Goal: Task Accomplishment & Management: Complete application form

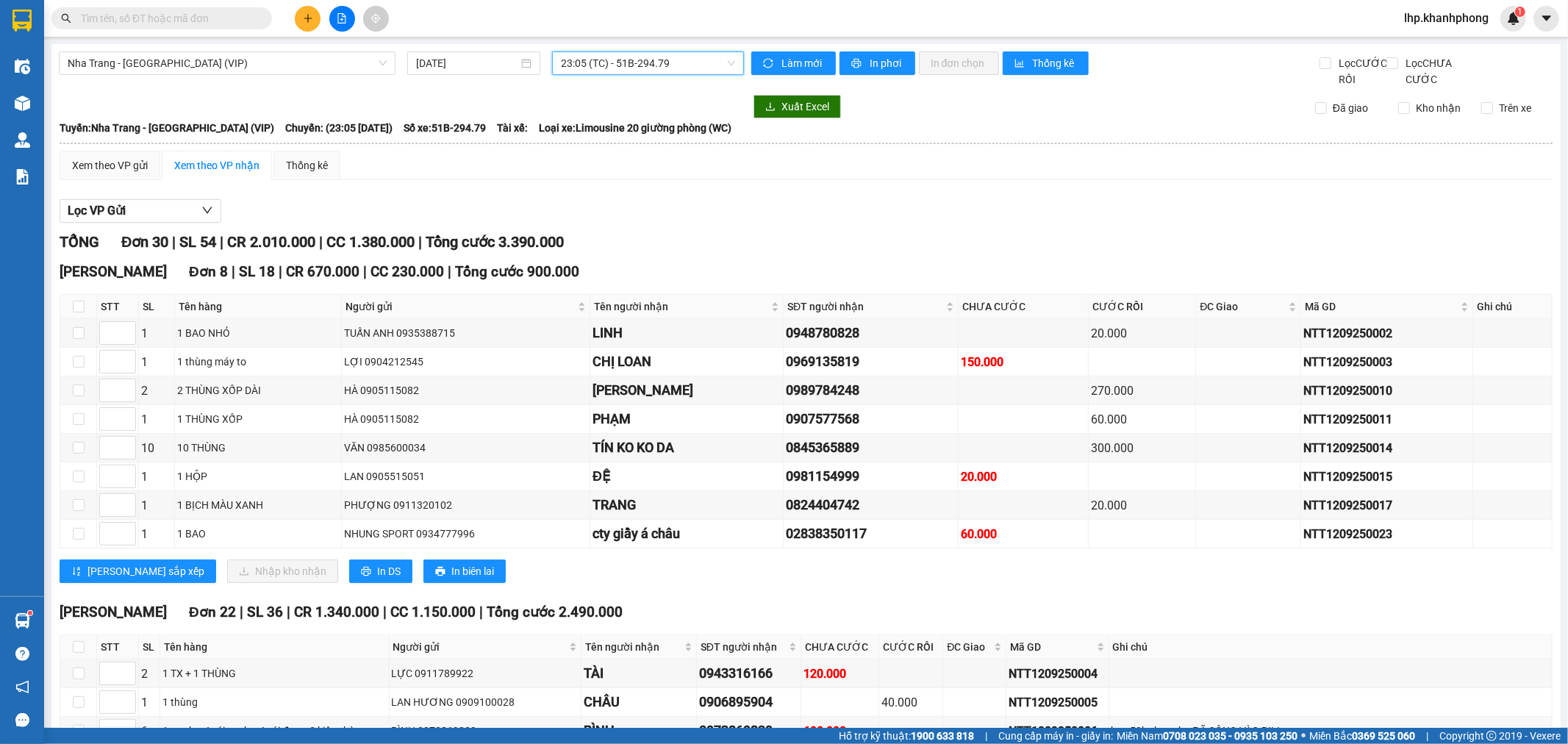
click at [291, 20] on div at bounding box center [341, 19] width 110 height 26
click at [297, 18] on button at bounding box center [308, 19] width 26 height 26
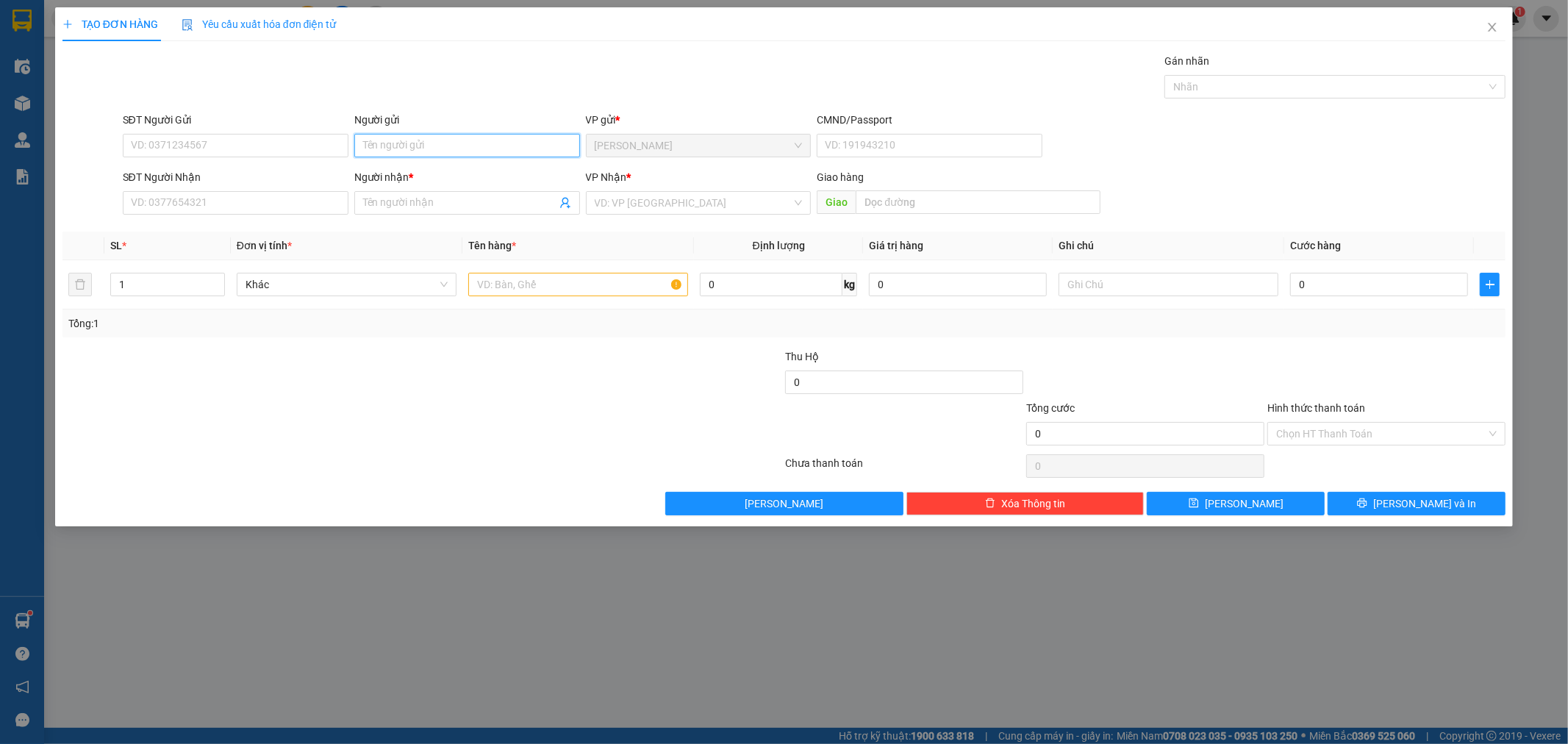
click at [429, 148] on input "Người gửi" at bounding box center [467, 146] width 226 height 24
type input "[PERSON_NAME]"
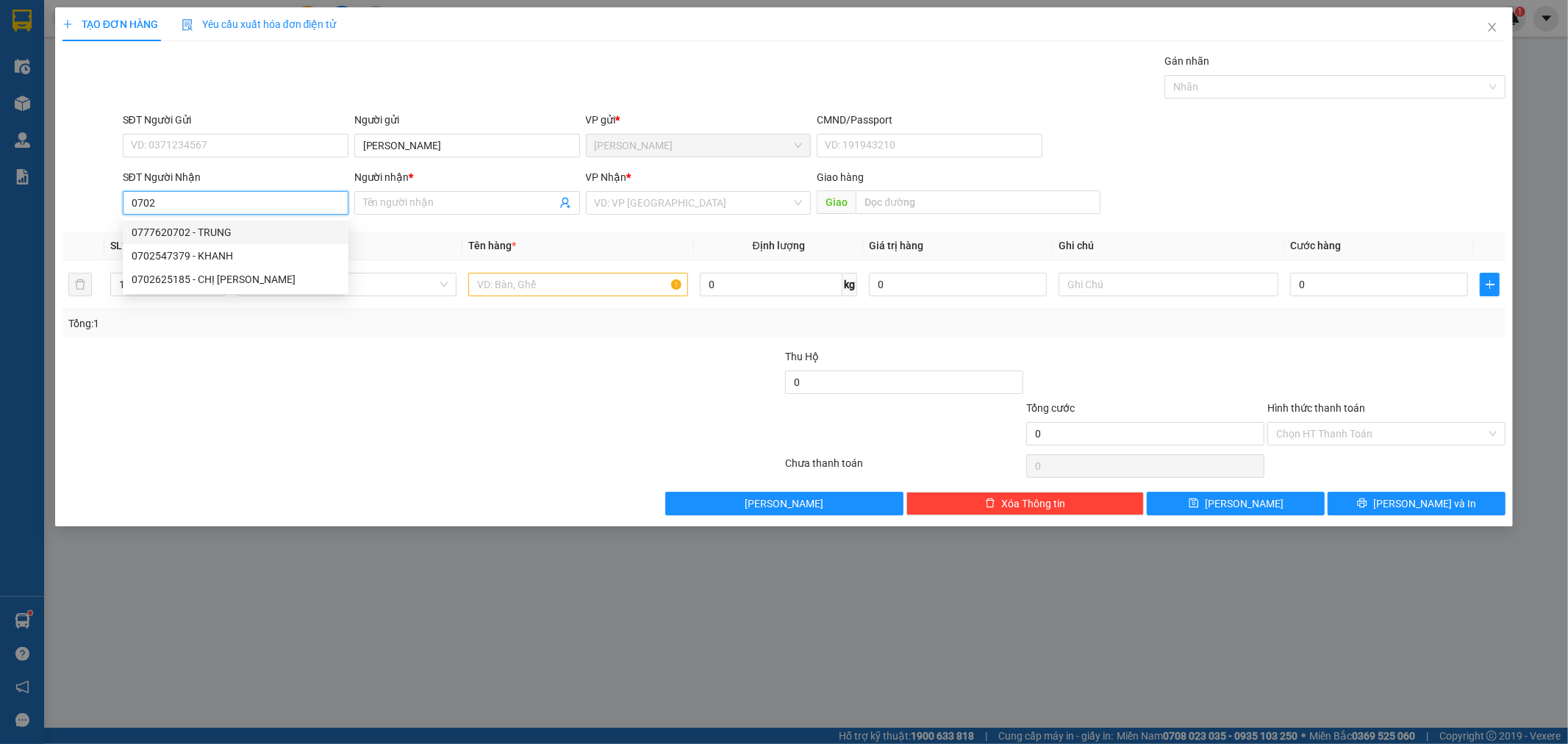
click at [261, 227] on div "0777620702 - TRUNG" at bounding box center [235, 232] width 208 height 16
type input "0777620702"
type input "TRUNG"
type input "0777620702"
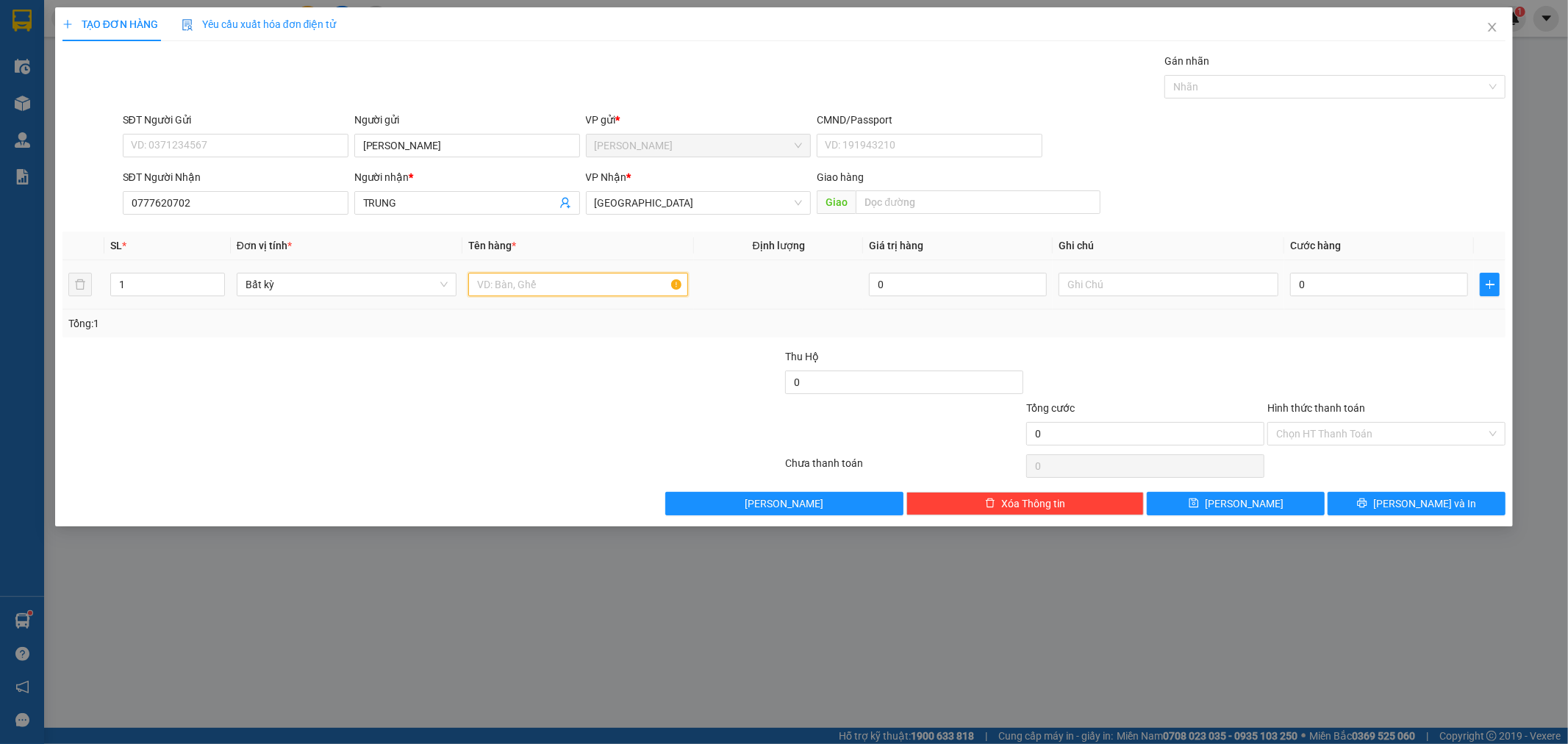
click at [537, 281] on input "text" at bounding box center [578, 285] width 220 height 24
type input "BAO"
type input "6"
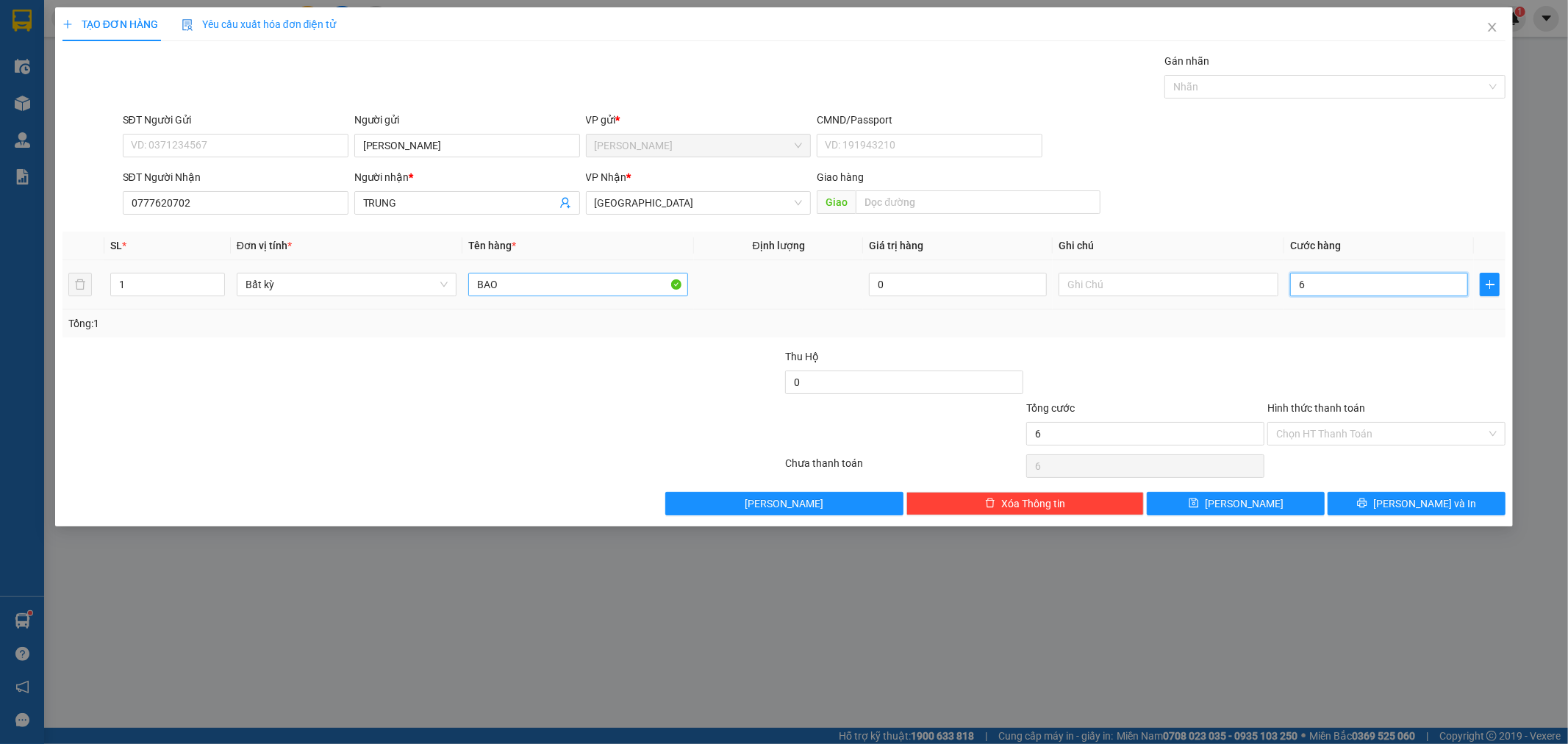
type input "60"
type input "60.000"
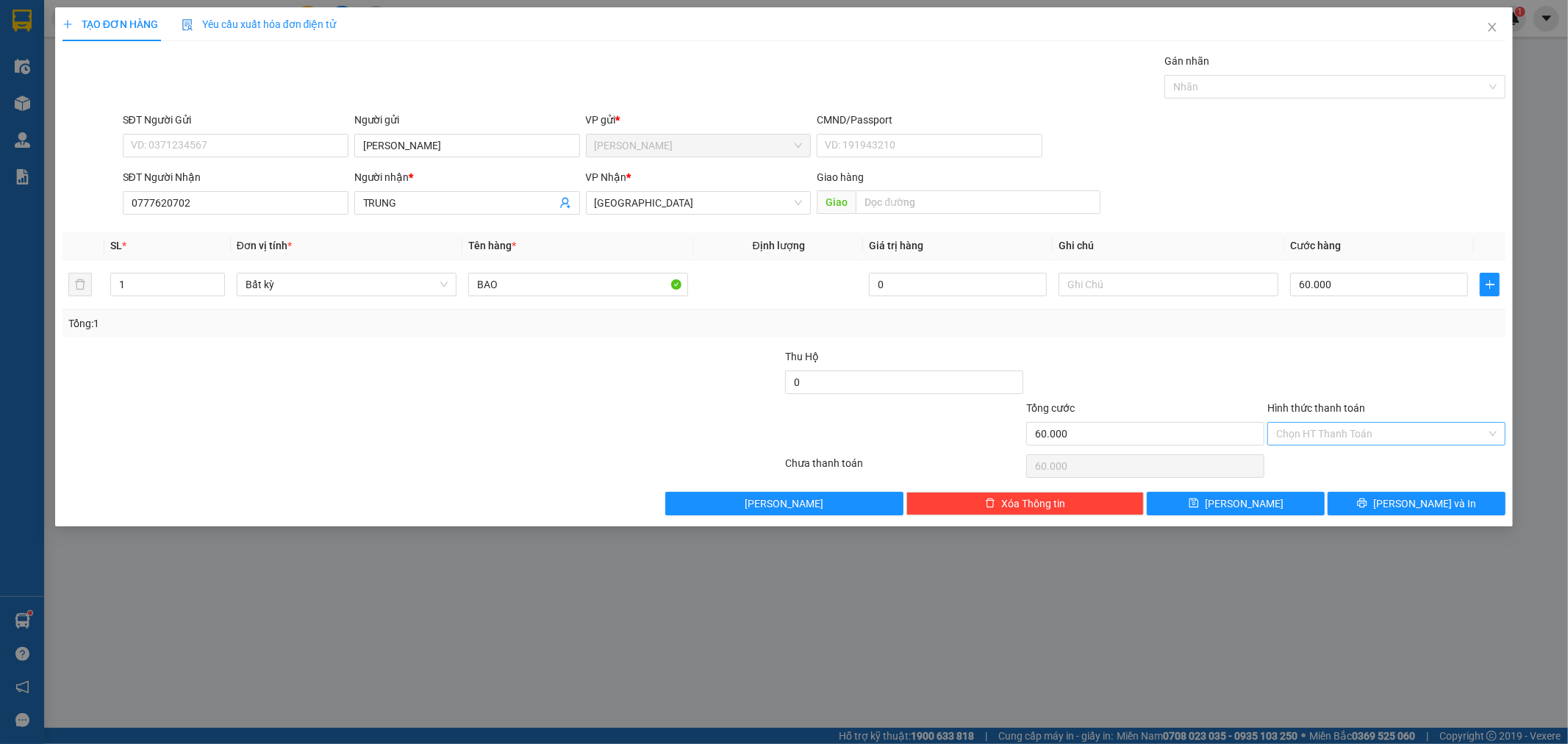
click at [1389, 431] on input "Hình thức thanh toán" at bounding box center [1381, 434] width 210 height 22
click at [1376, 462] on div "Tại văn phòng" at bounding box center [1386, 463] width 221 height 16
type input "0"
click at [1367, 502] on icon "printer" at bounding box center [1362, 503] width 9 height 9
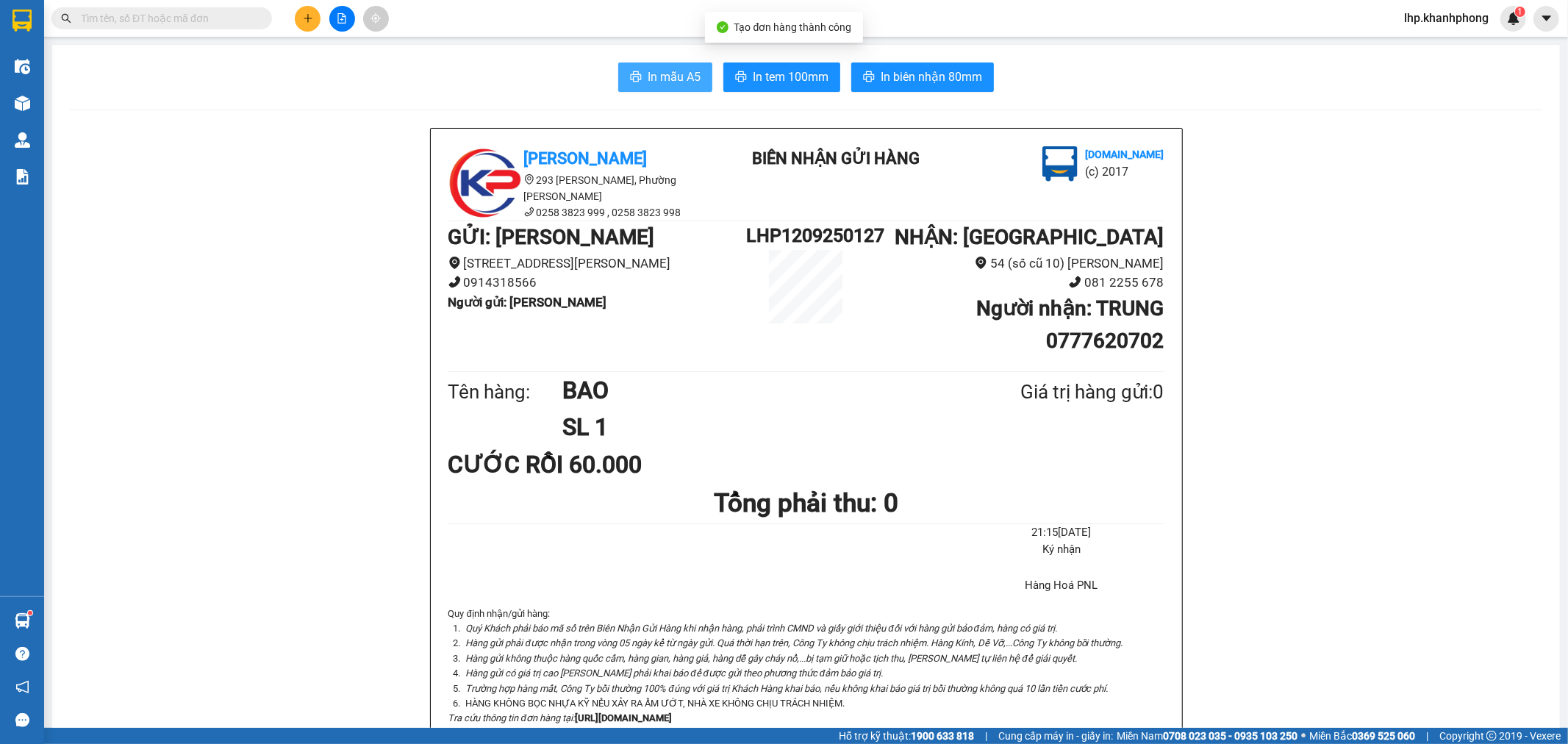
click at [632, 68] on button "In mẫu A5" at bounding box center [665, 77] width 94 height 29
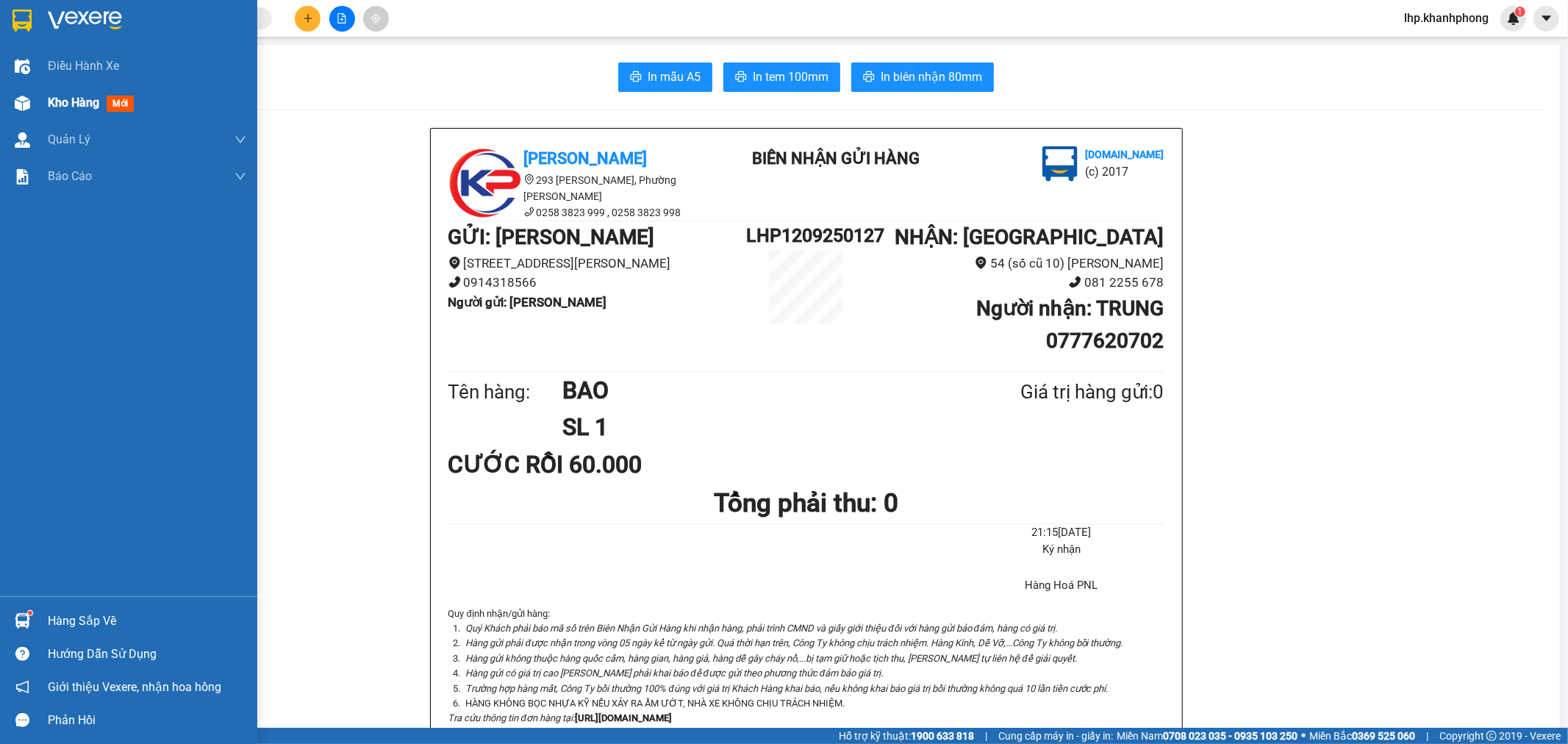
click at [99, 95] on span "Kho hàng" at bounding box center [73, 102] width 51 height 14
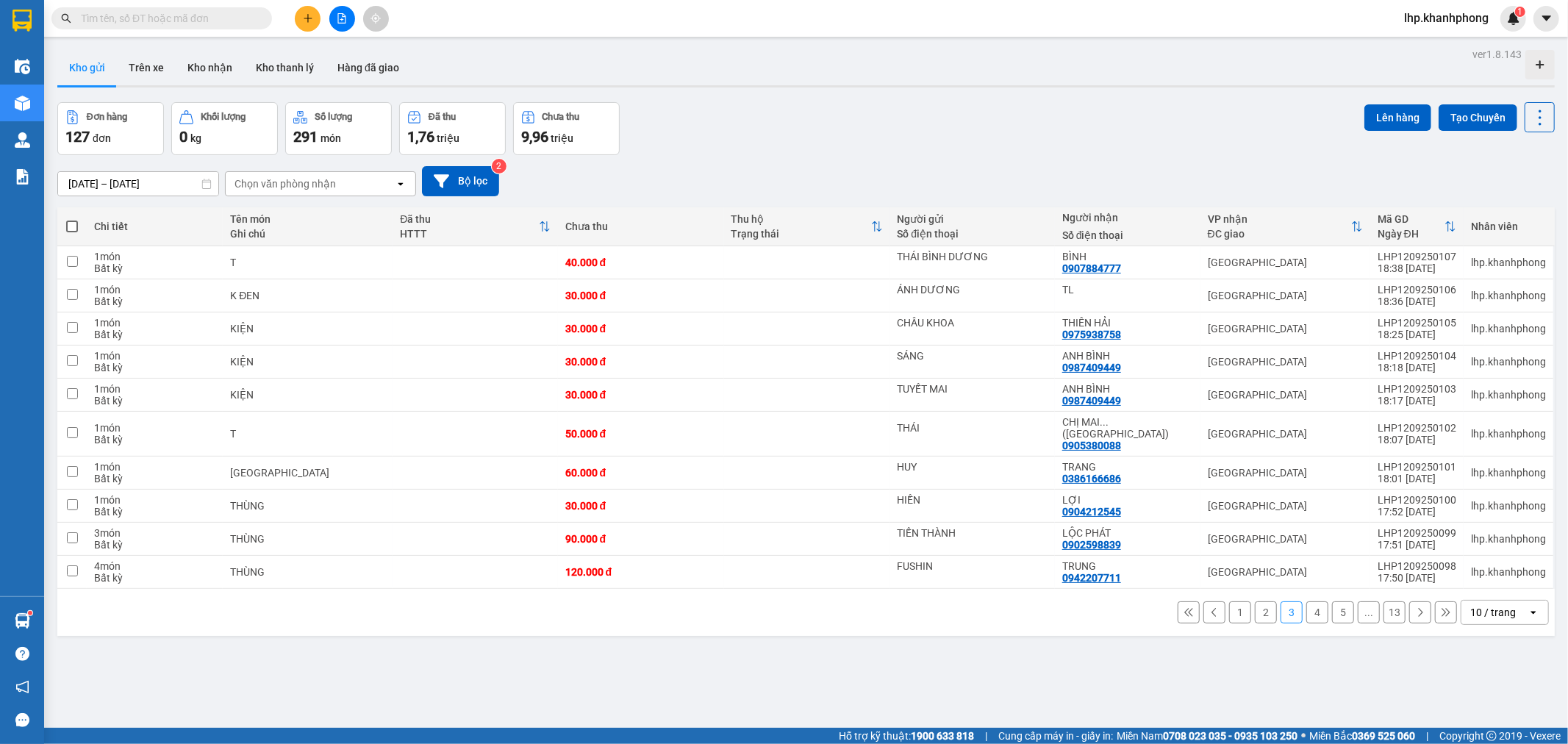
click at [1229, 606] on button "1" at bounding box center [1240, 613] width 22 height 22
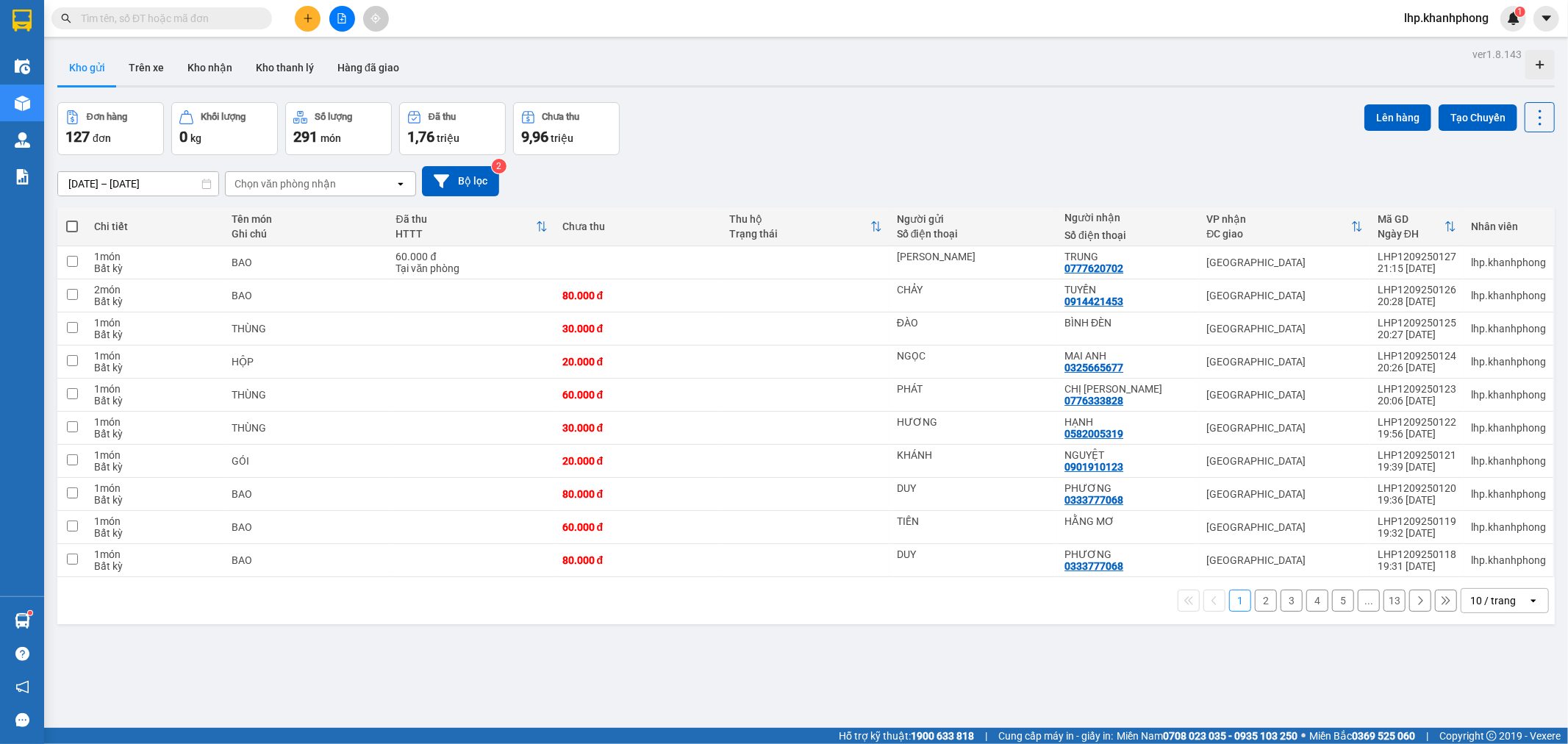
click at [1415, 604] on icon at bounding box center [1420, 601] width 10 height 10
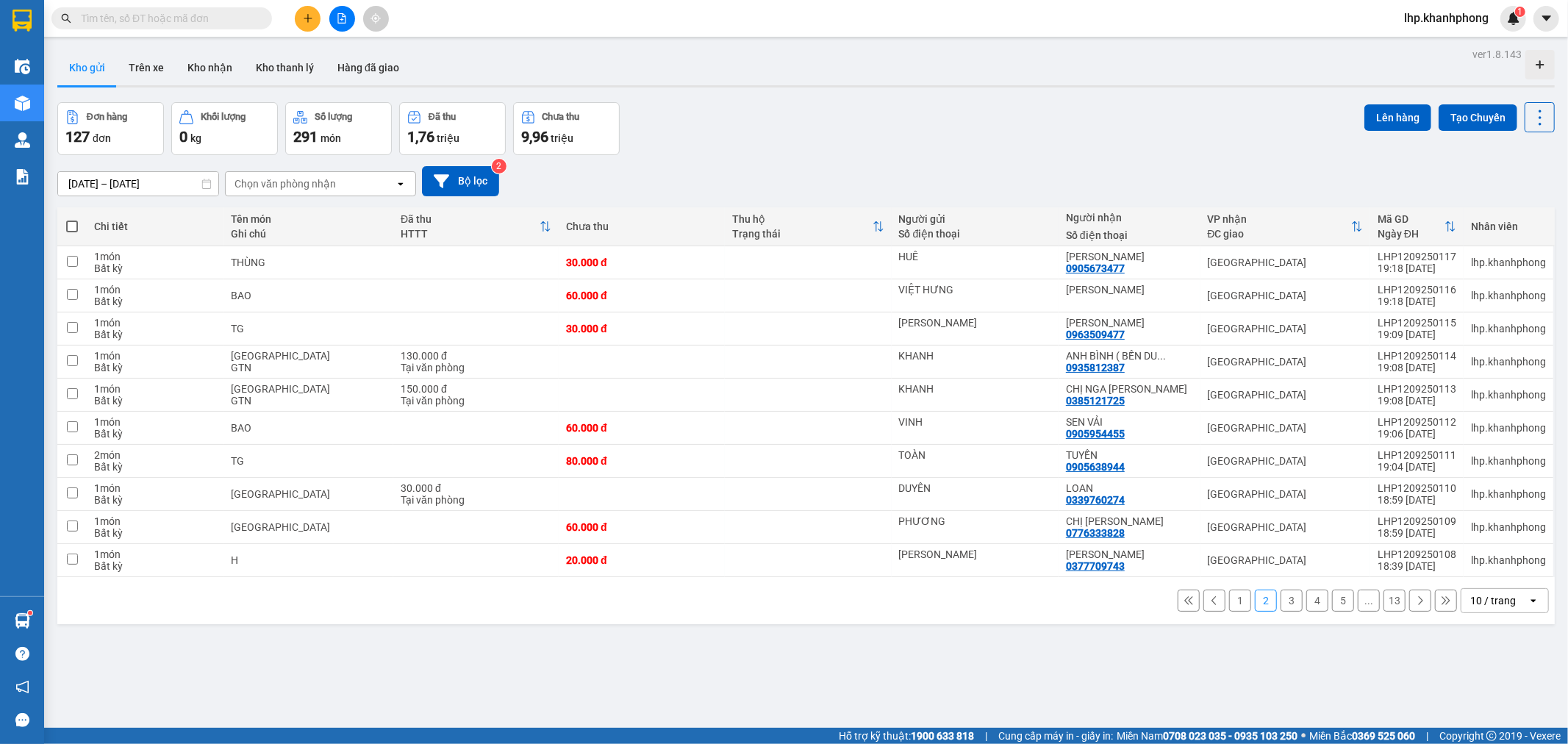
click at [1415, 598] on icon at bounding box center [1420, 601] width 10 height 10
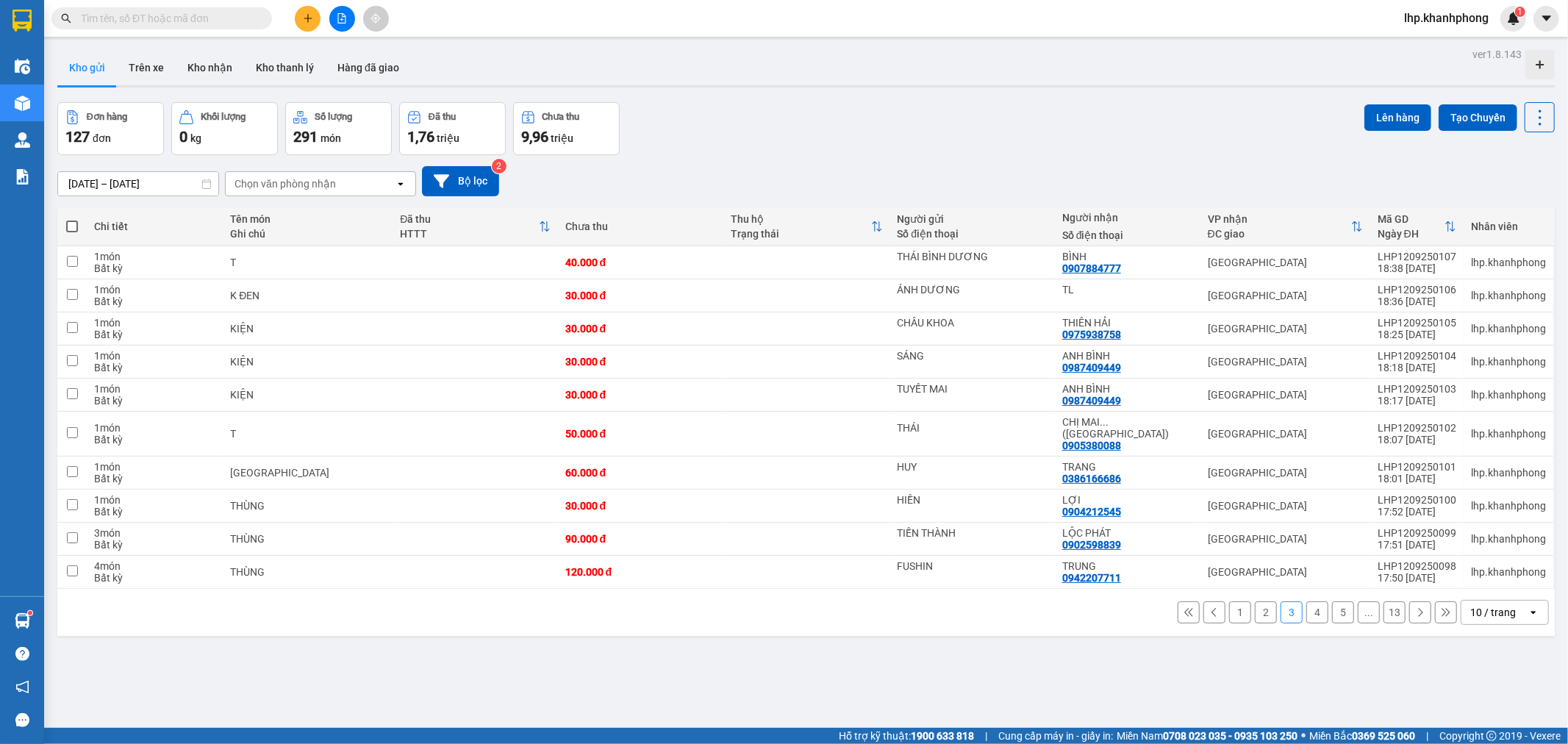
click at [1415, 607] on icon at bounding box center [1420, 612] width 10 height 10
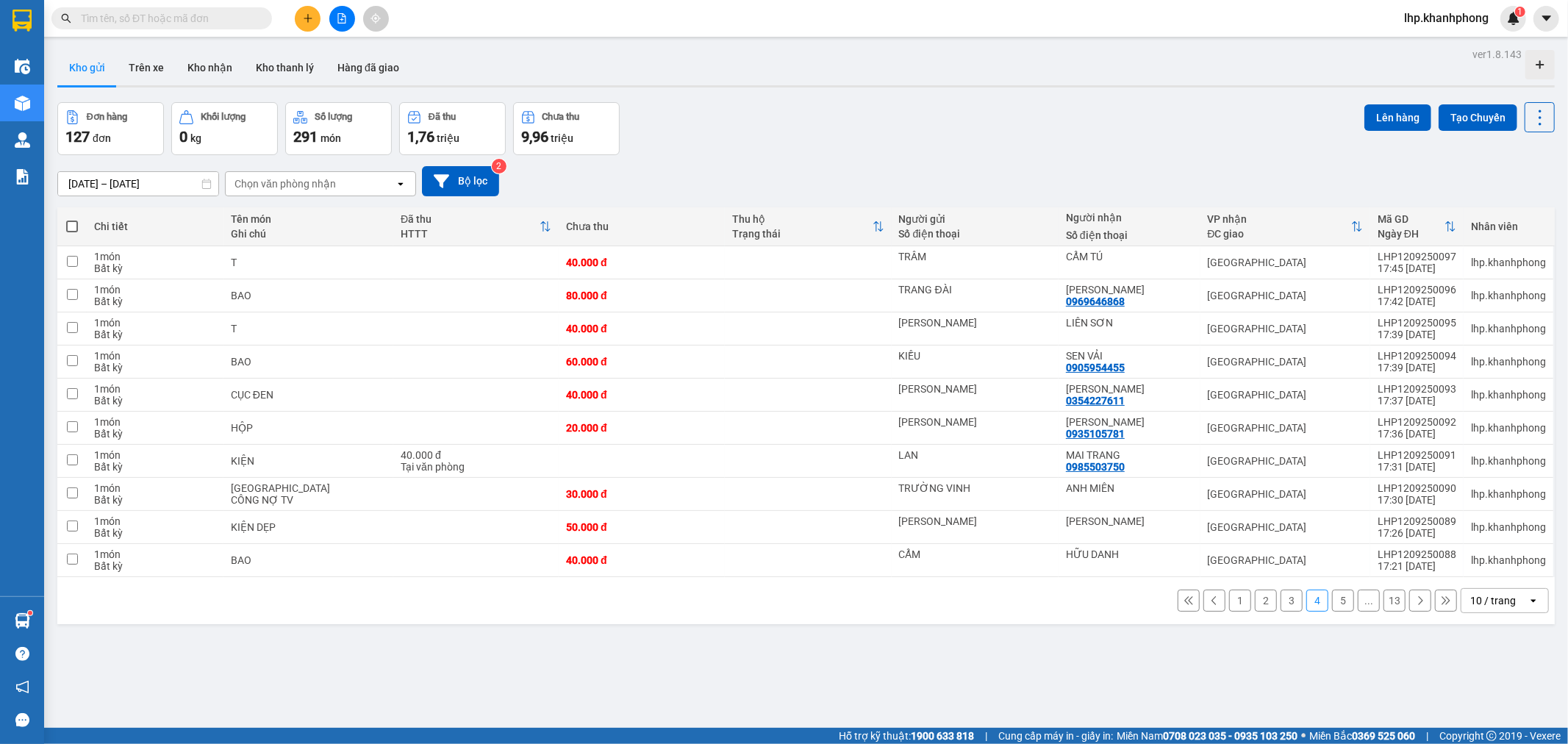
click at [1409, 591] on button at bounding box center [1420, 601] width 22 height 22
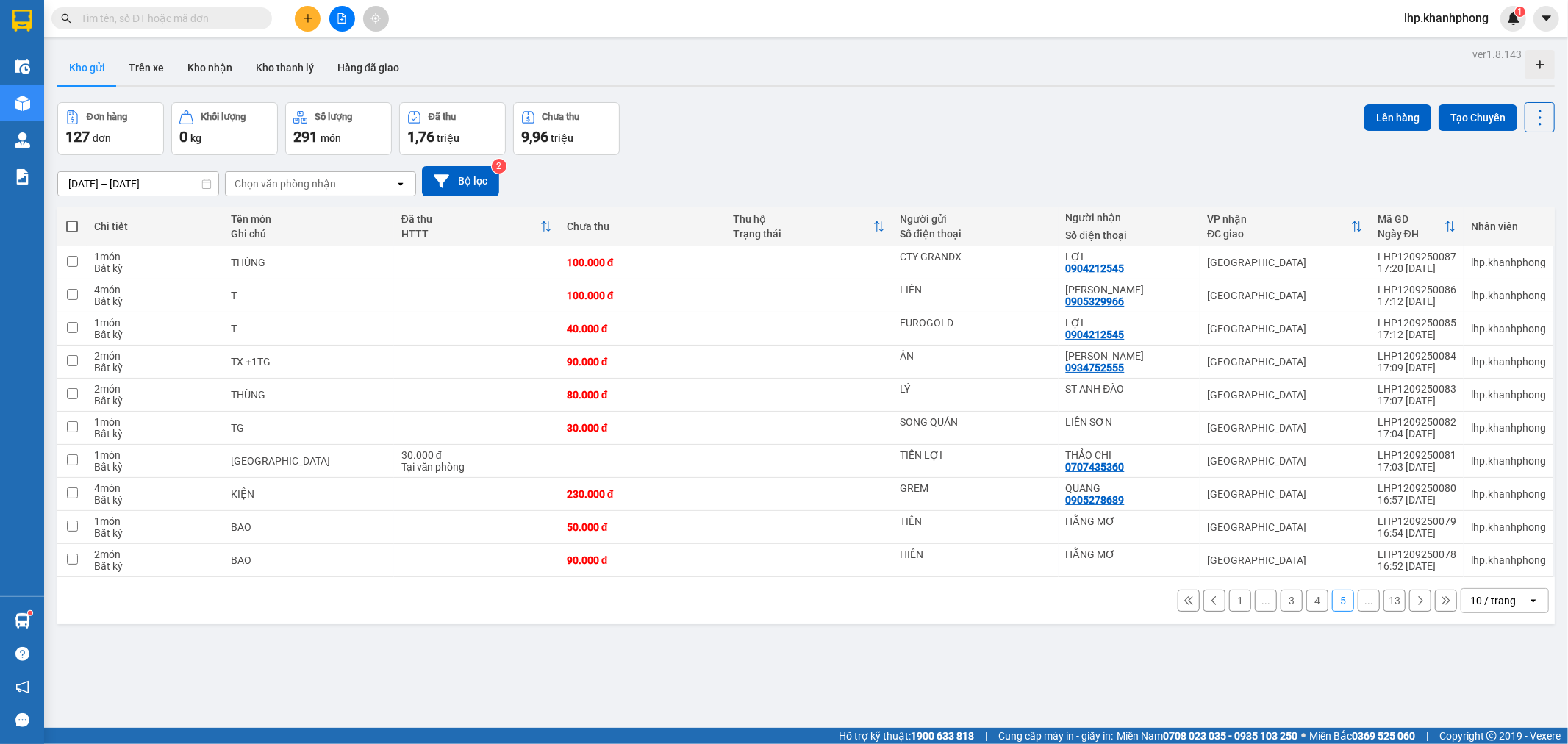
click at [1409, 604] on button at bounding box center [1420, 601] width 22 height 22
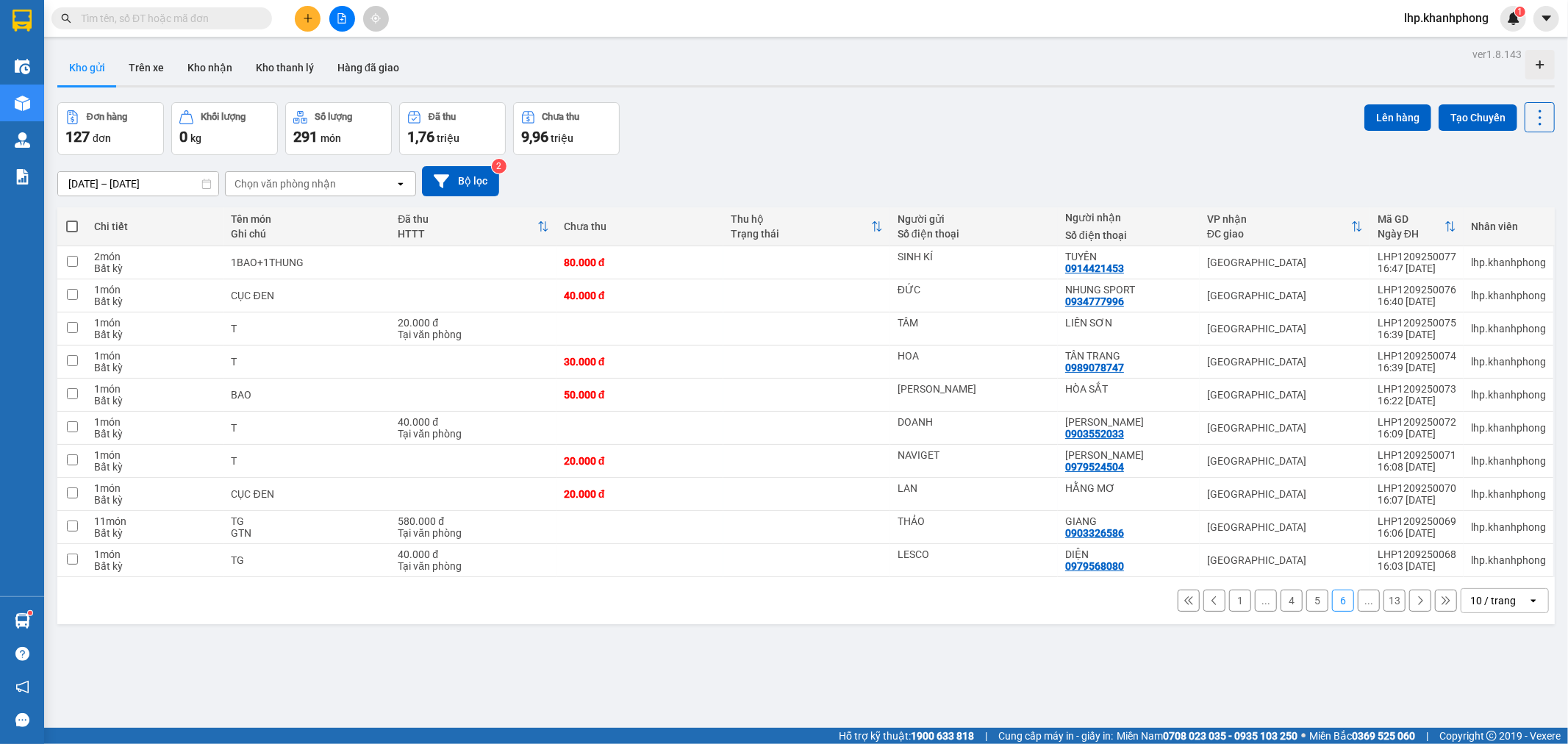
click at [1415, 604] on icon at bounding box center [1420, 601] width 10 height 10
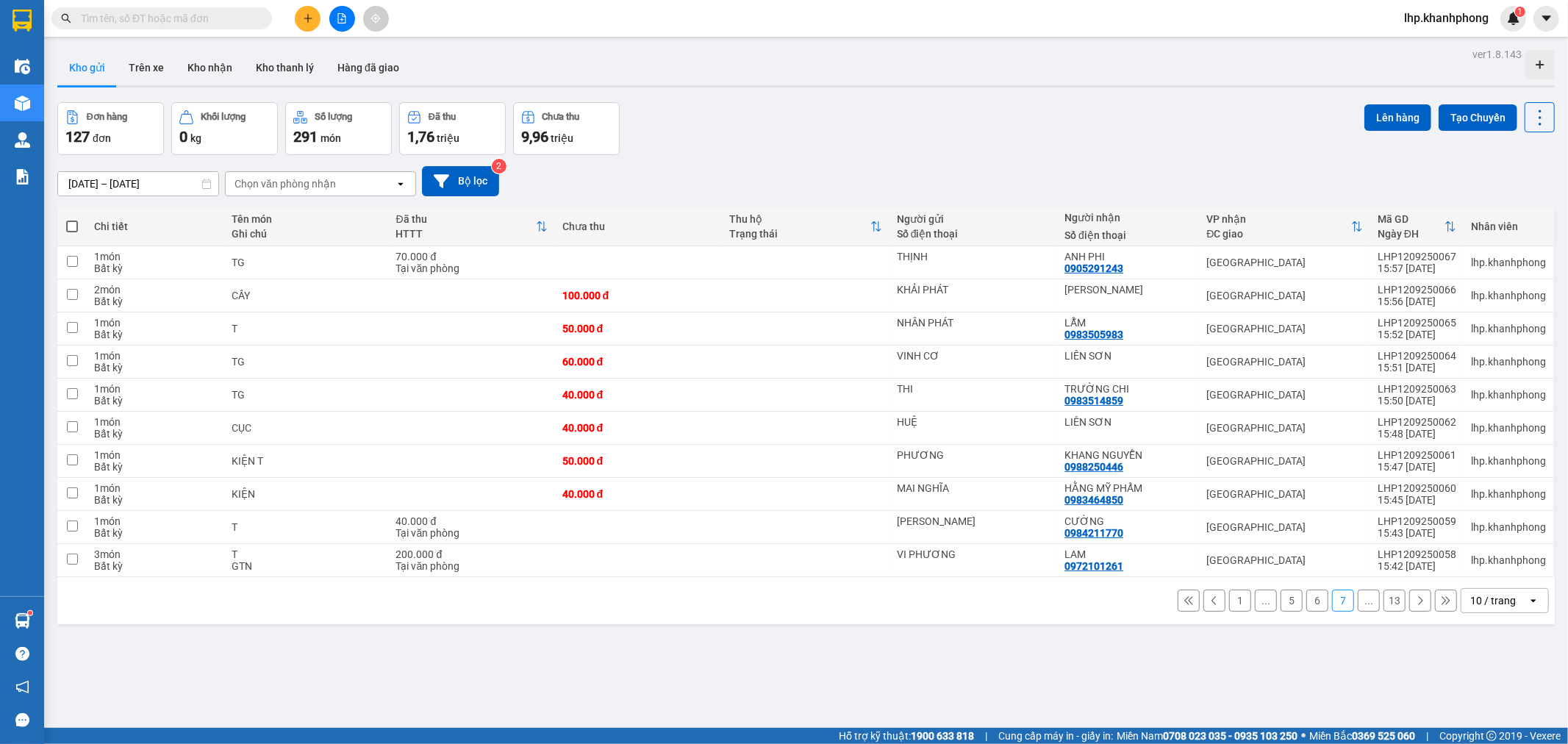
click at [1415, 603] on icon at bounding box center [1420, 601] width 10 height 10
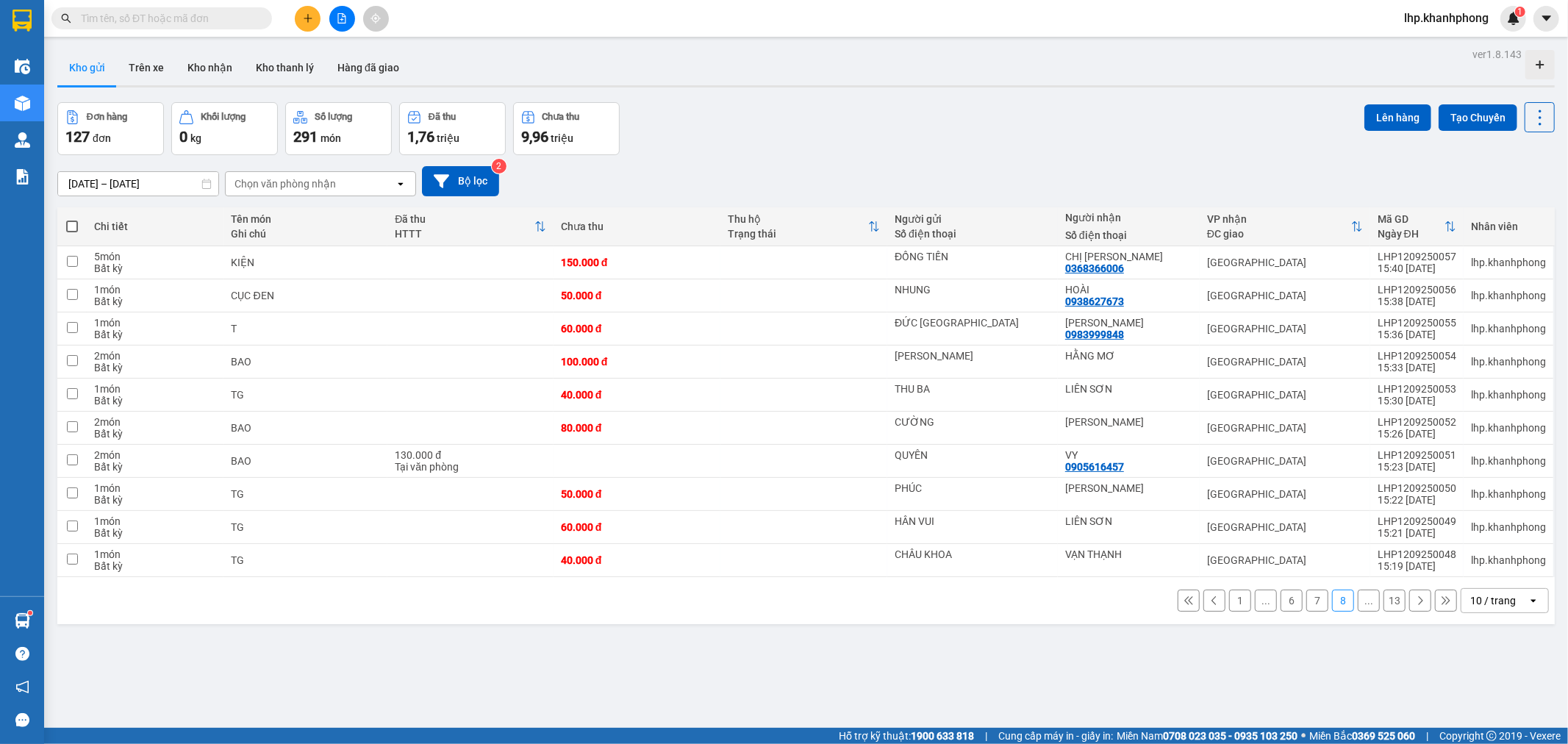
click at [1415, 600] on icon at bounding box center [1420, 601] width 10 height 10
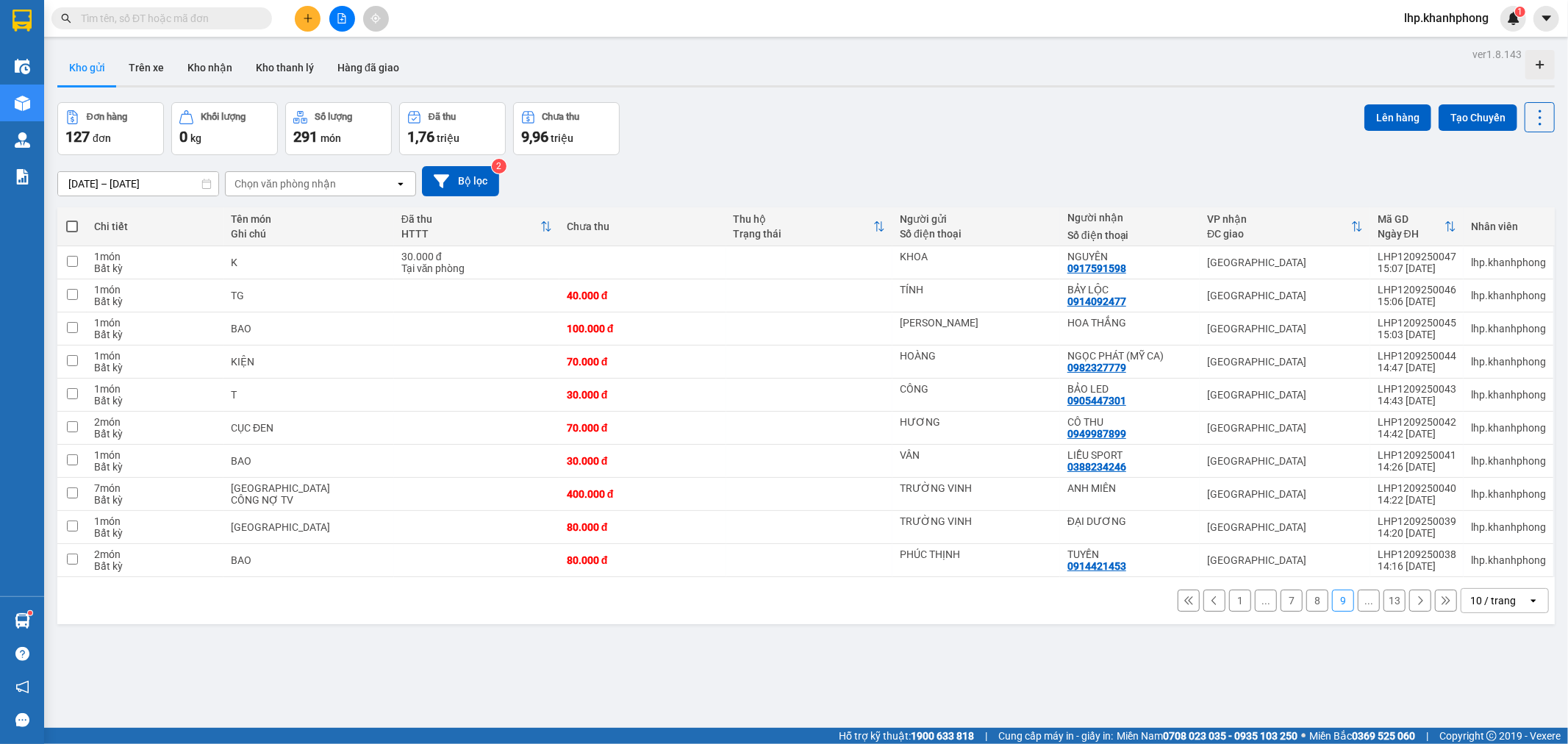
click at [1415, 602] on icon at bounding box center [1420, 601] width 10 height 10
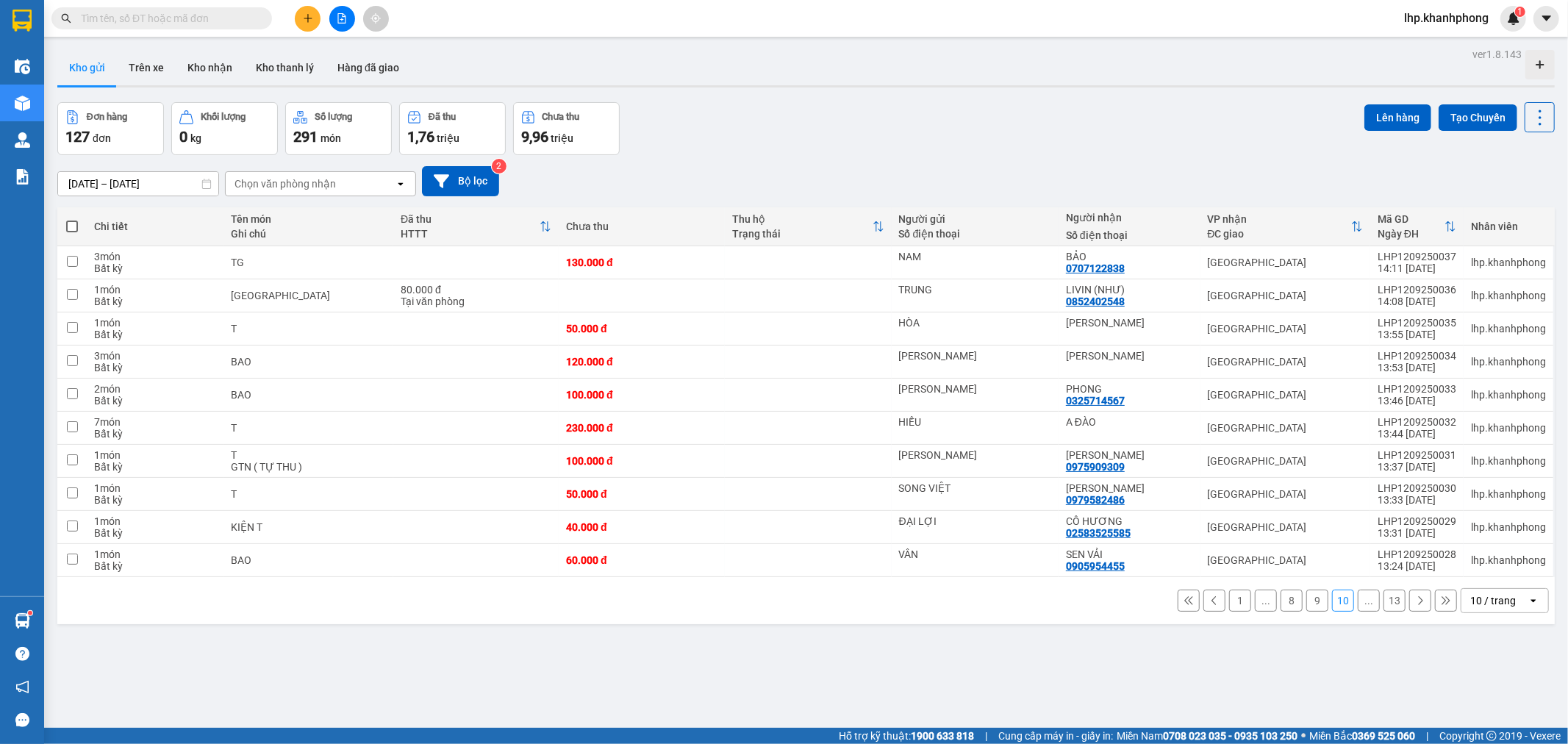
click at [1415, 601] on icon at bounding box center [1420, 601] width 10 height 10
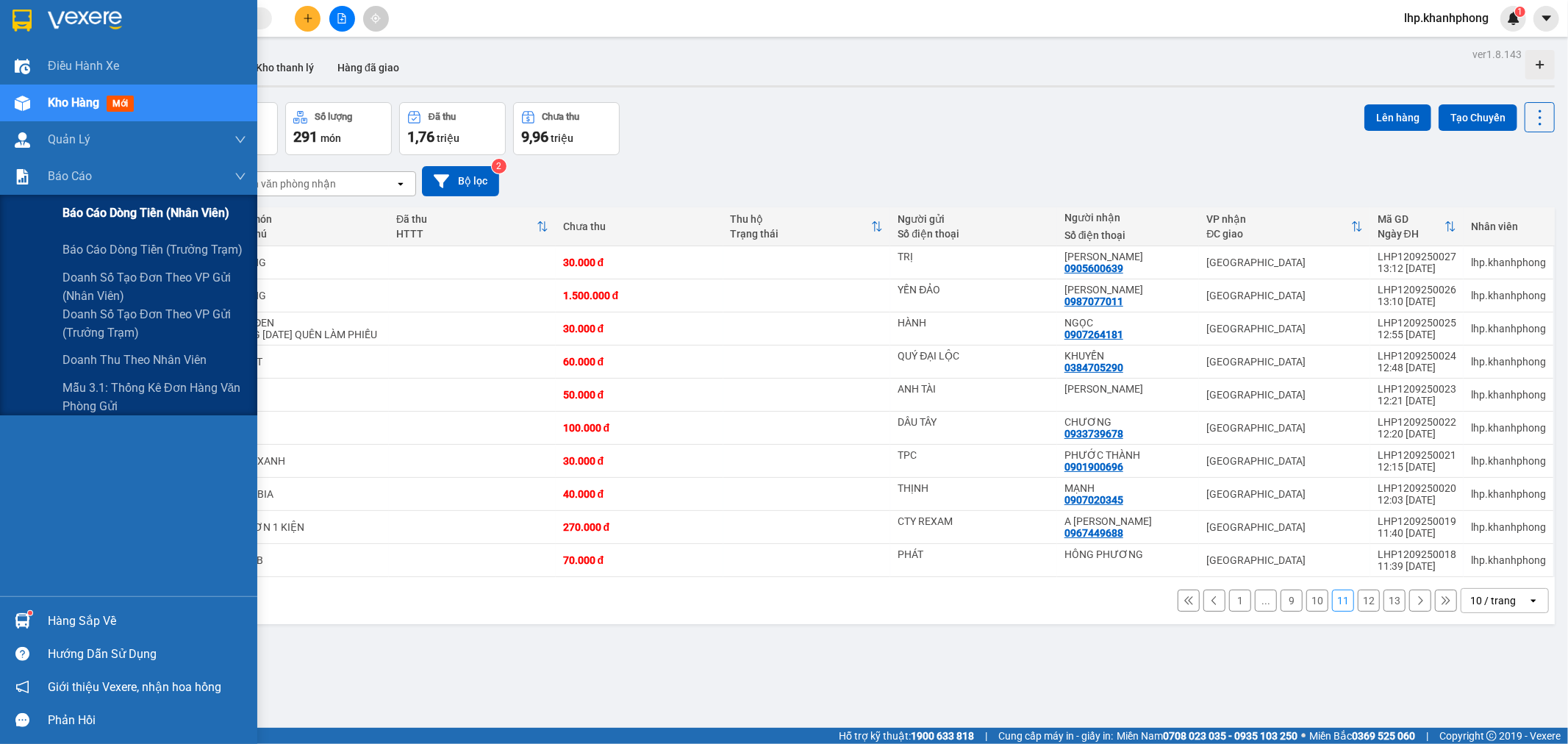
click at [107, 210] on span "Báo cáo dòng tiền (nhân viên)" at bounding box center [146, 213] width 167 height 19
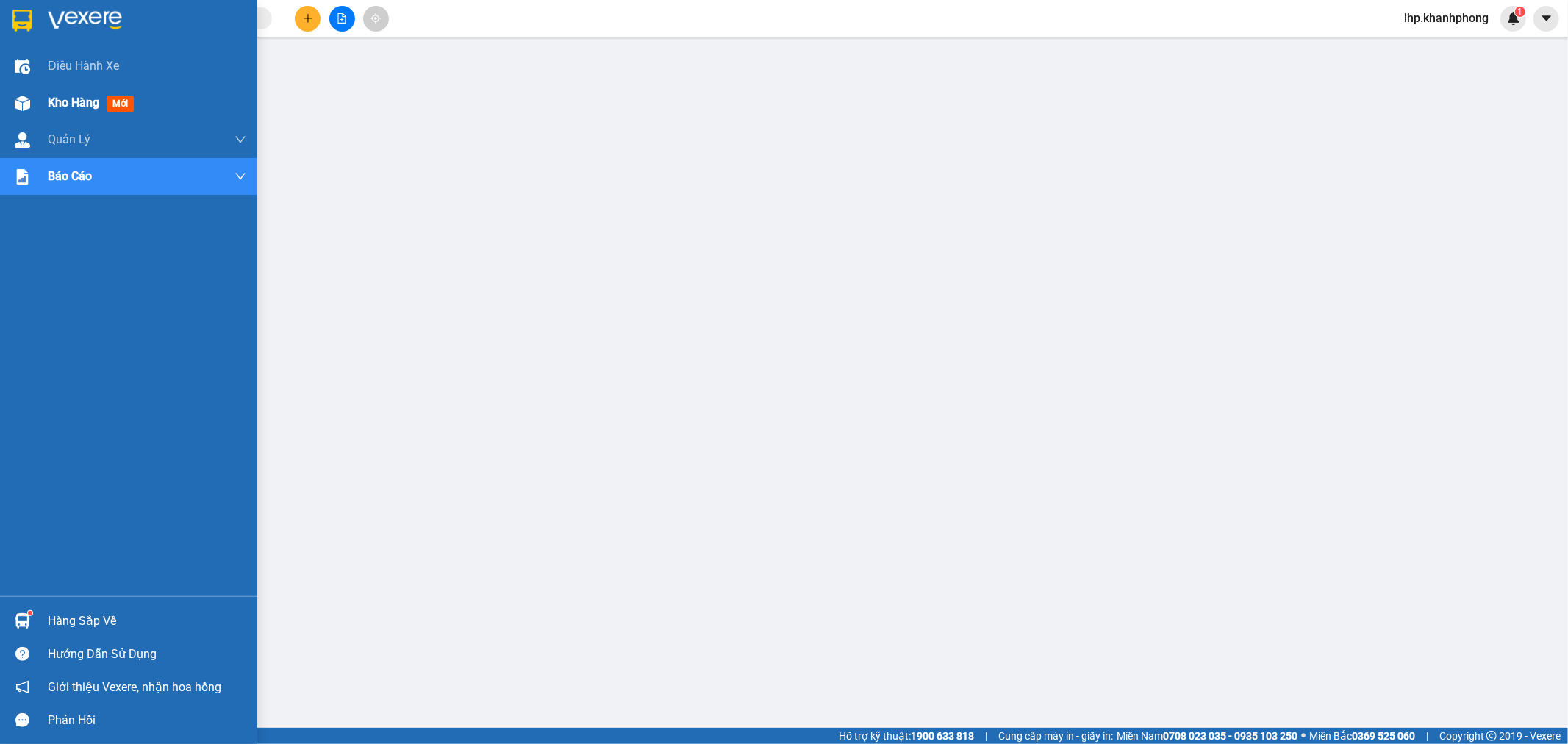
drag, startPoint x: 63, startPoint y: 114, endPoint x: 71, endPoint y: 109, distance: 9.4
click at [63, 114] on div "Kho hàng mới" at bounding box center [147, 102] width 199 height 37
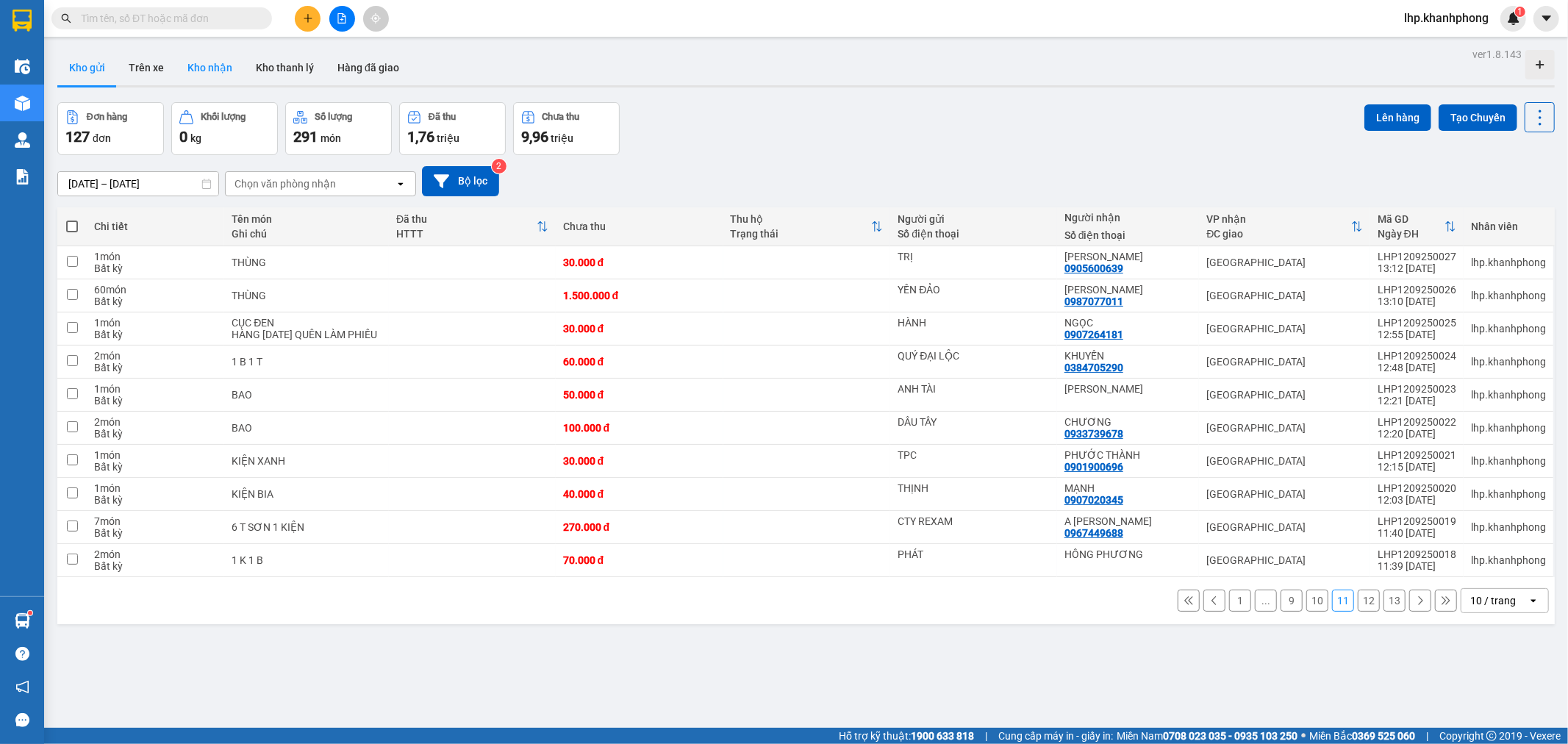
drag, startPoint x: 216, startPoint y: 64, endPoint x: 203, endPoint y: 66, distance: 13.2
click at [216, 62] on button "Kho nhận" at bounding box center [210, 67] width 68 height 35
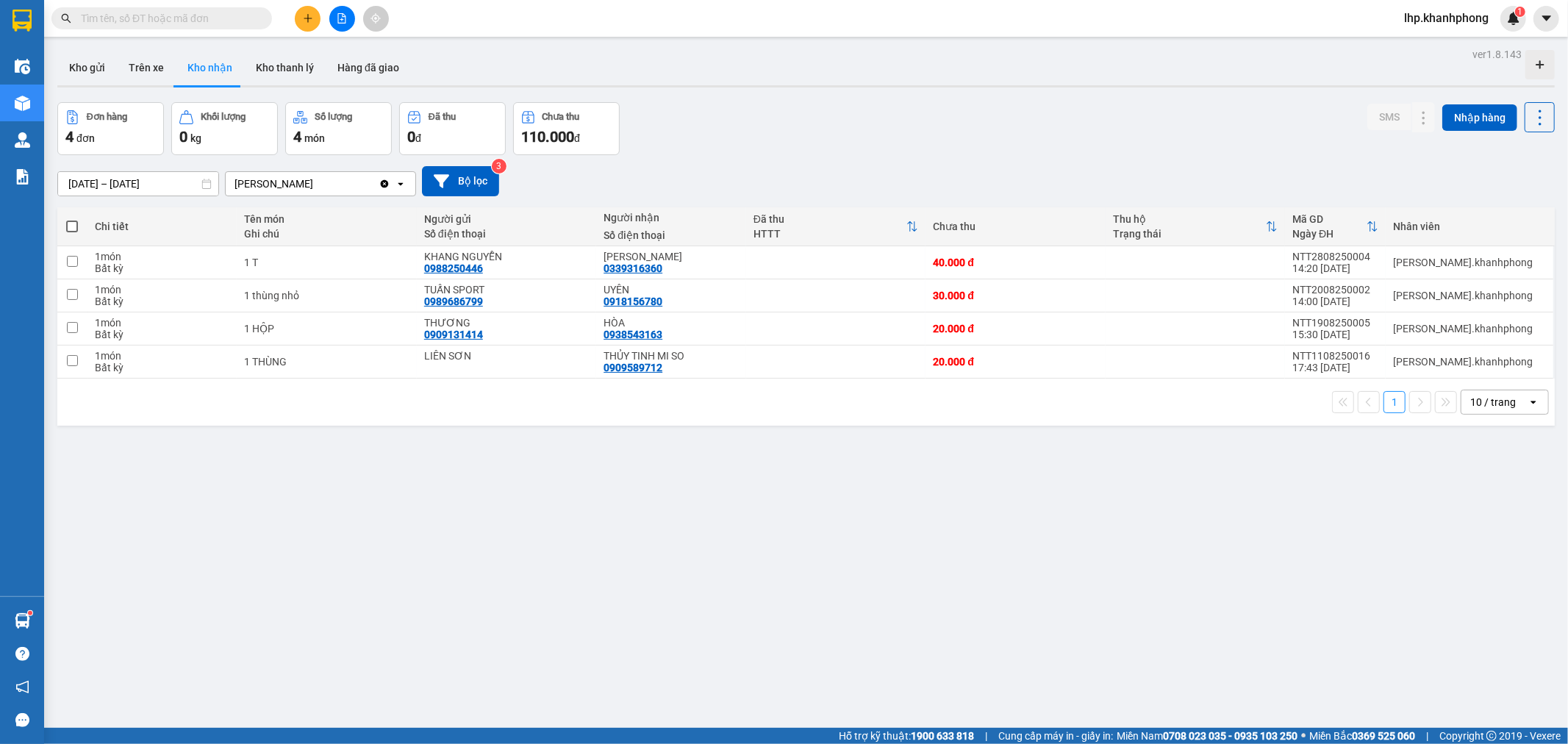
click at [163, 192] on div "ver 1.8.143 Kho gửi Trên xe Kho nhận Kho thanh [PERSON_NAME] đã giao Đơn hàng 4…" at bounding box center [805, 416] width 1509 height 744
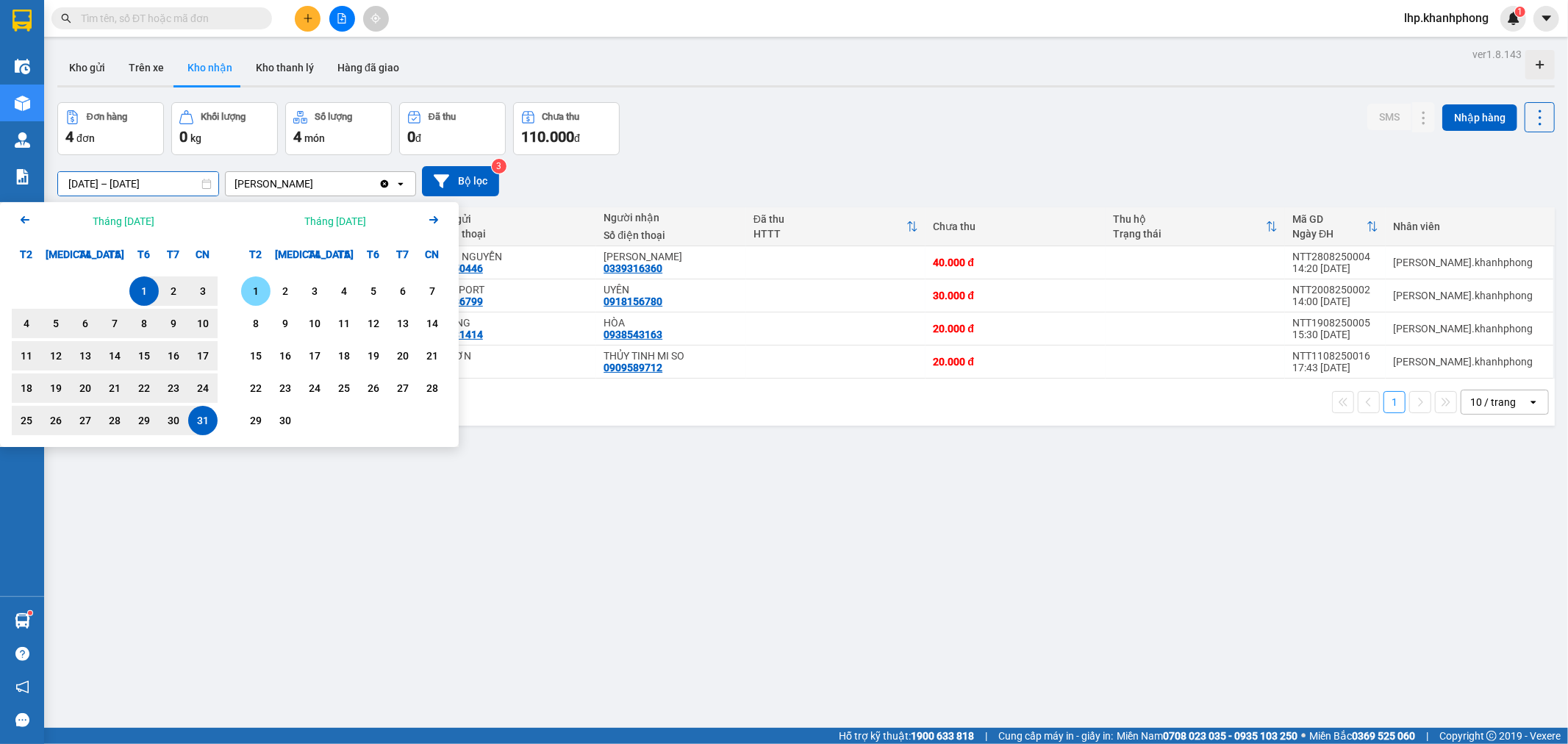
click at [251, 289] on div "1" at bounding box center [256, 291] width 20 height 18
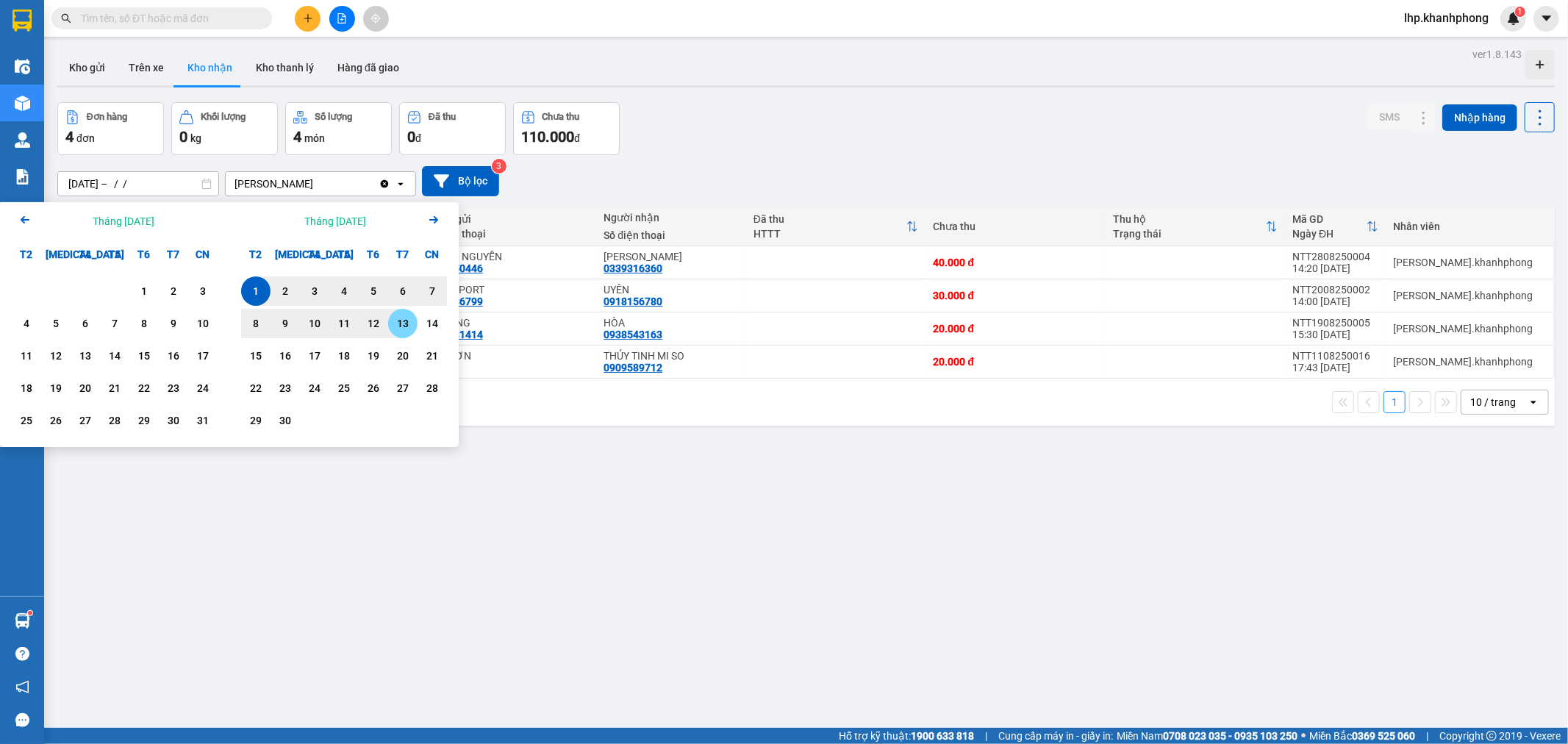
click at [401, 321] on div "13" at bounding box center [403, 323] width 20 height 18
type input "[DATE] – [DATE]"
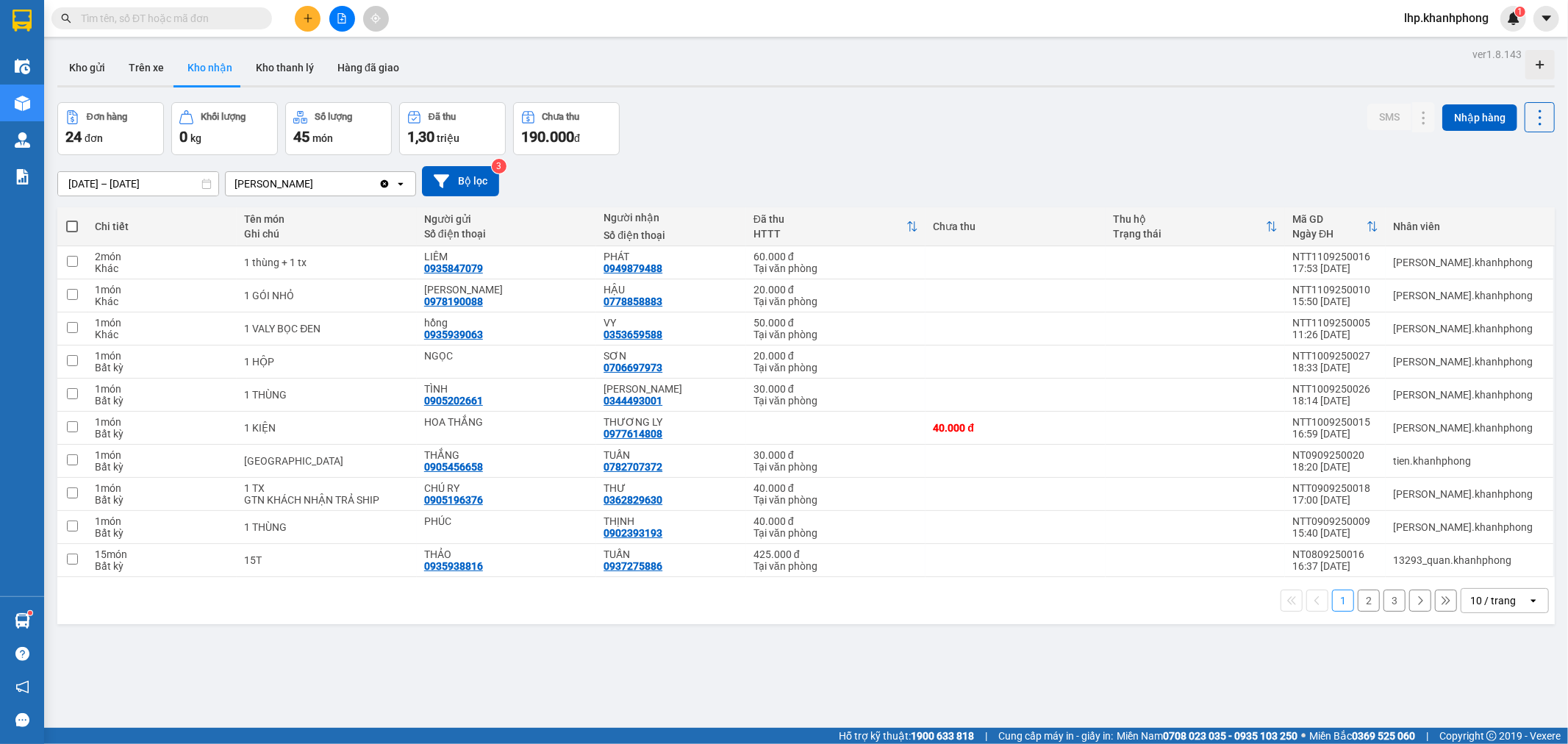
click at [1470, 607] on div "10 / trang" at bounding box center [1492, 600] width 45 height 14
click at [1480, 576] on span "100 / trang" at bounding box center [1486, 569] width 53 height 14
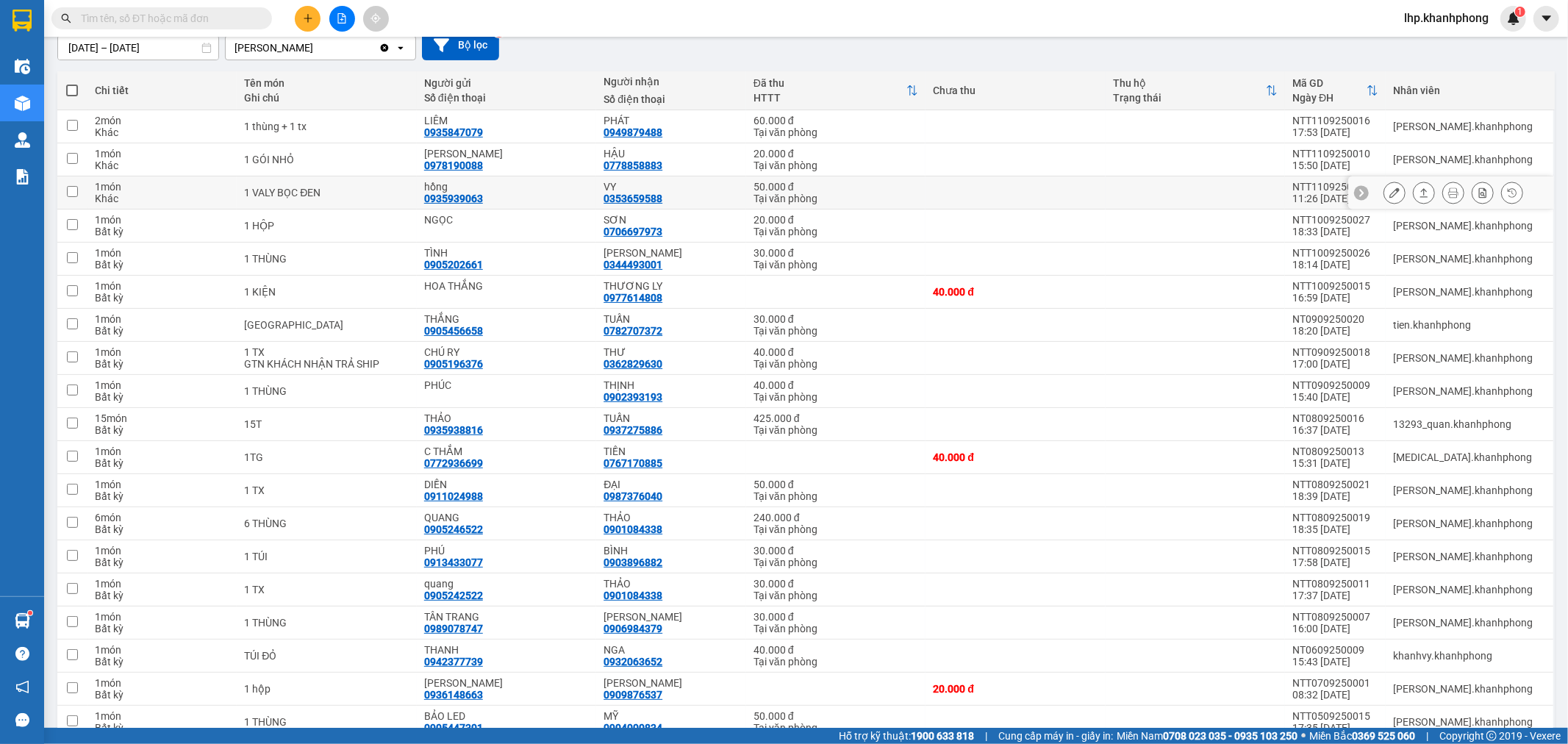
scroll to position [130, 0]
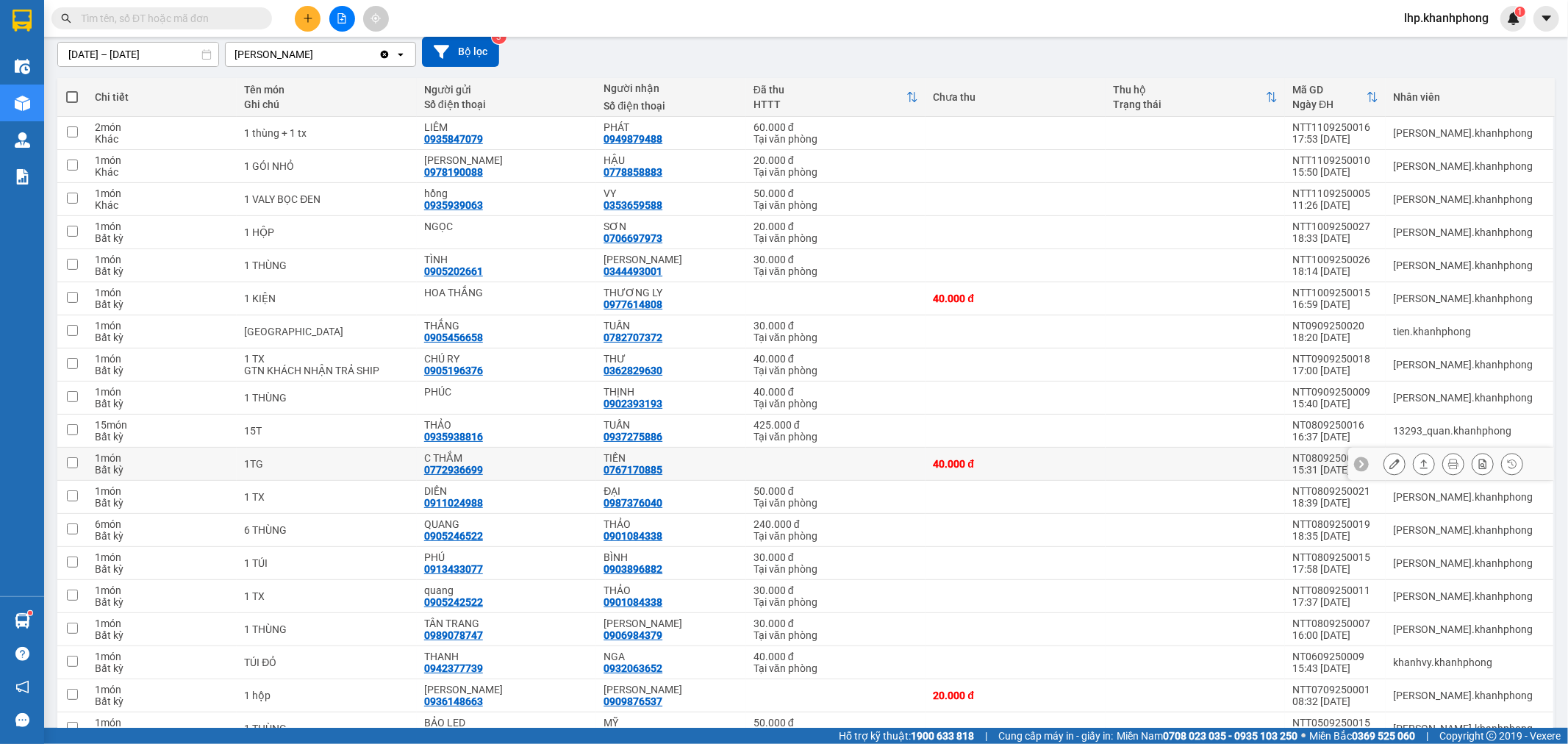
click at [1389, 461] on icon at bounding box center [1394, 464] width 10 height 10
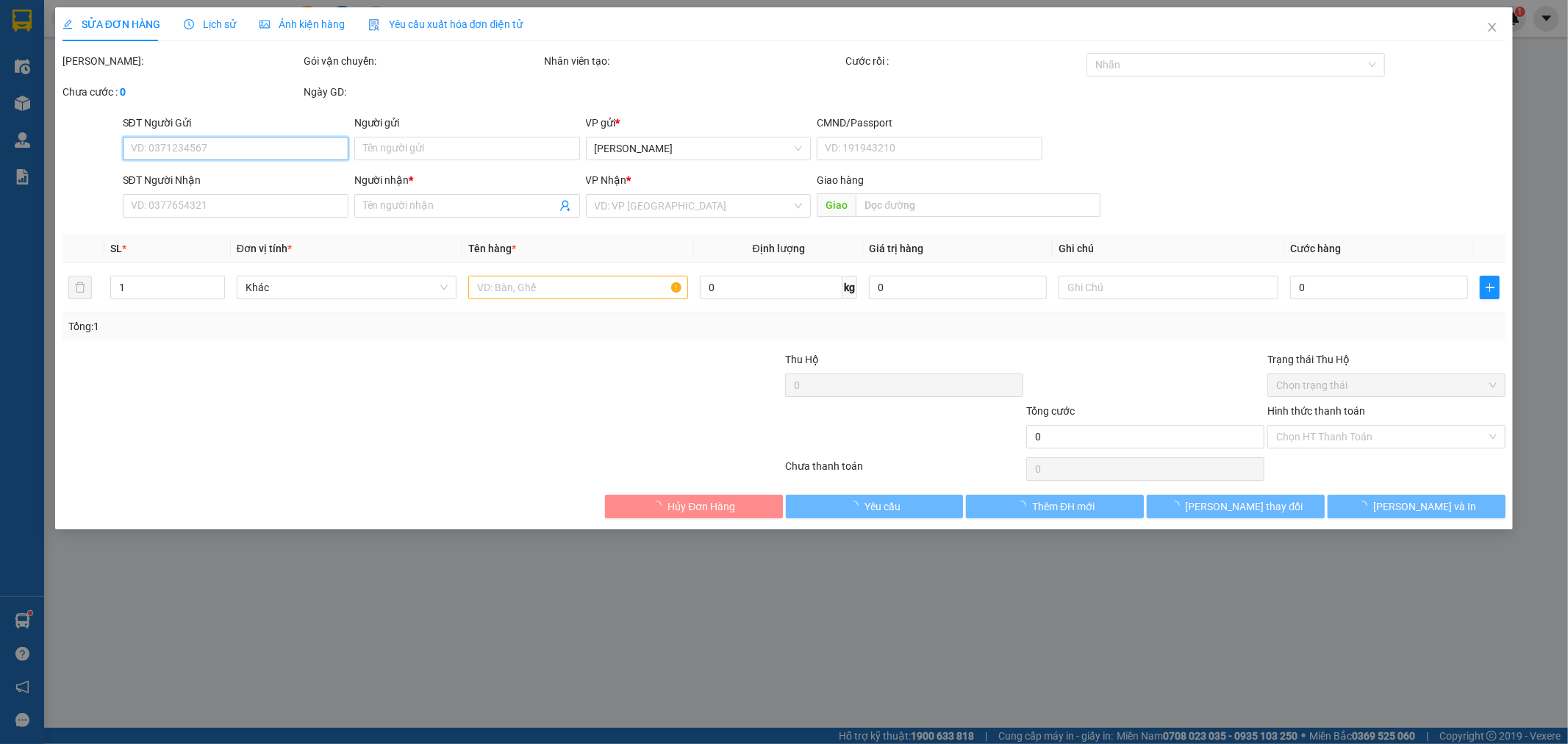
type input "0772936699"
type input "C THẮM"
type input "0767170885"
type input "TIỀN"
type input "40.000"
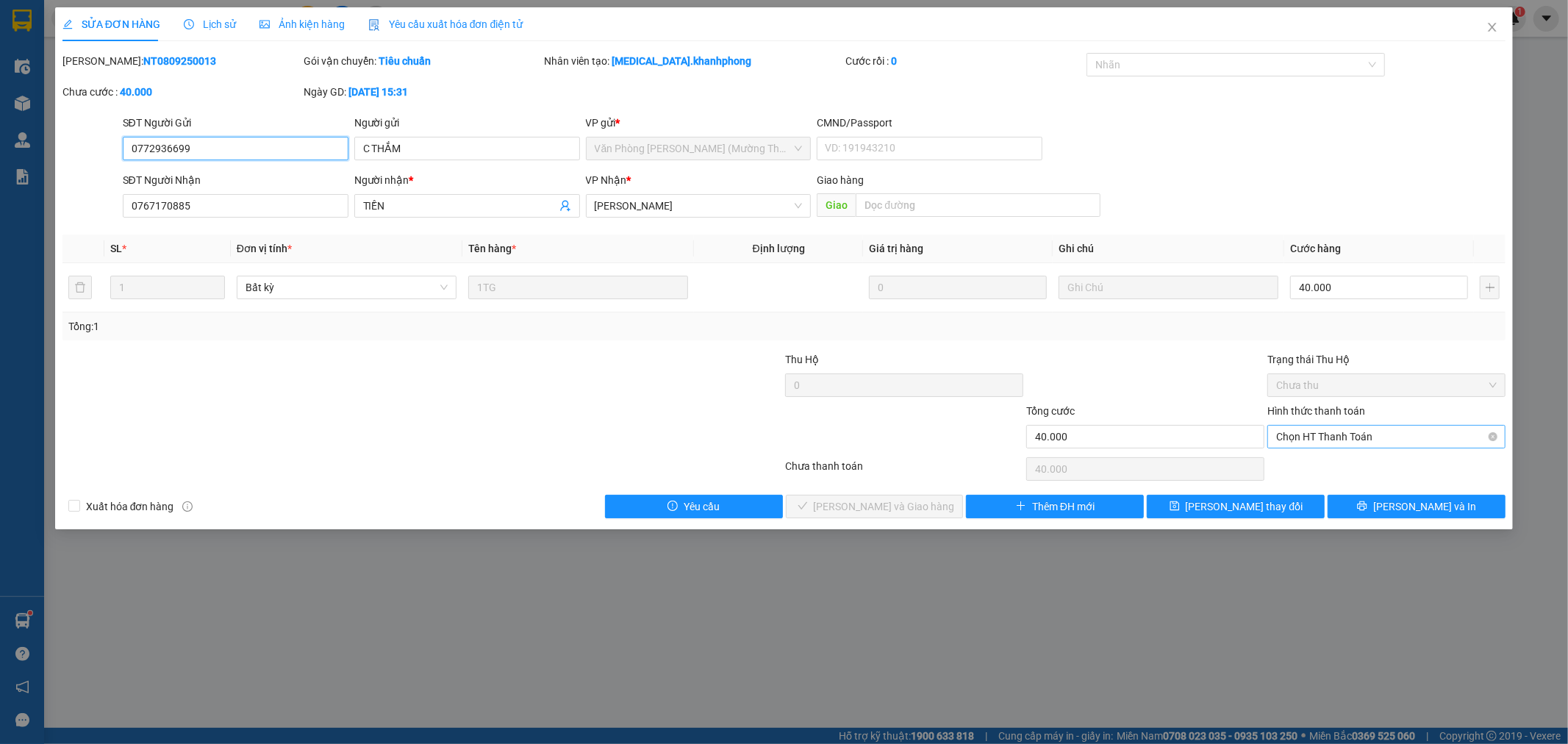
click at [1397, 429] on span "Chọn HT Thanh Toán" at bounding box center [1386, 436] width 221 height 22
click at [1381, 460] on div "Tại văn phòng" at bounding box center [1386, 465] width 221 height 16
type input "0"
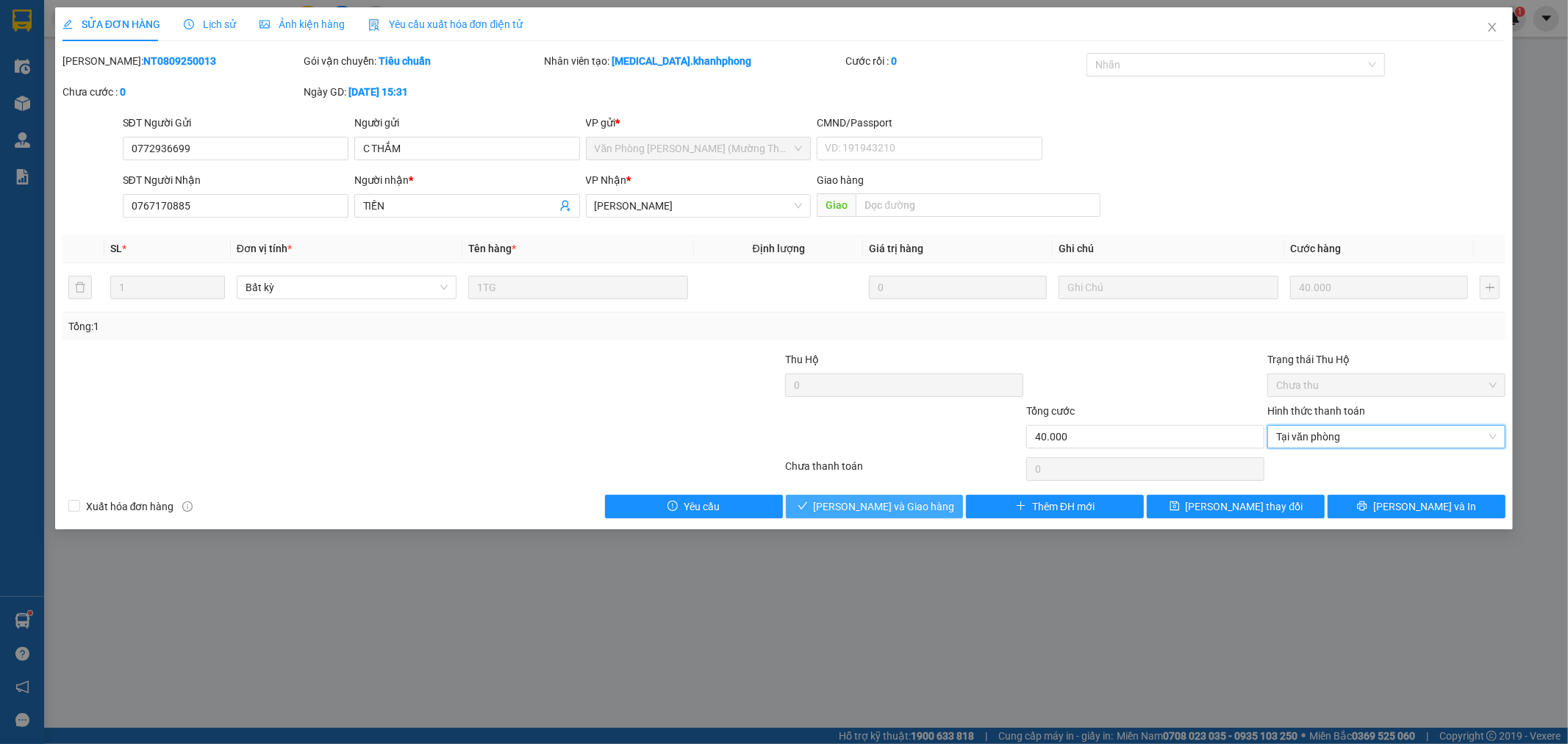
click at [936, 505] on button "[PERSON_NAME] và Giao hàng" at bounding box center [874, 506] width 178 height 24
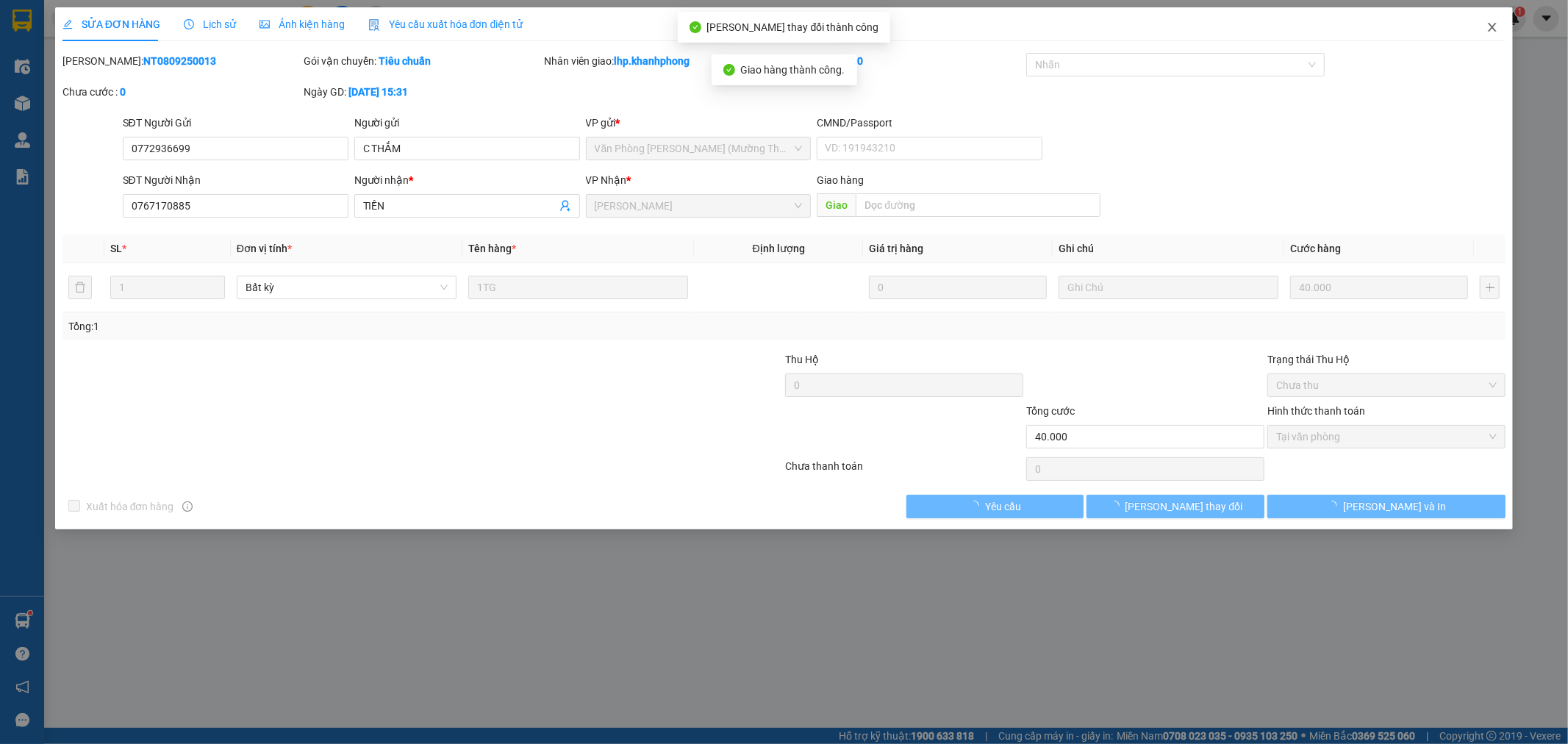
click at [1493, 22] on icon "close" at bounding box center [1492, 27] width 12 height 12
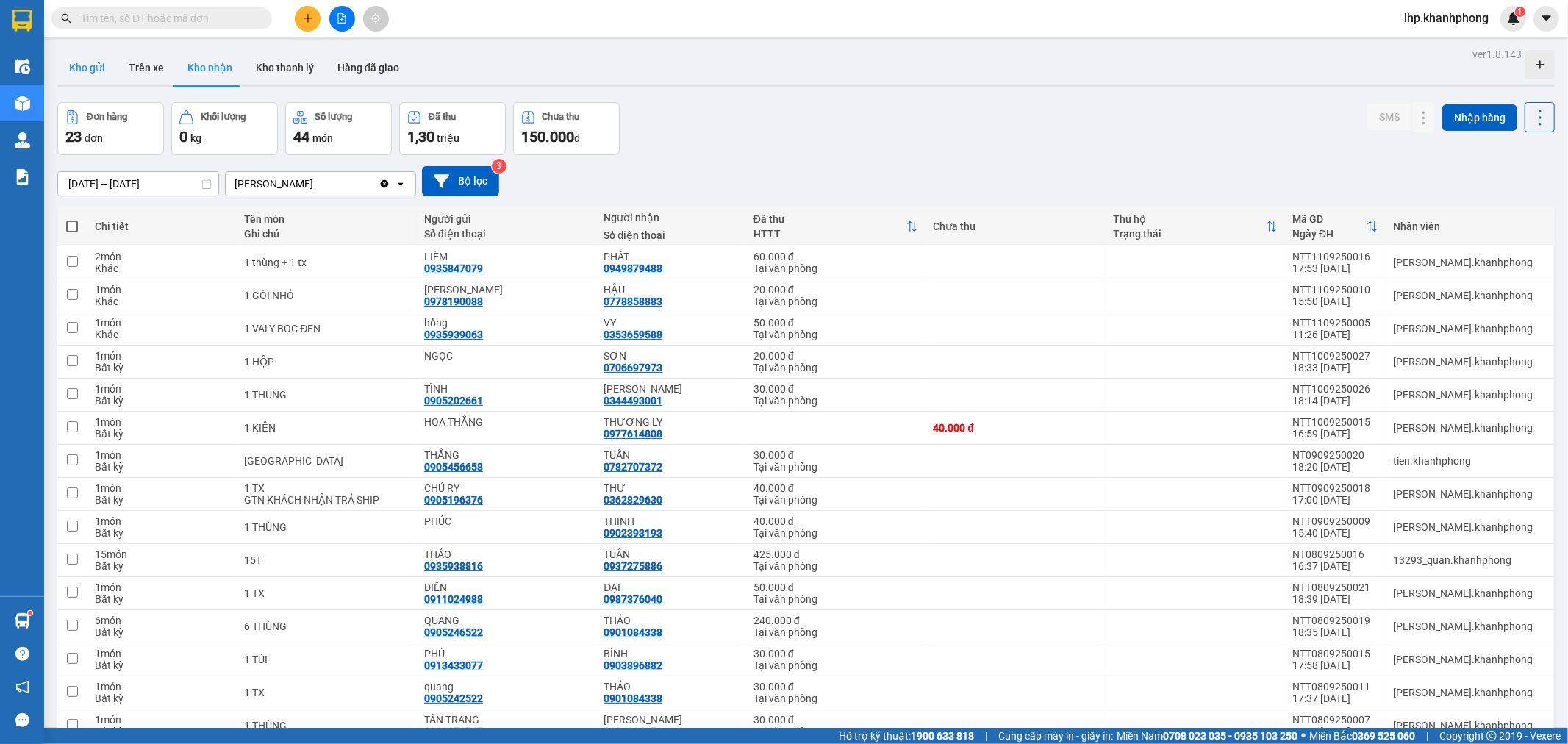
click at [92, 64] on button "Kho gửi" at bounding box center [87, 67] width 60 height 35
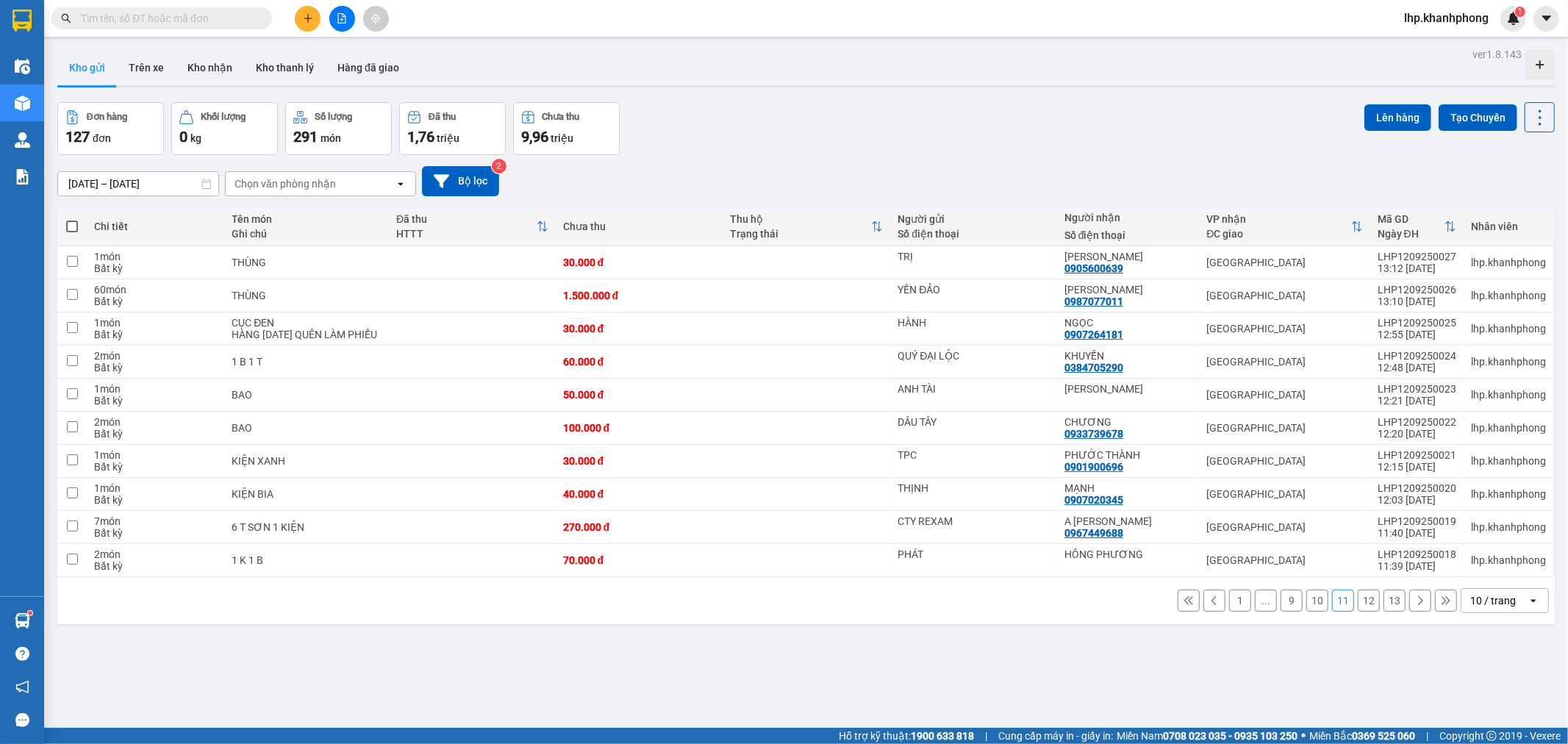
click at [1495, 603] on div "10 / trang" at bounding box center [1495, 601] width 66 height 24
click at [1471, 591] on div "100 / trang" at bounding box center [1491, 581] width 88 height 26
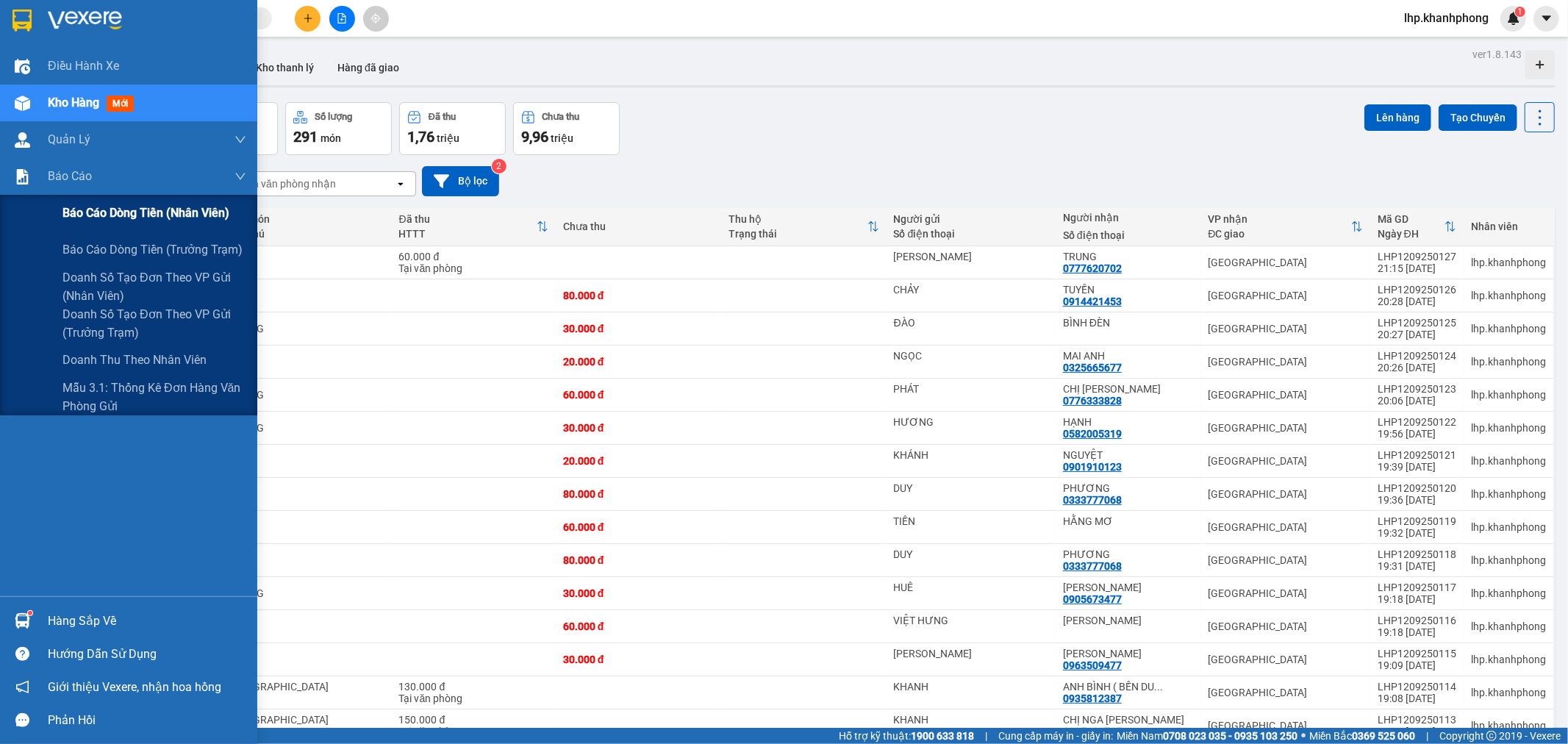
click at [112, 211] on span "Báo cáo dòng tiền (nhân viên)" at bounding box center [146, 213] width 167 height 19
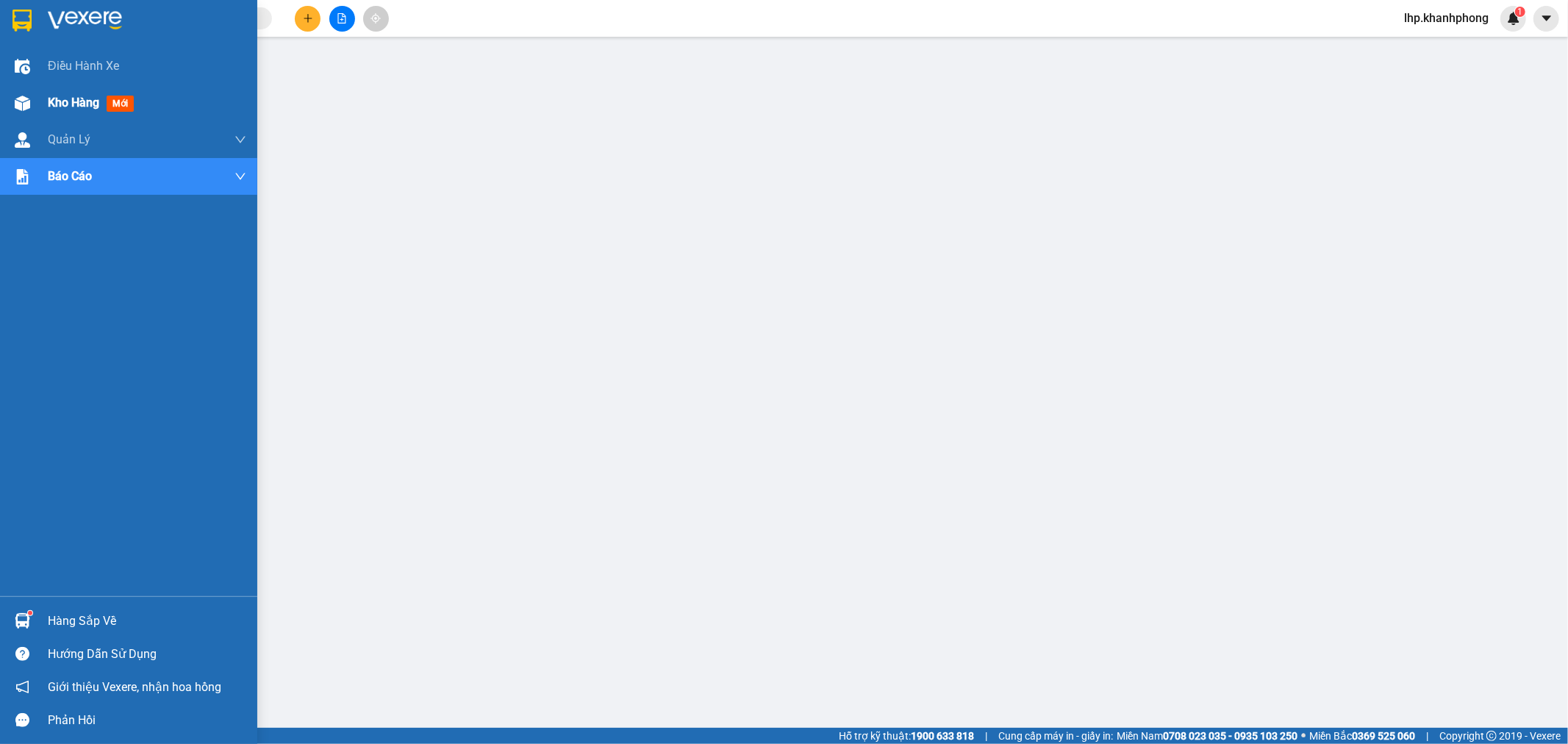
click at [39, 95] on div "Kho hàng mới" at bounding box center [129, 102] width 257 height 37
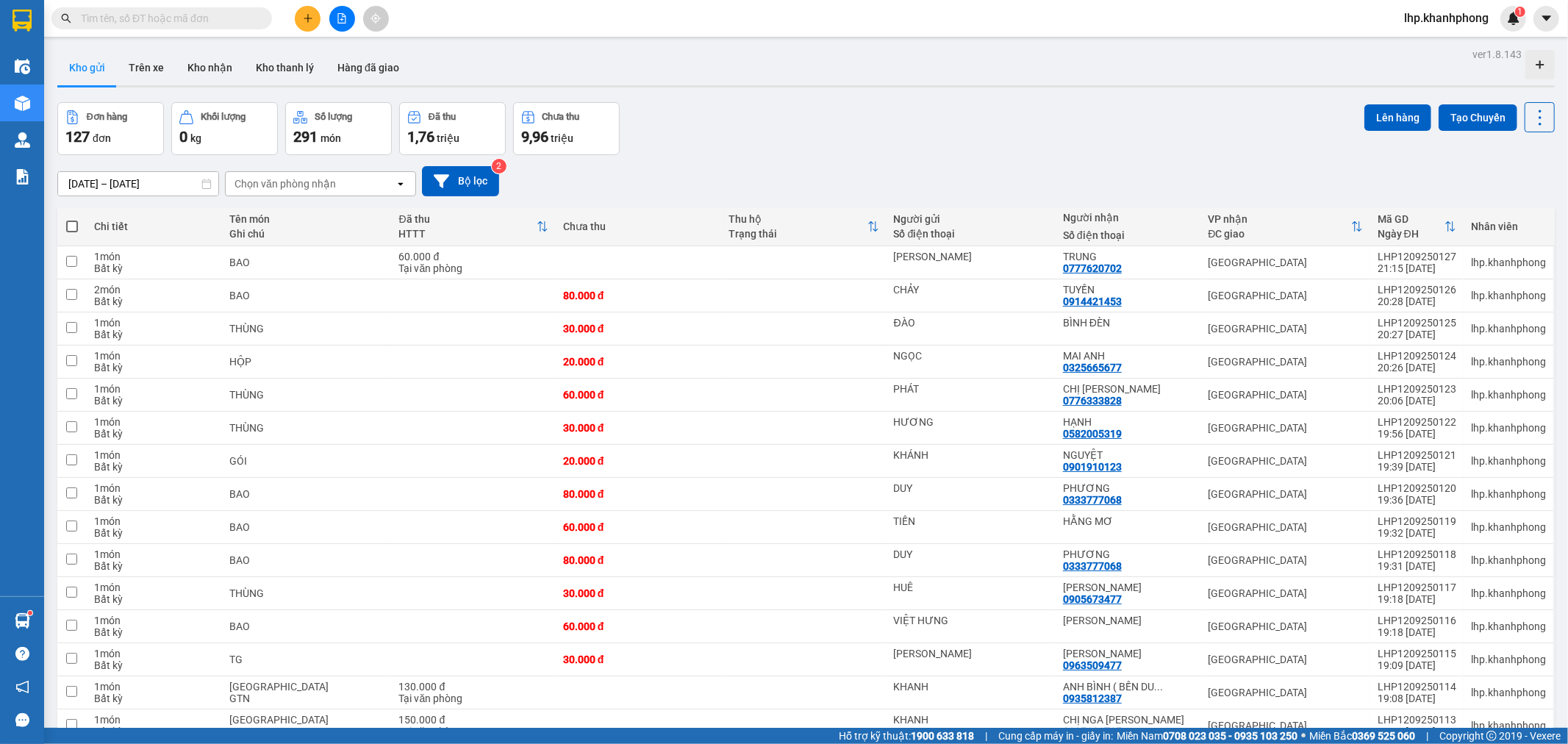
click at [73, 232] on span at bounding box center [72, 227] width 12 height 12
click at [72, 219] on input "checkbox" at bounding box center [72, 219] width 0 height 0
checkbox input "true"
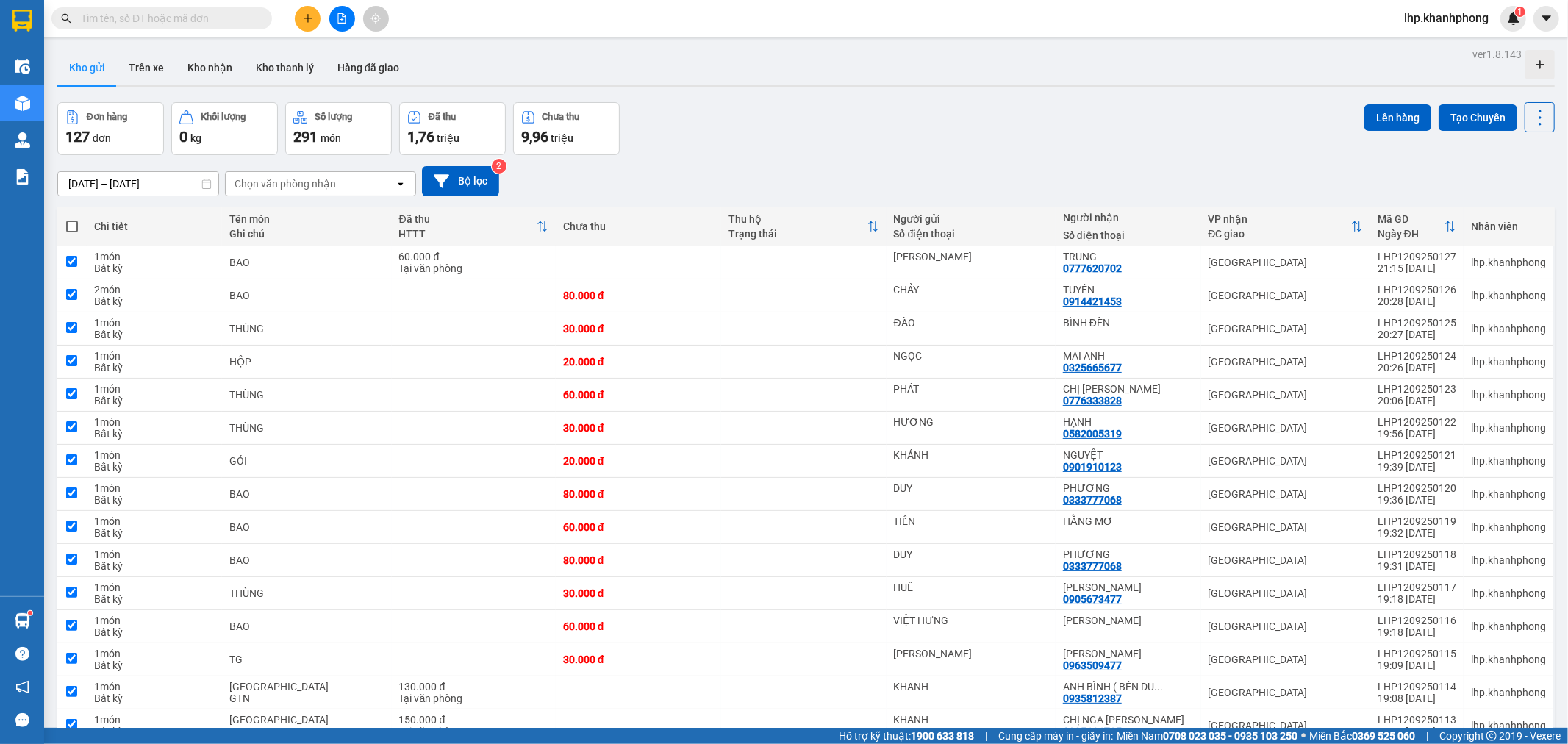
checkbox input "true"
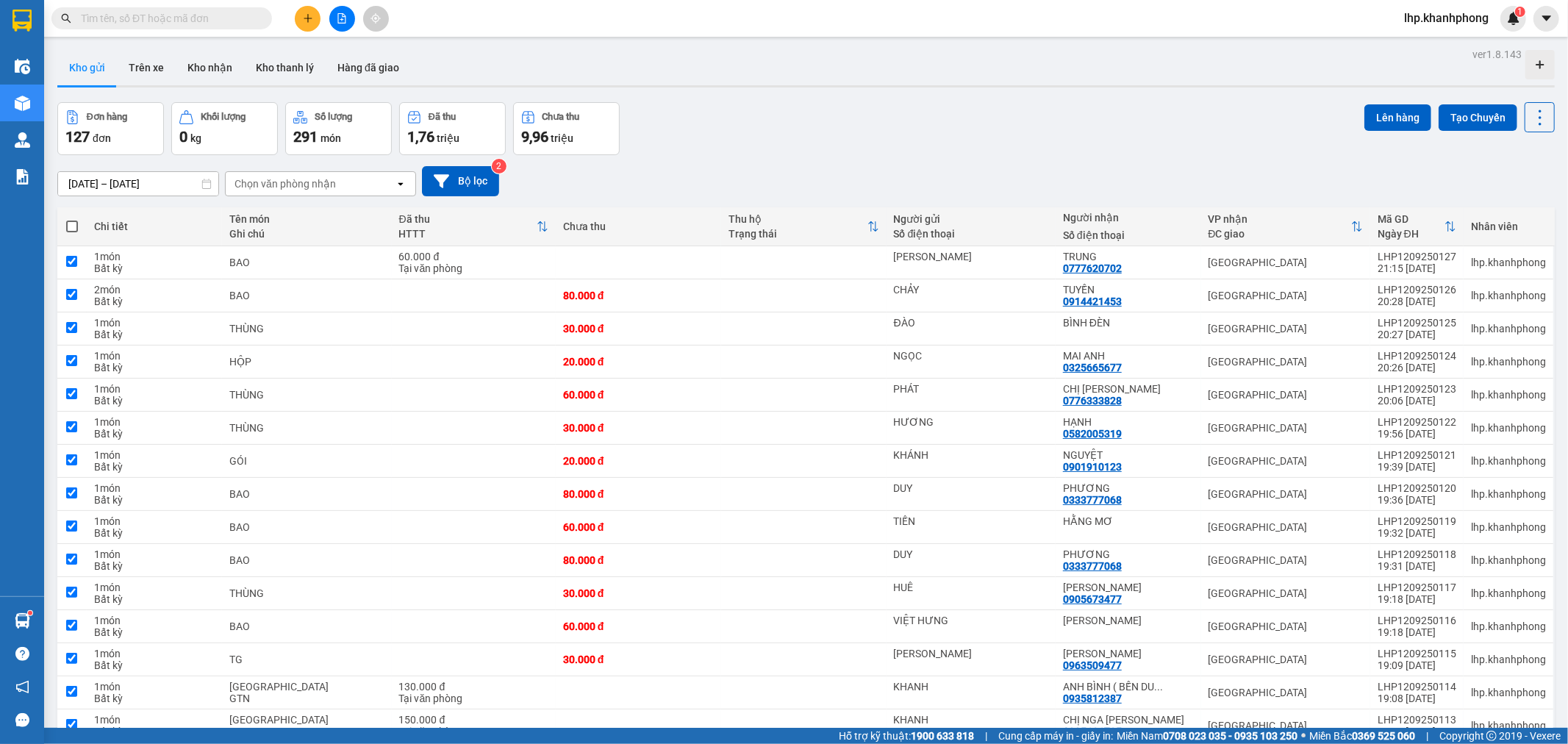
checkbox input "true"
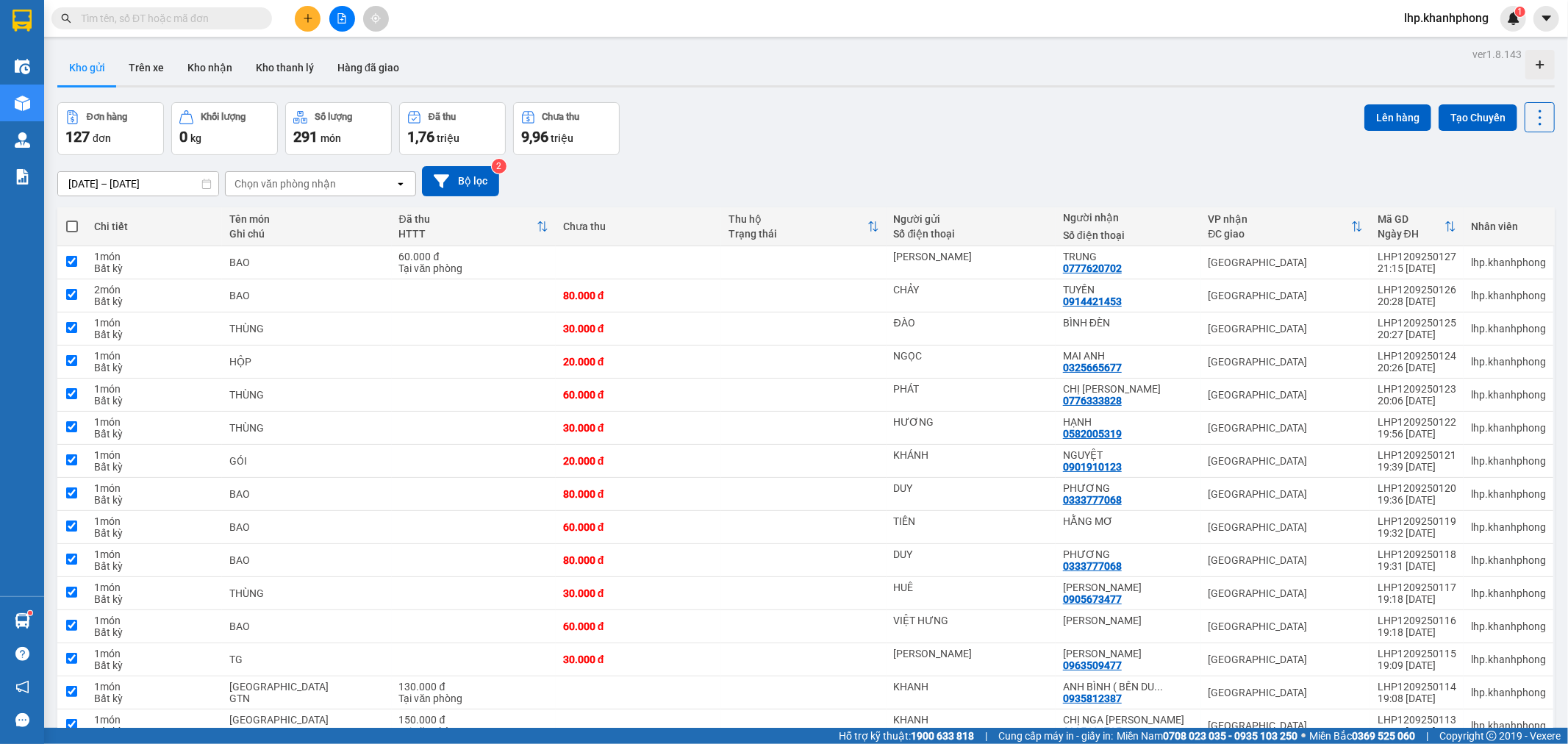
checkbox input "true"
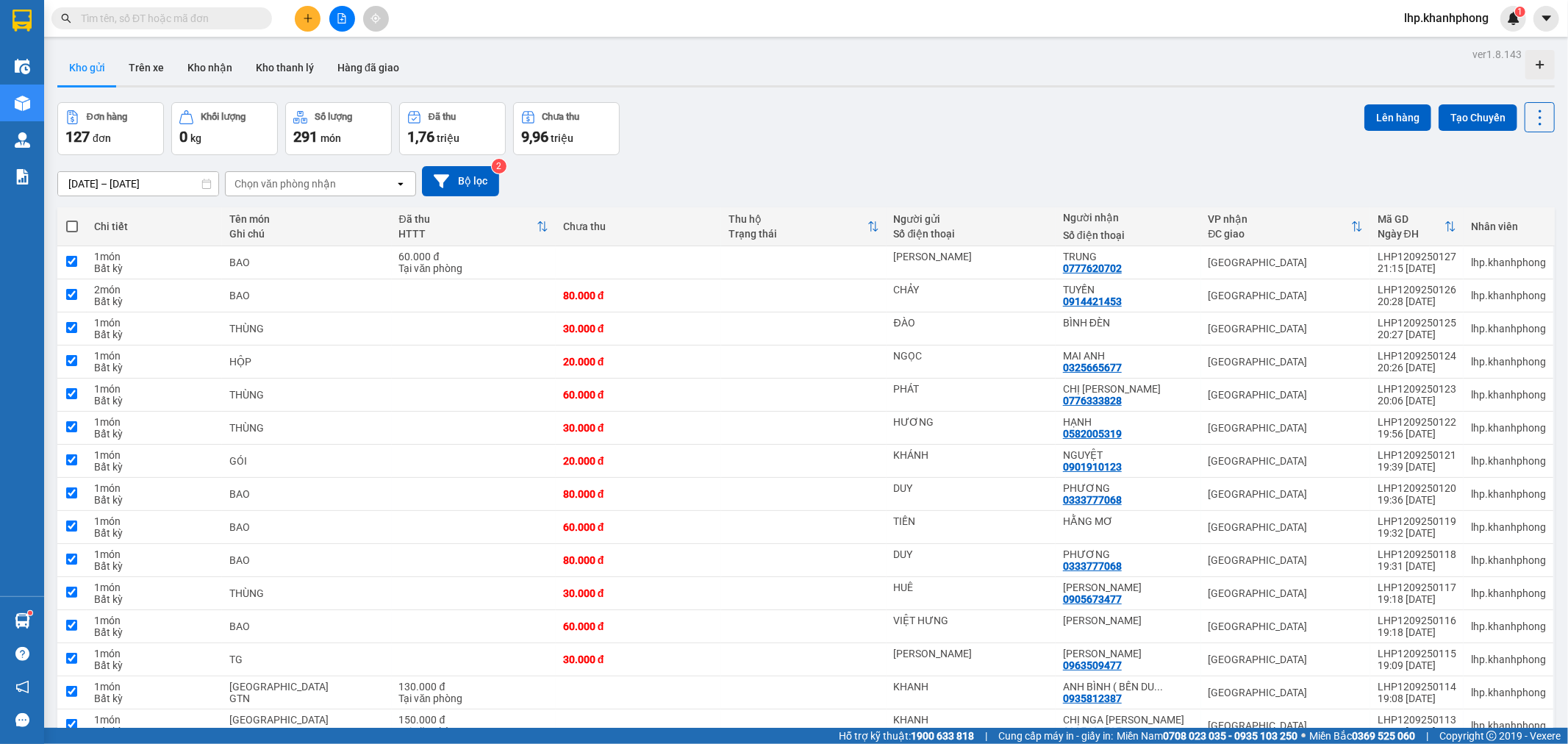
checkbox input "true"
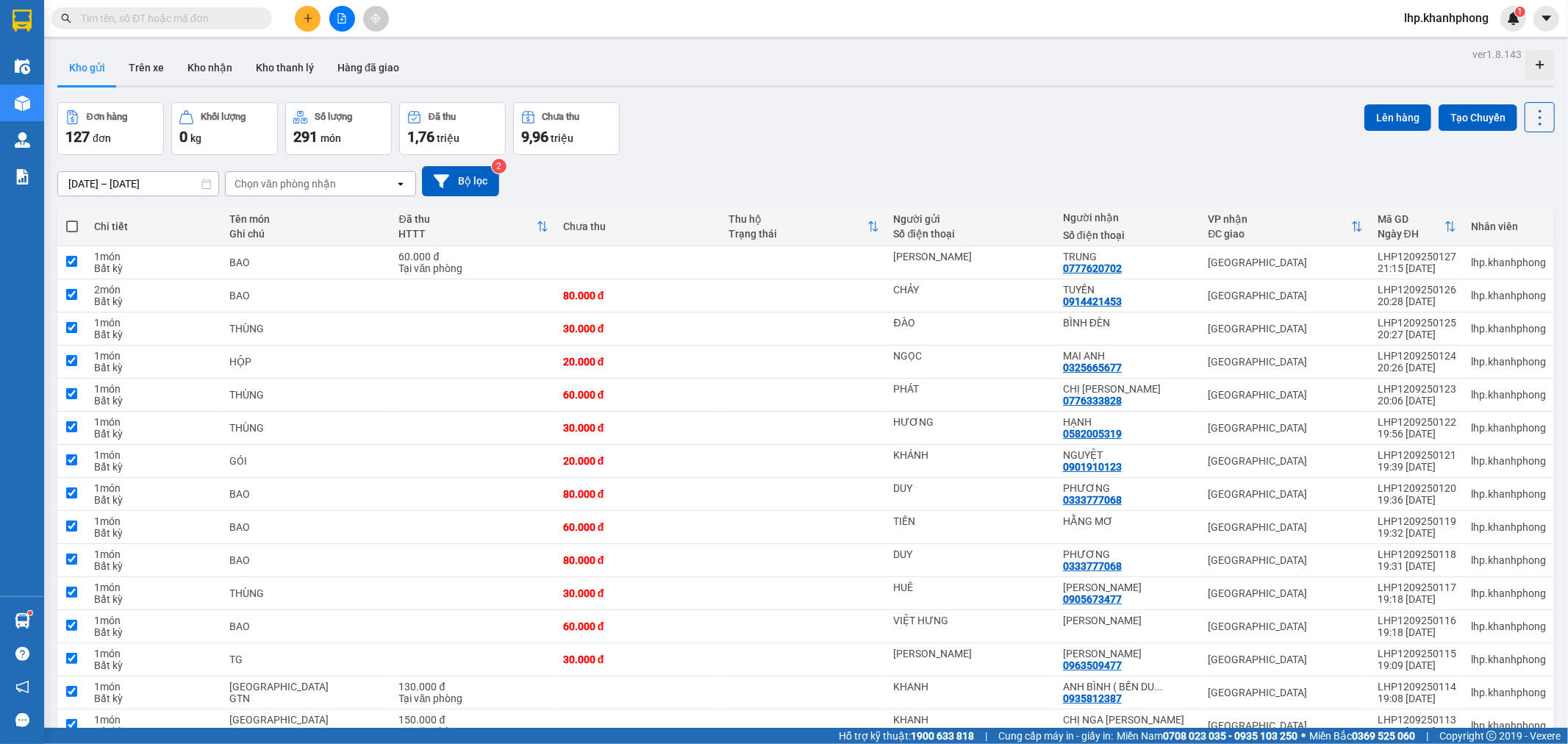
checkbox input "true"
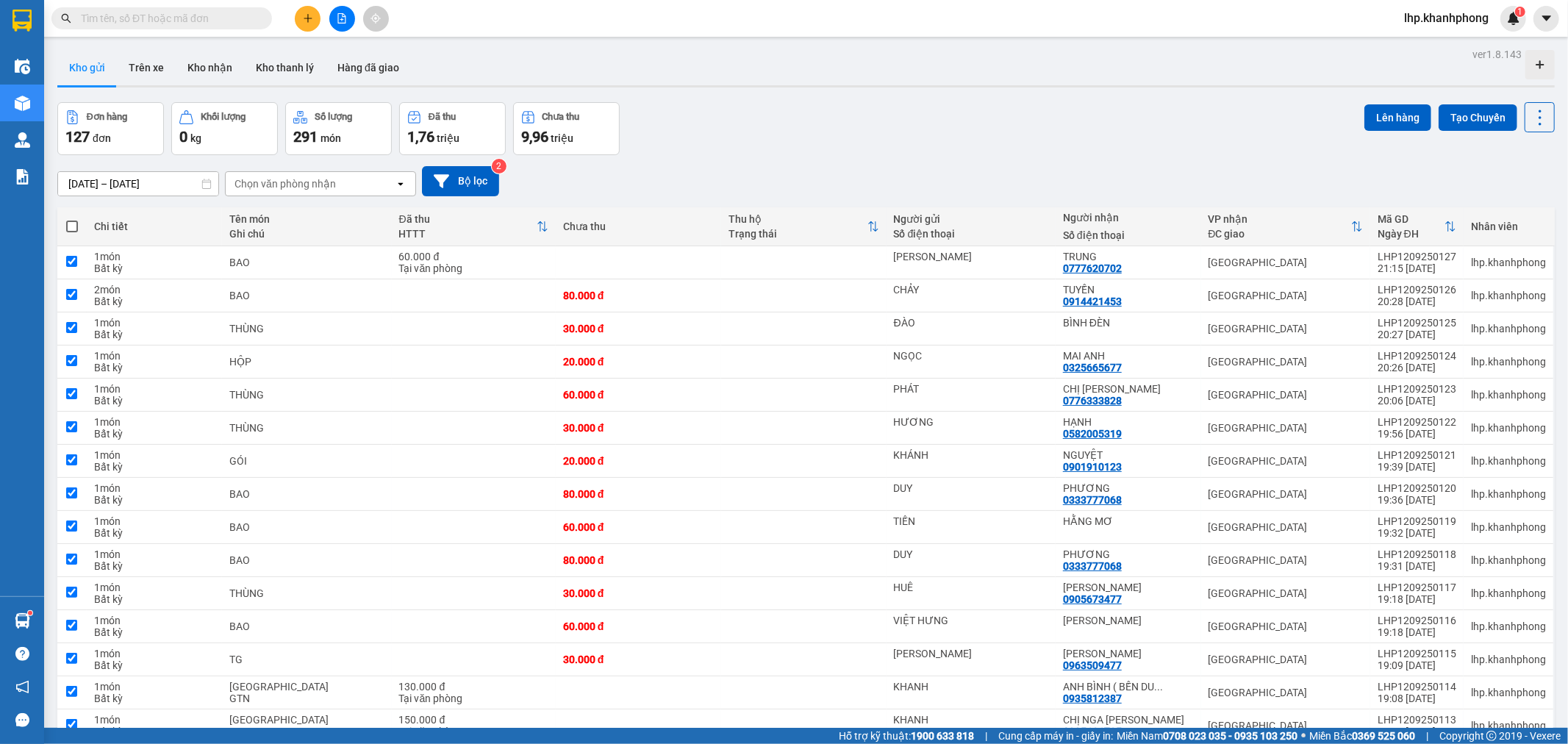
checkbox input "true"
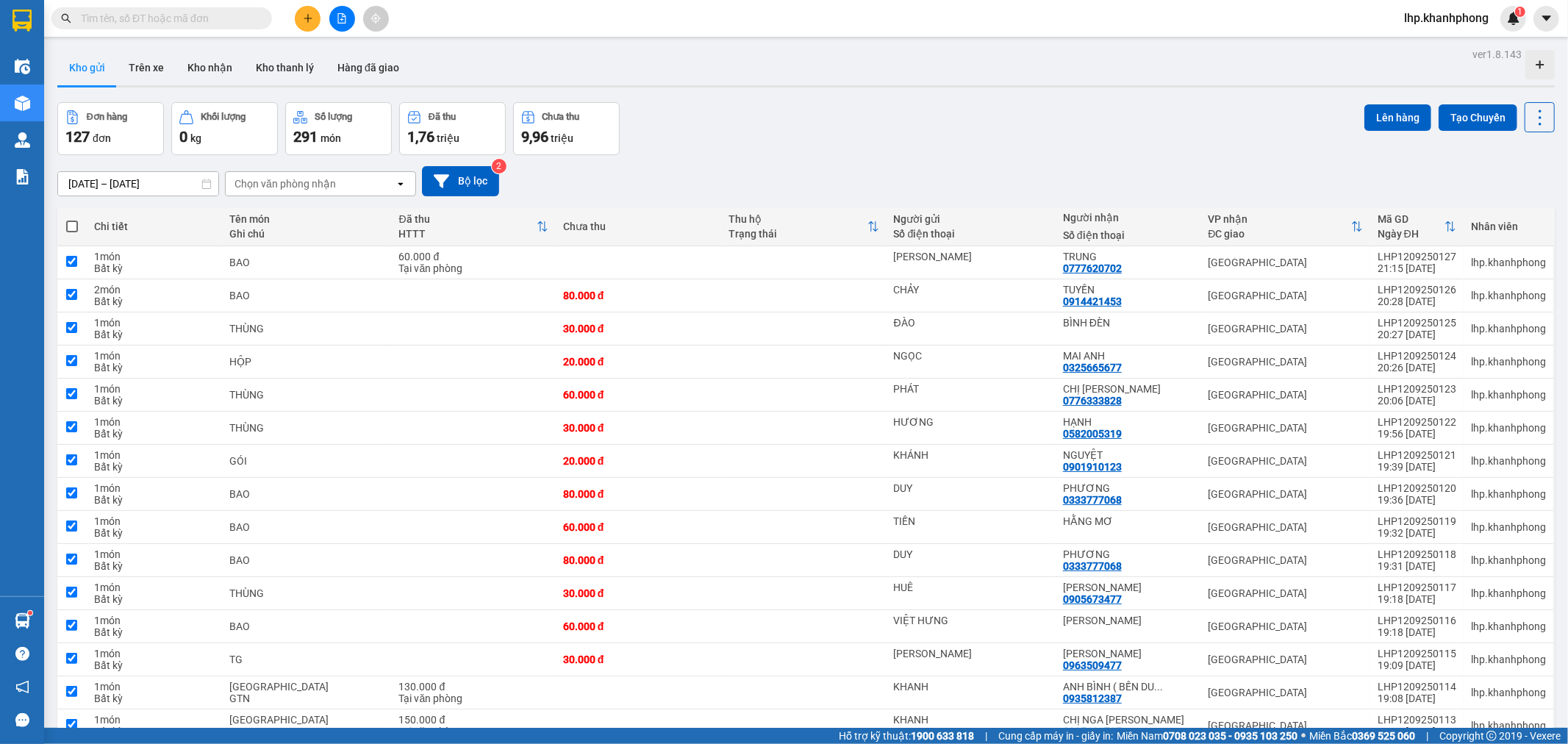
checkbox input "true"
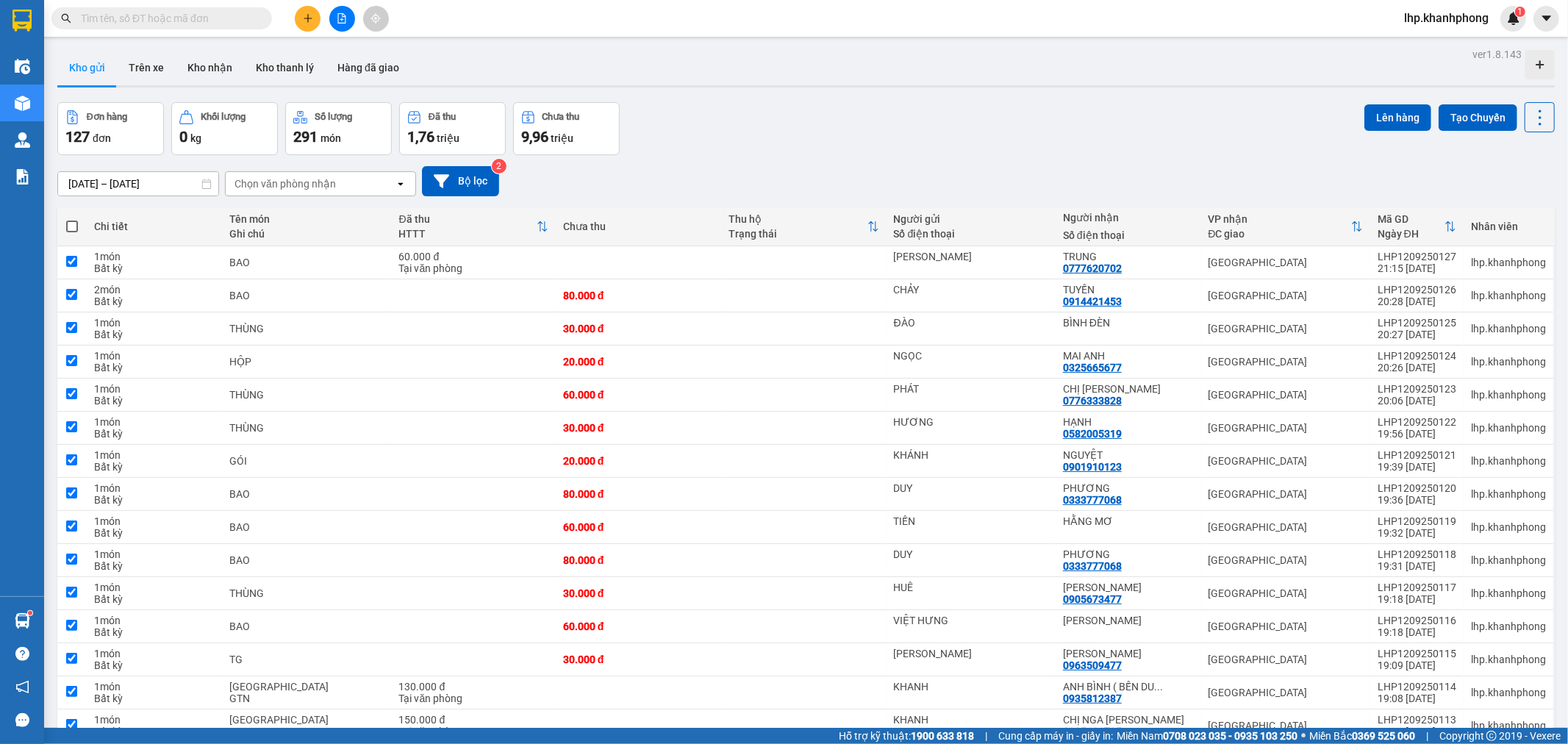
checkbox input "true"
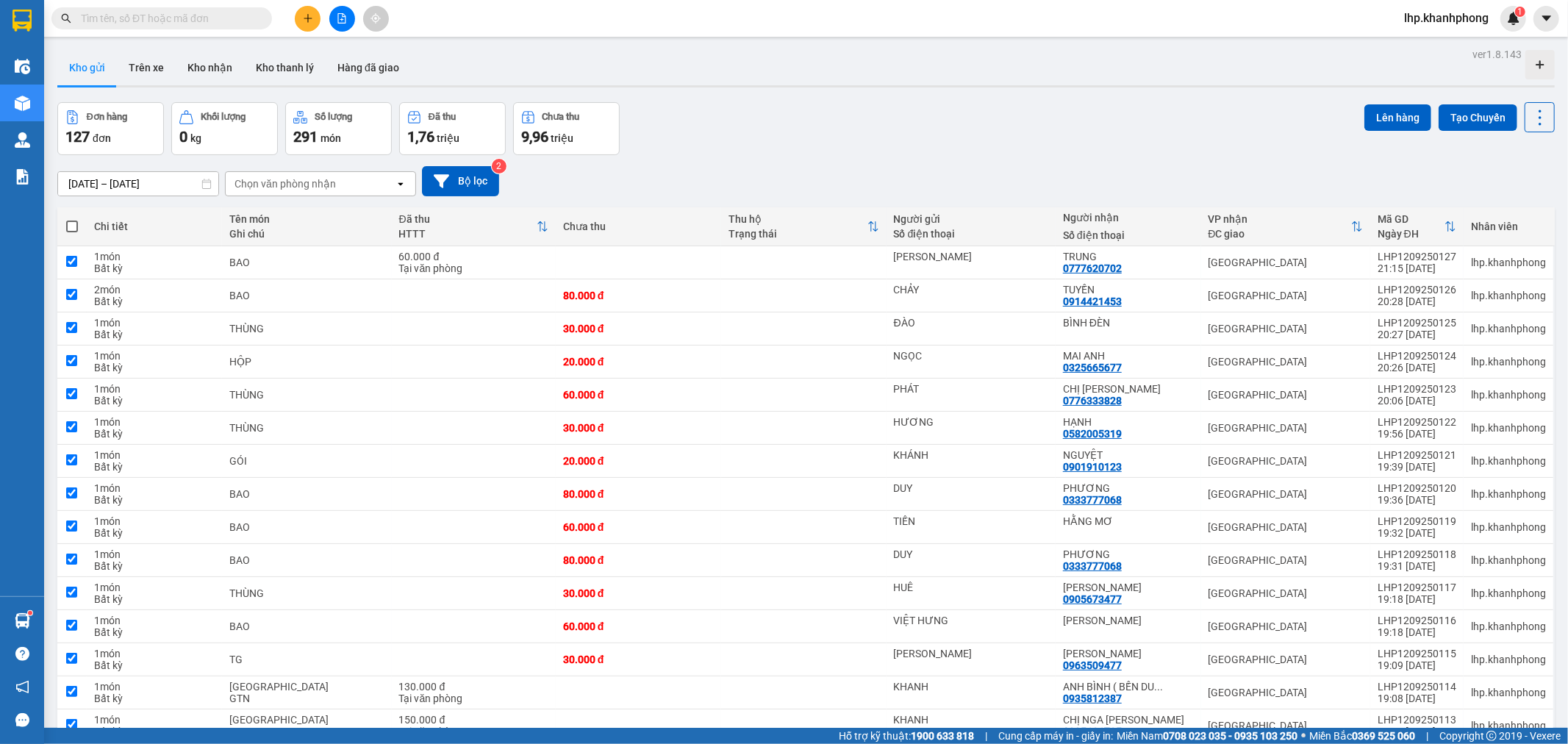
checkbox input "true"
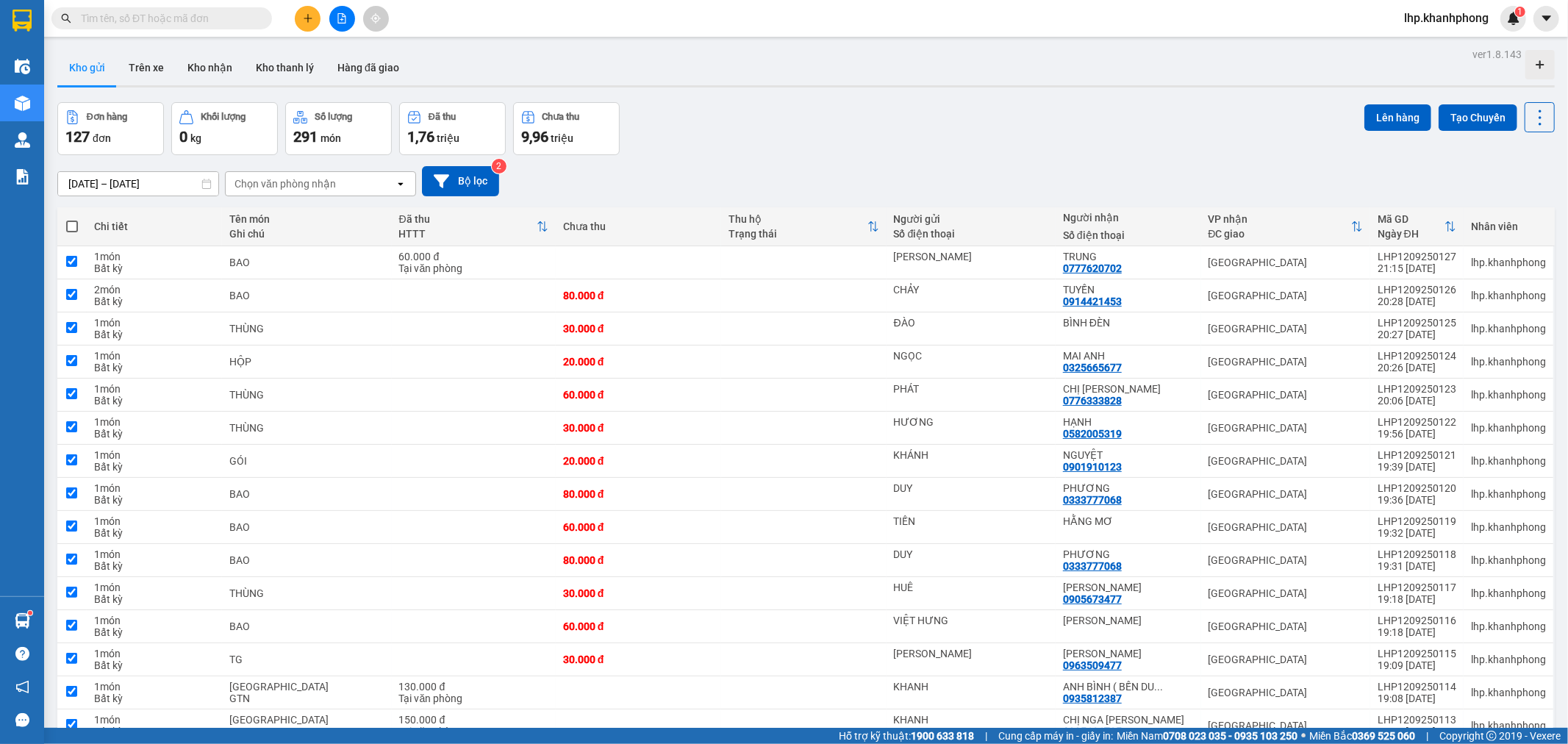
checkbox input "true"
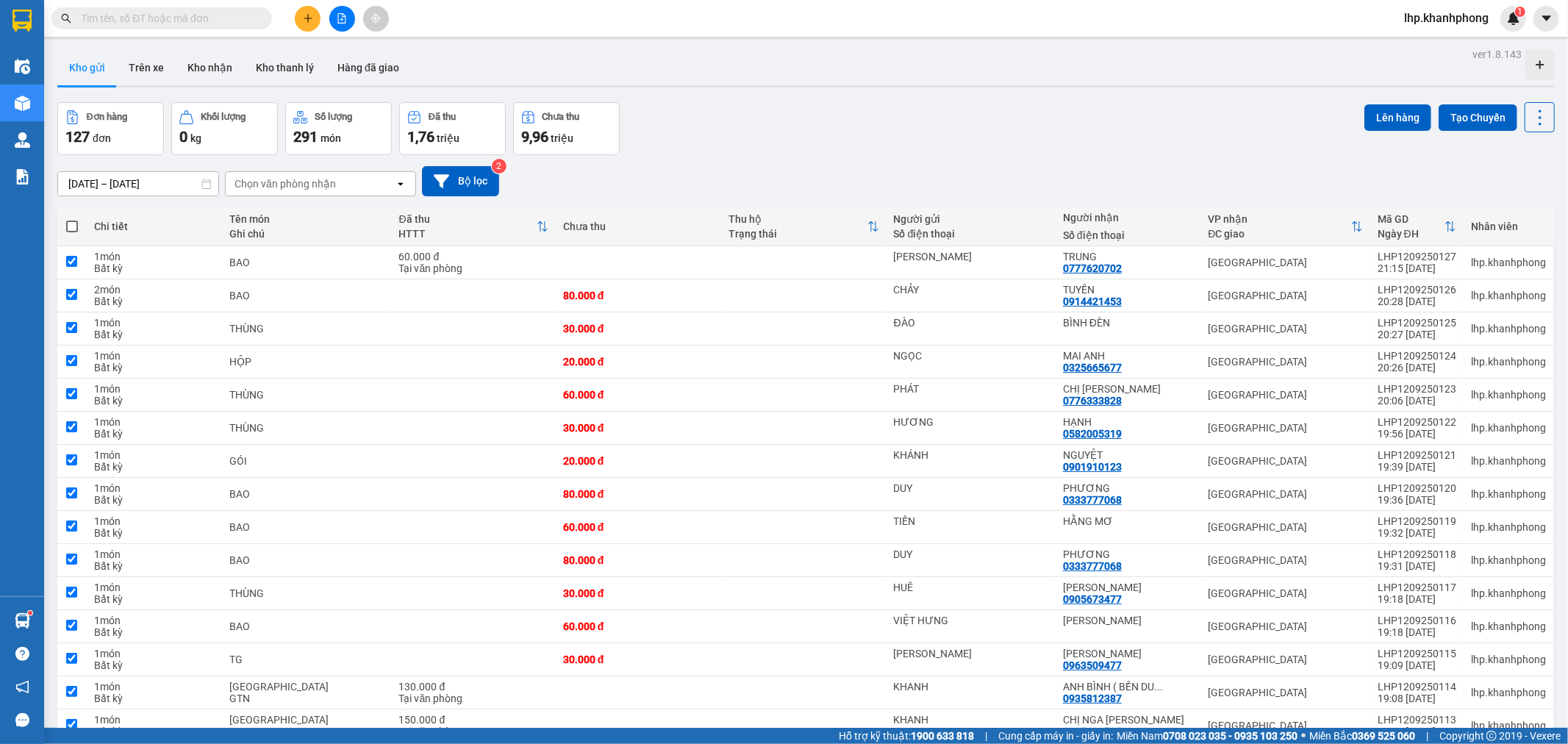
checkbox input "true"
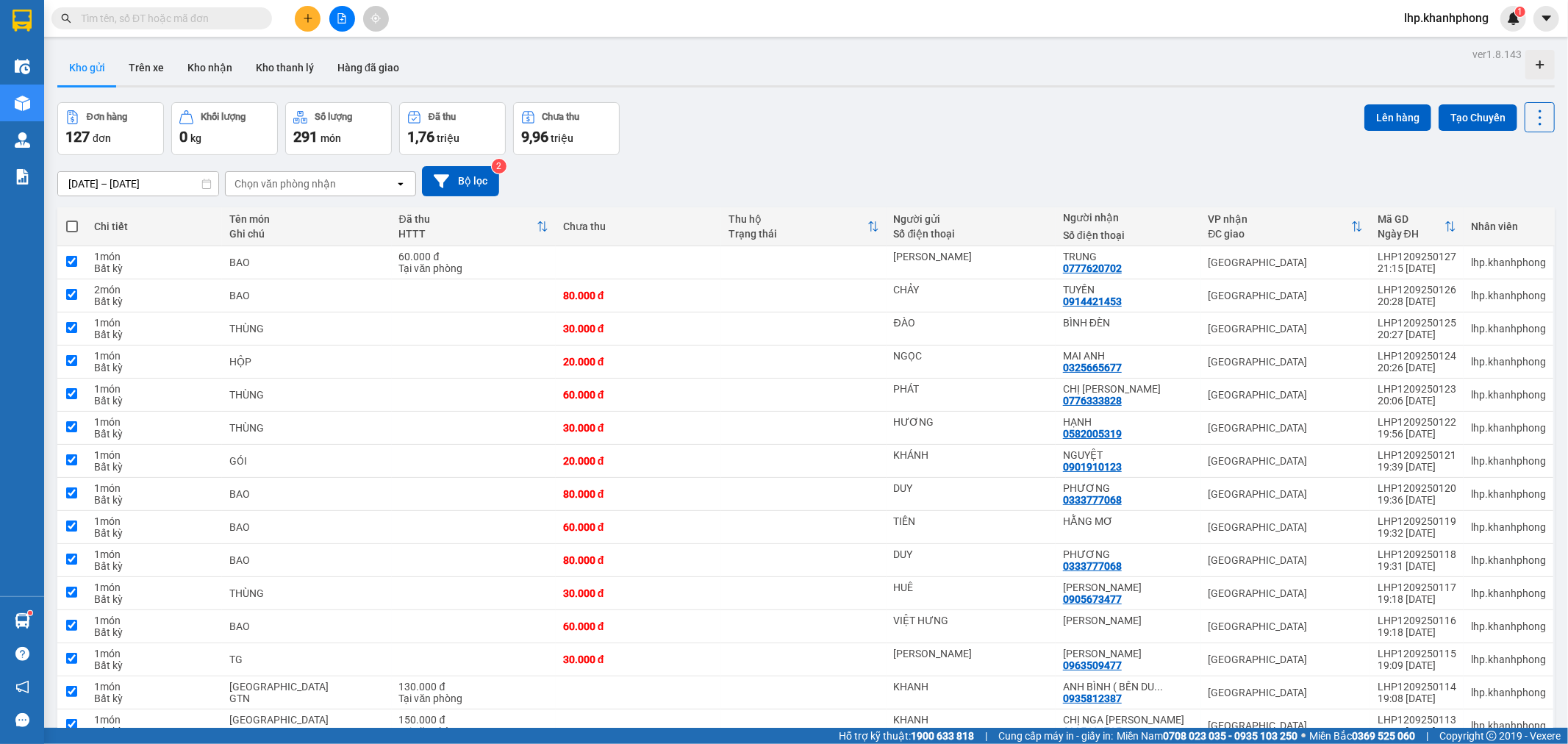
checkbox input "true"
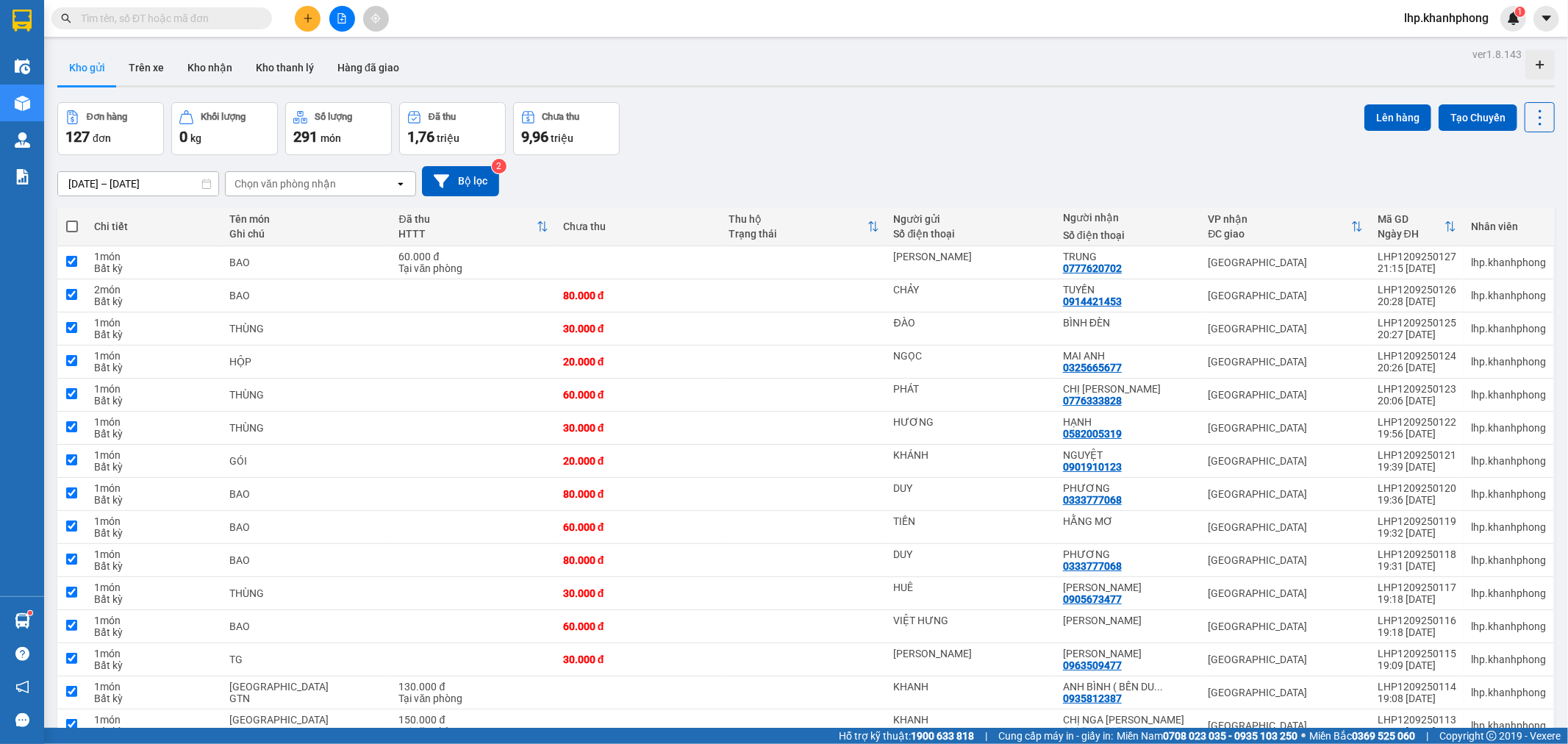
checkbox input "true"
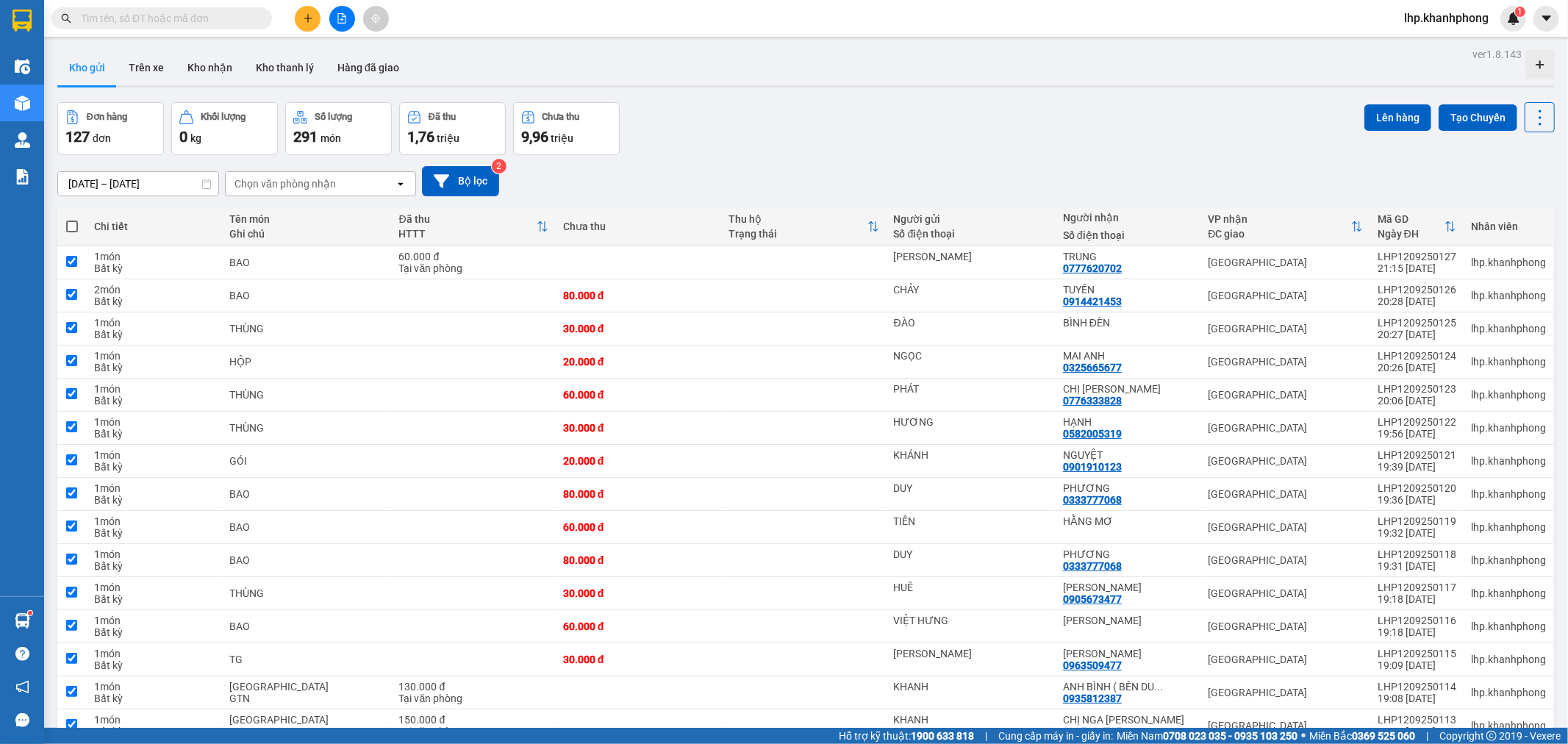
checkbox input "true"
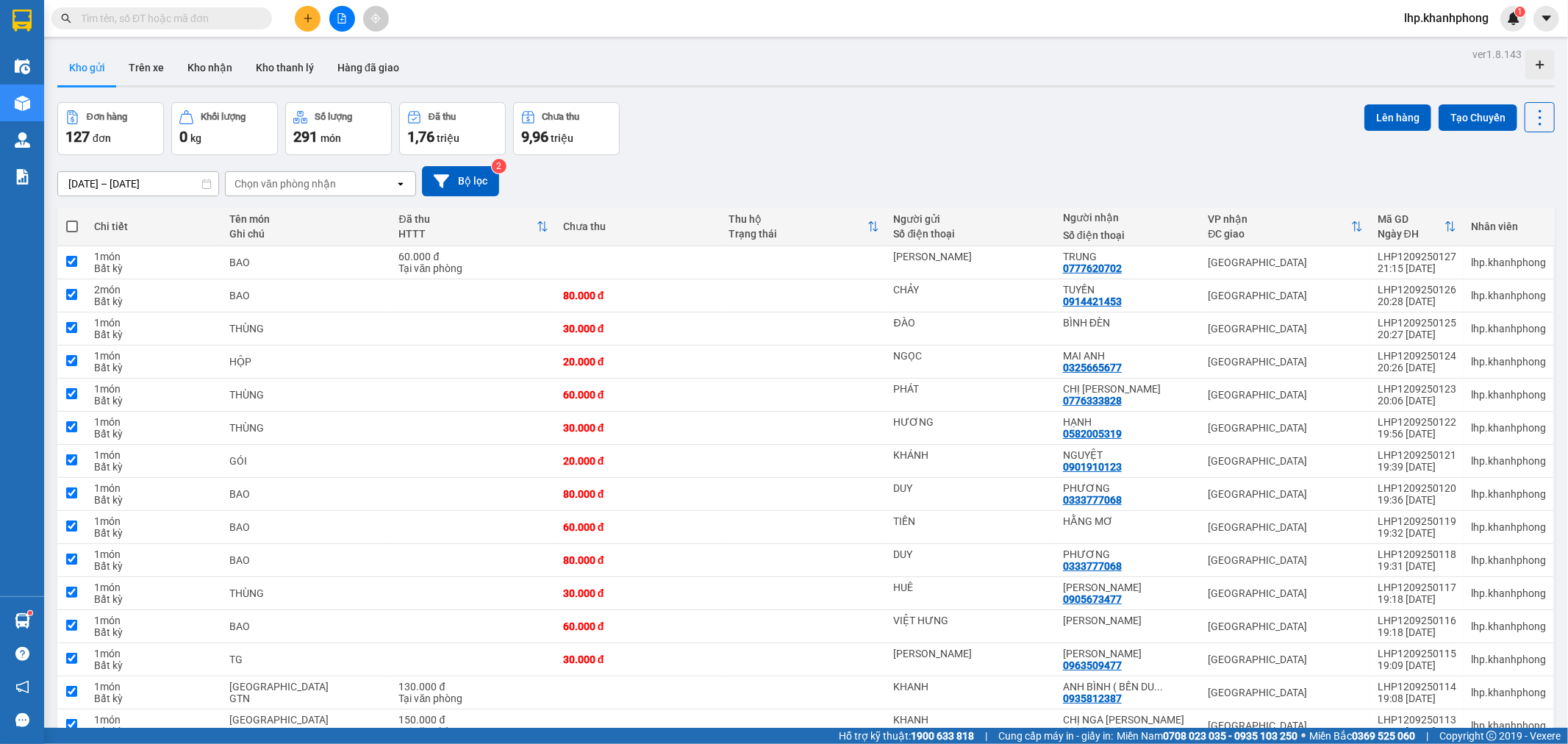
checkbox input "true"
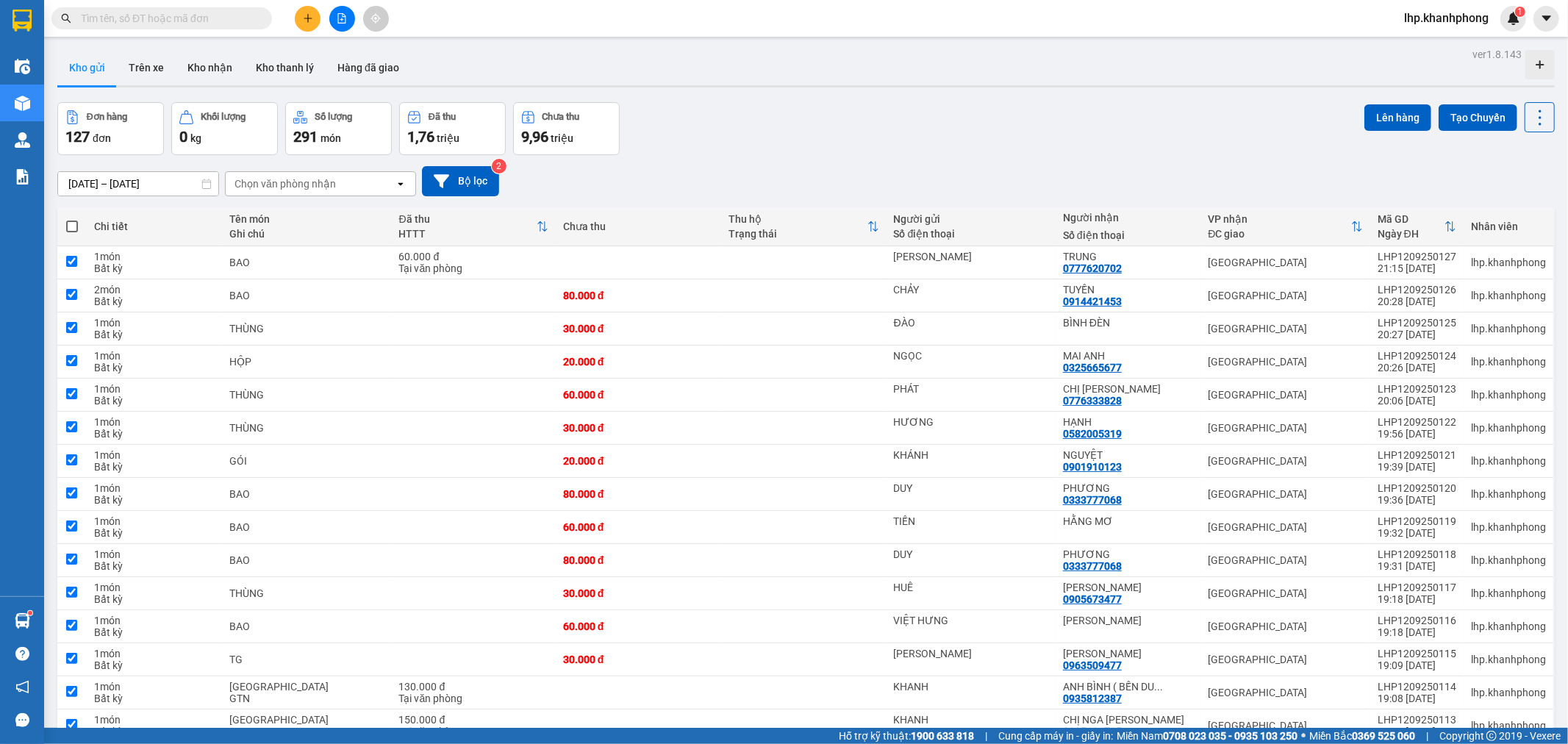
checkbox input "true"
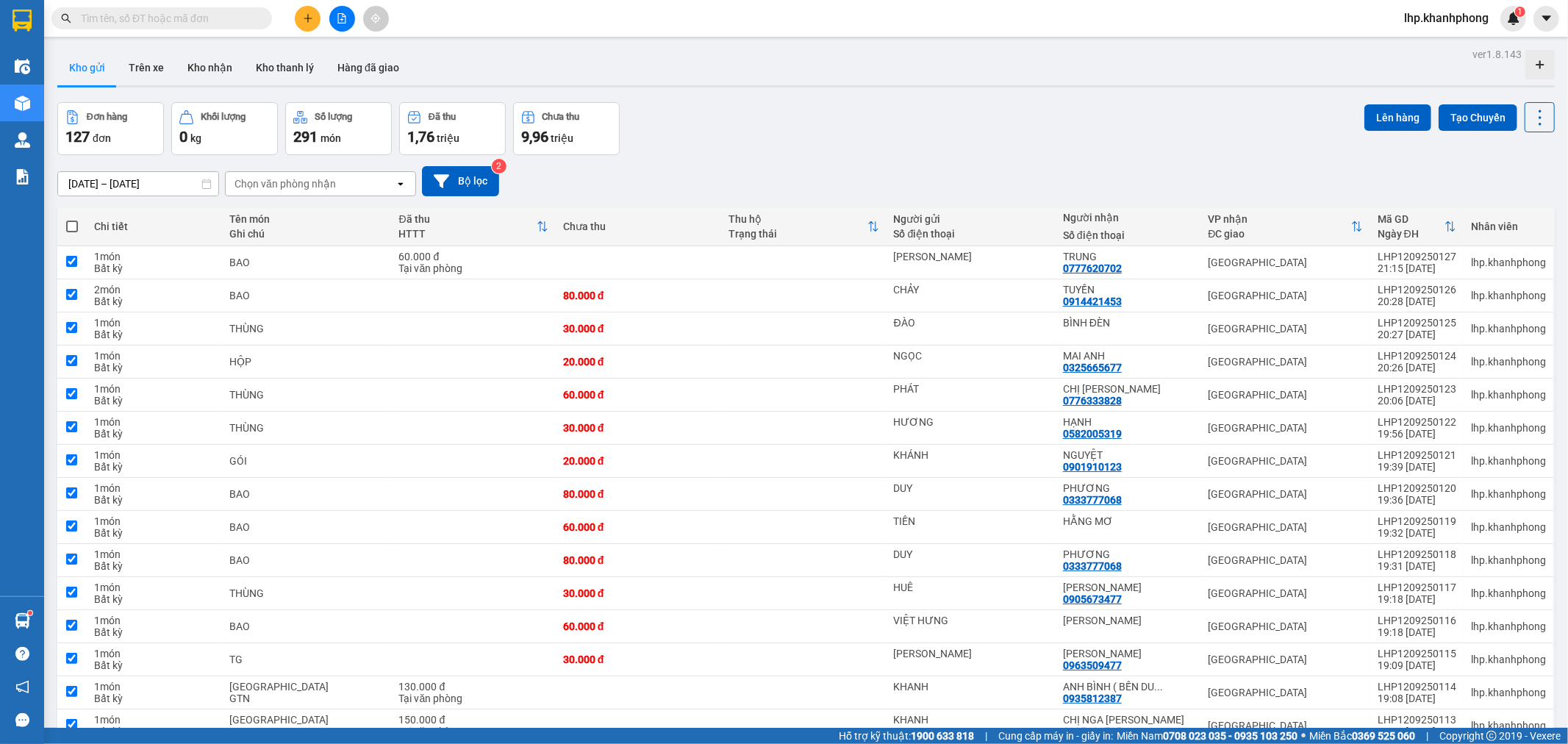
checkbox input "true"
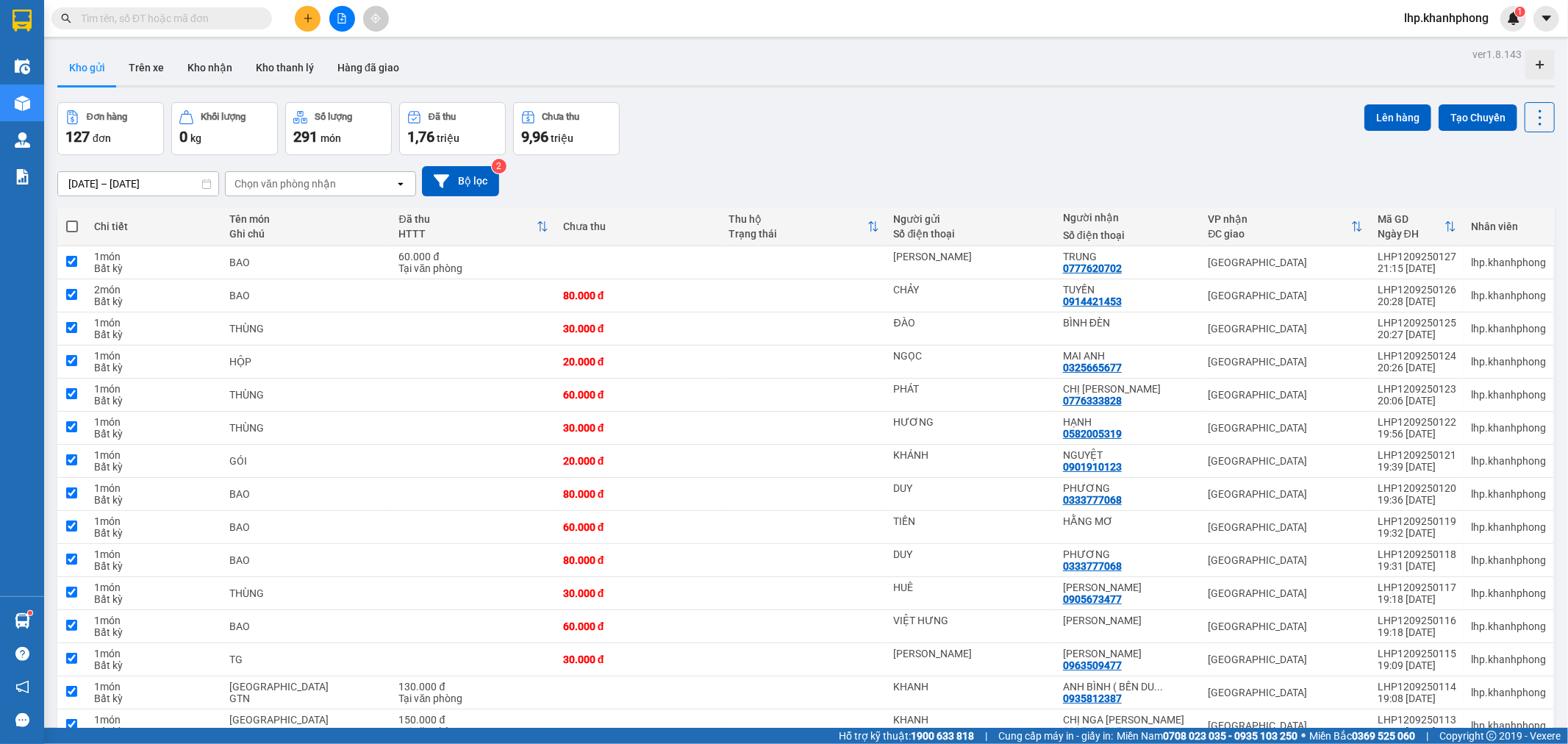
checkbox input "true"
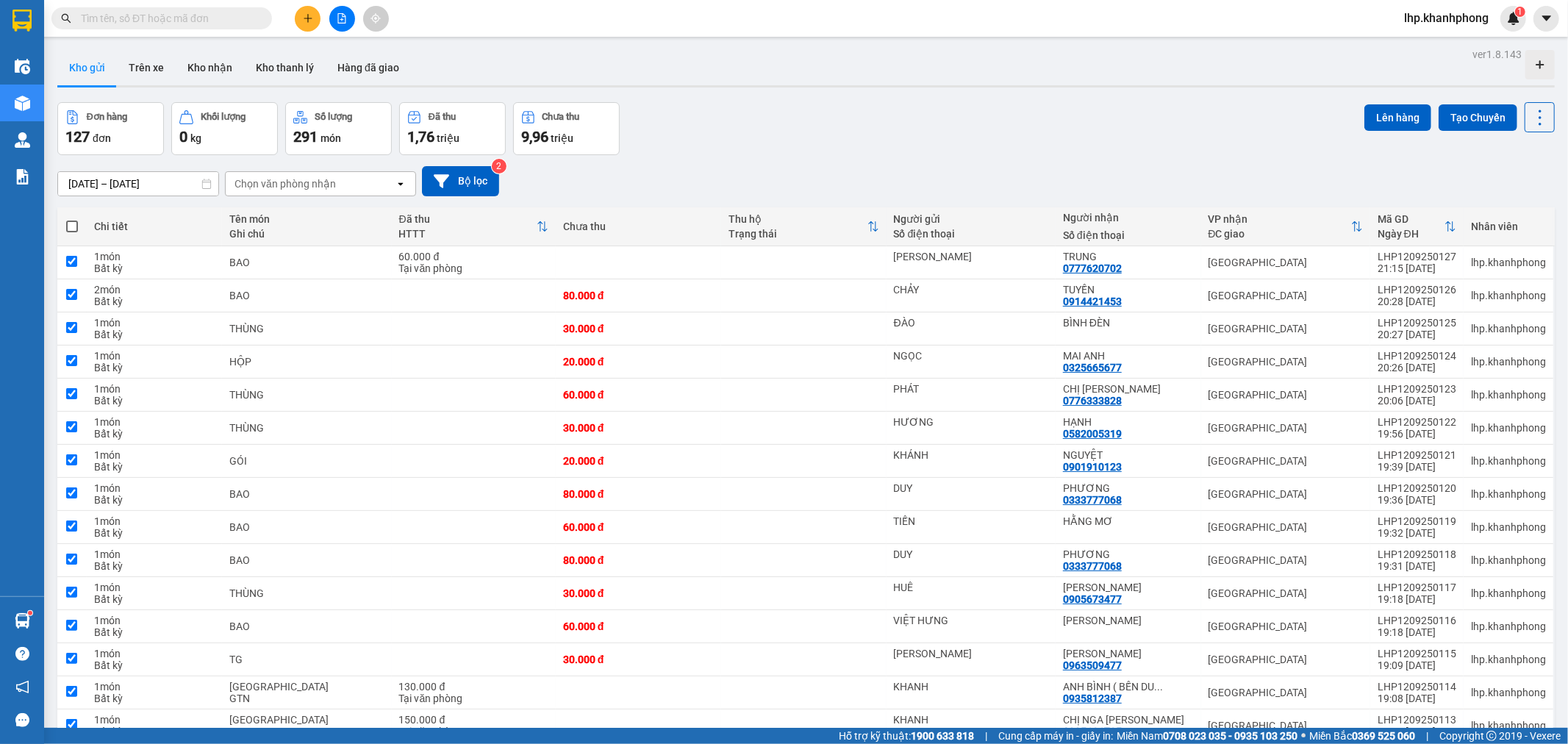
checkbox input "true"
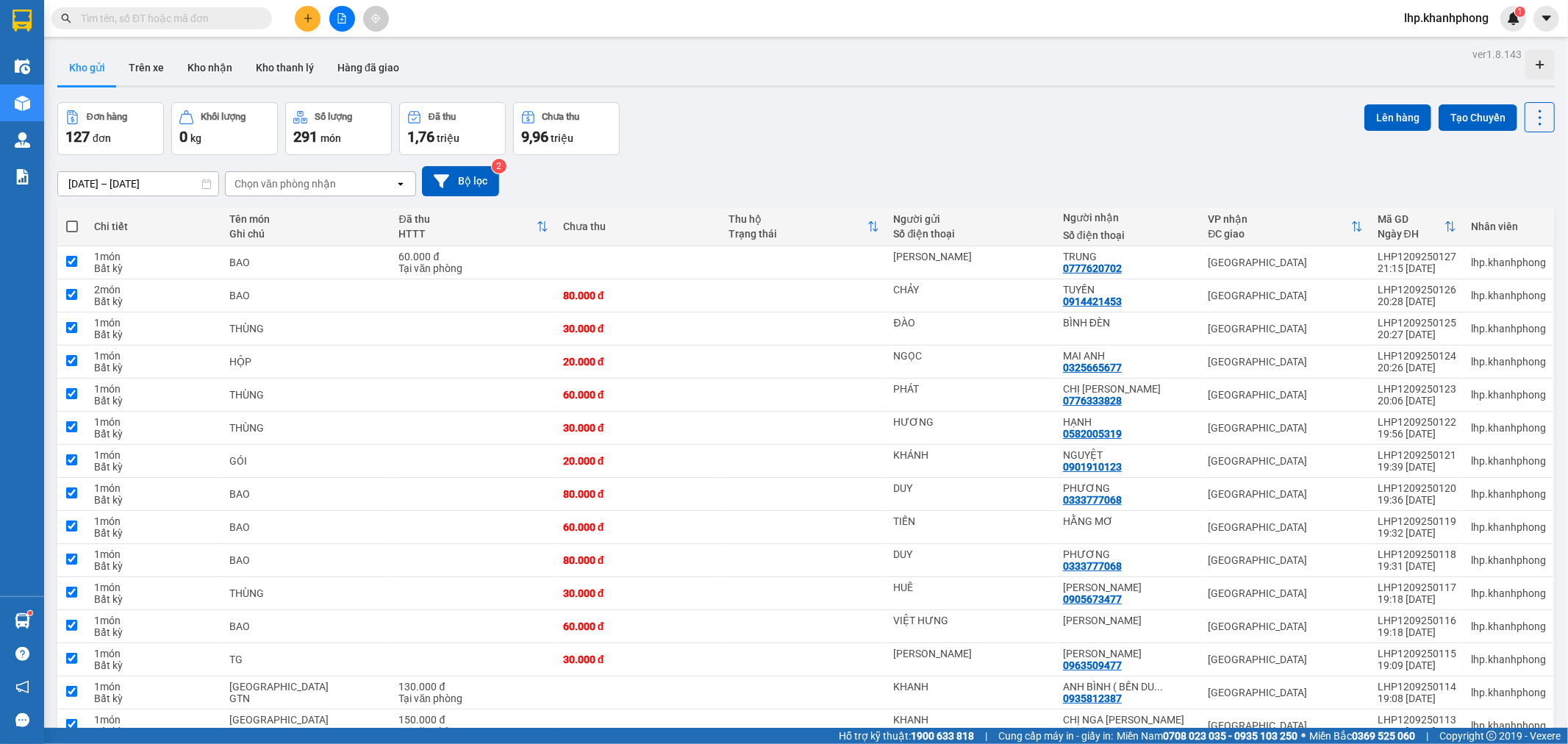
checkbox input "true"
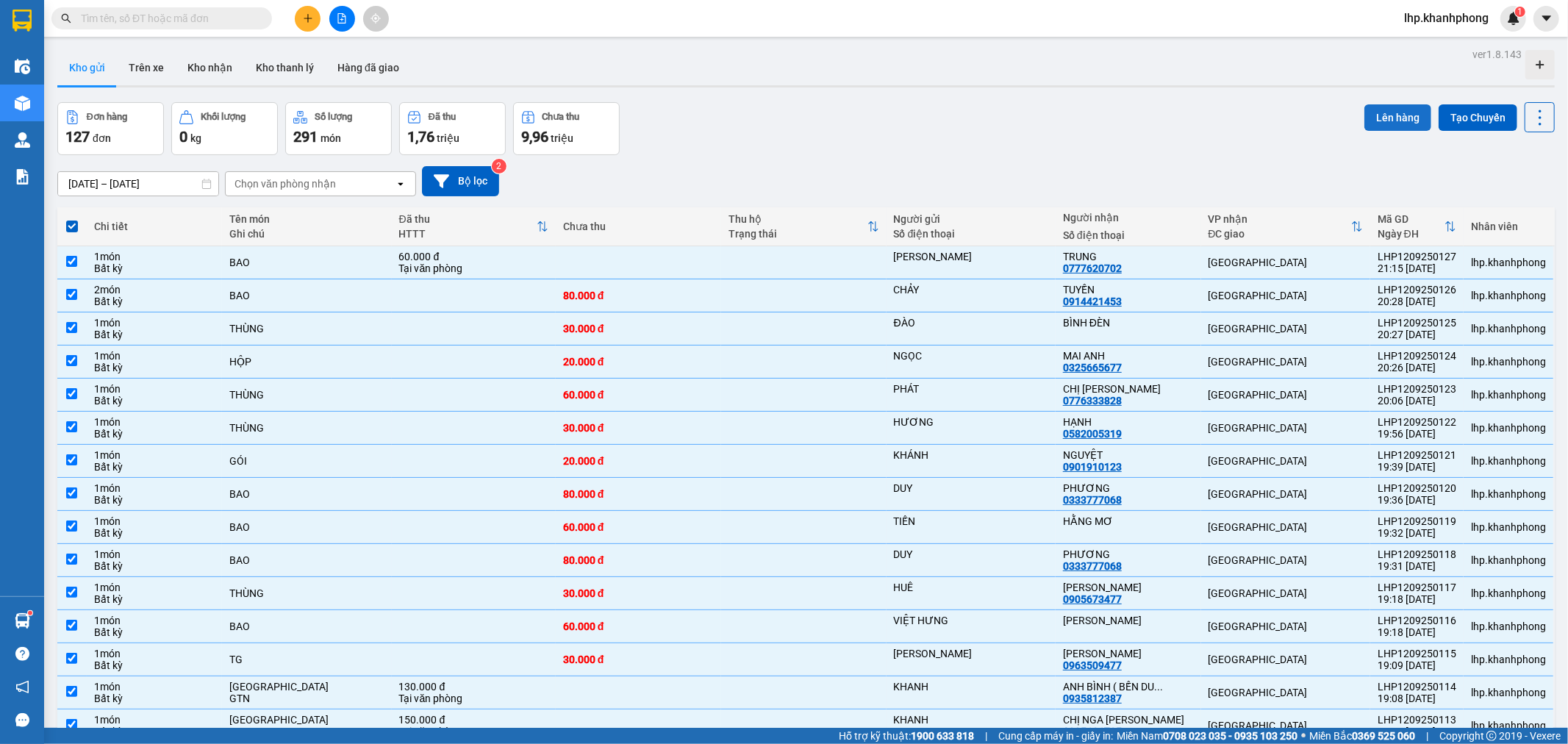
click at [1376, 112] on button "Lên hàng" at bounding box center [1398, 117] width 66 height 26
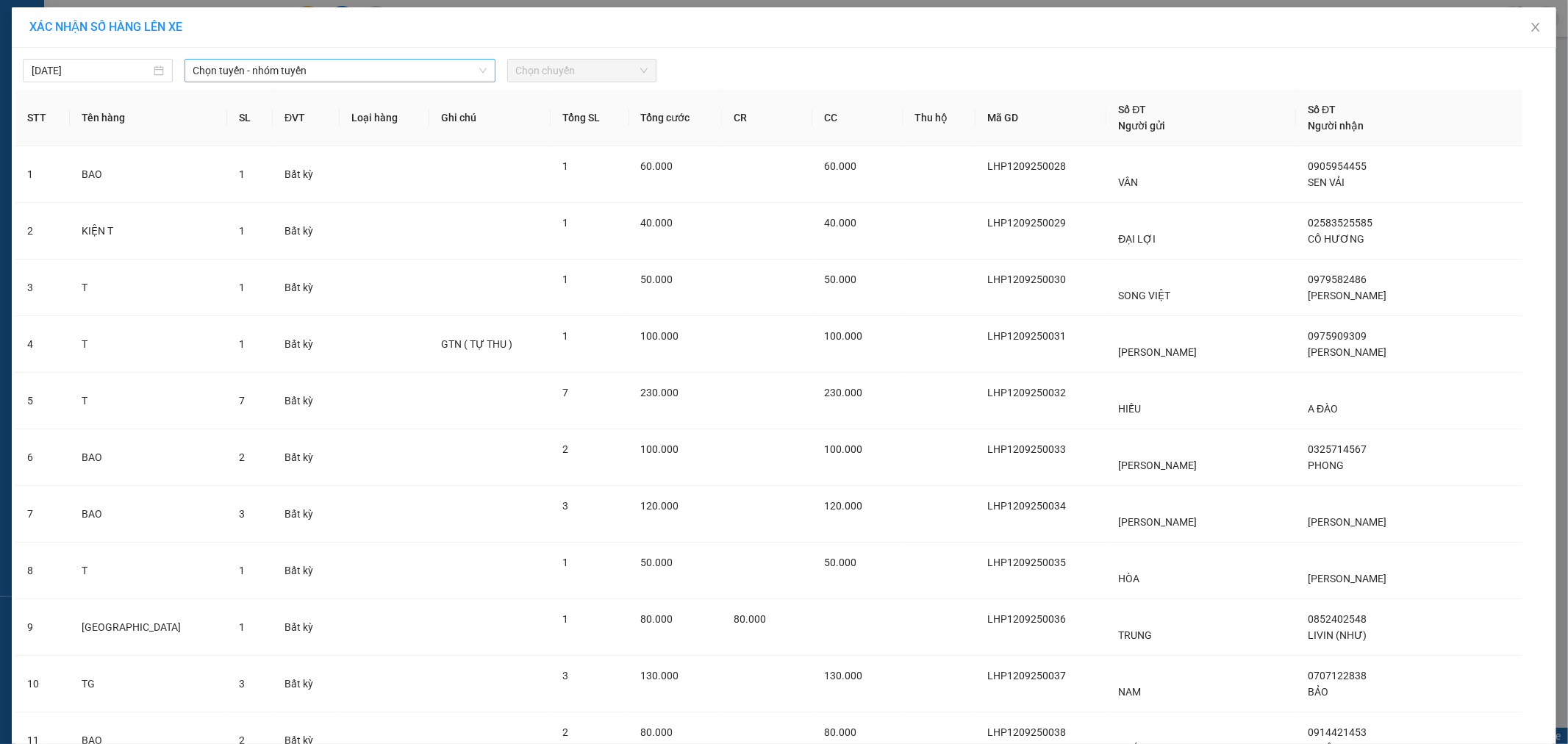
click at [274, 66] on span "Chọn tuyến - nhóm tuyến" at bounding box center [340, 71] width 293 height 22
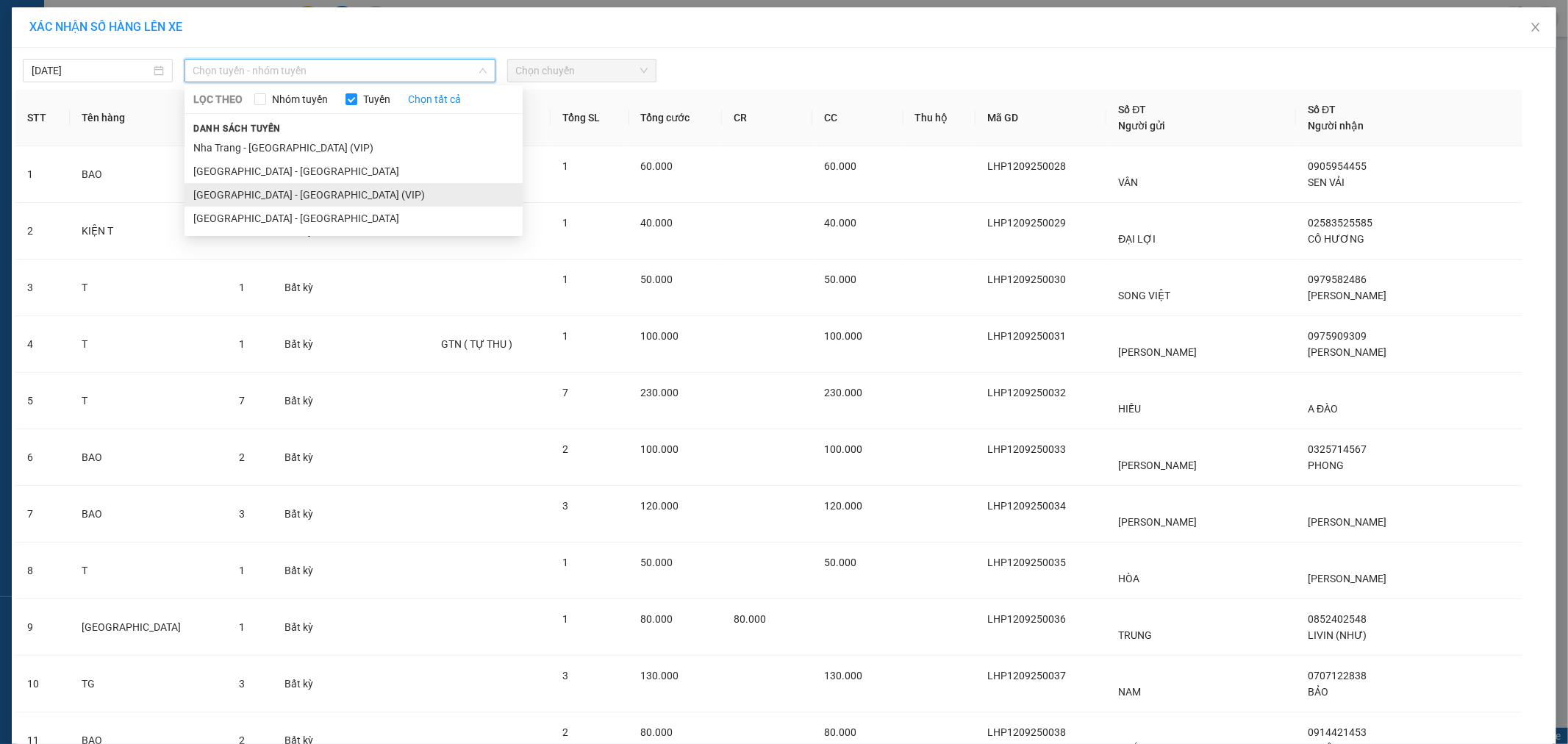
click at [285, 196] on li "[GEOGRAPHIC_DATA] - [GEOGRAPHIC_DATA] (VIP)" at bounding box center [353, 195] width 338 height 24
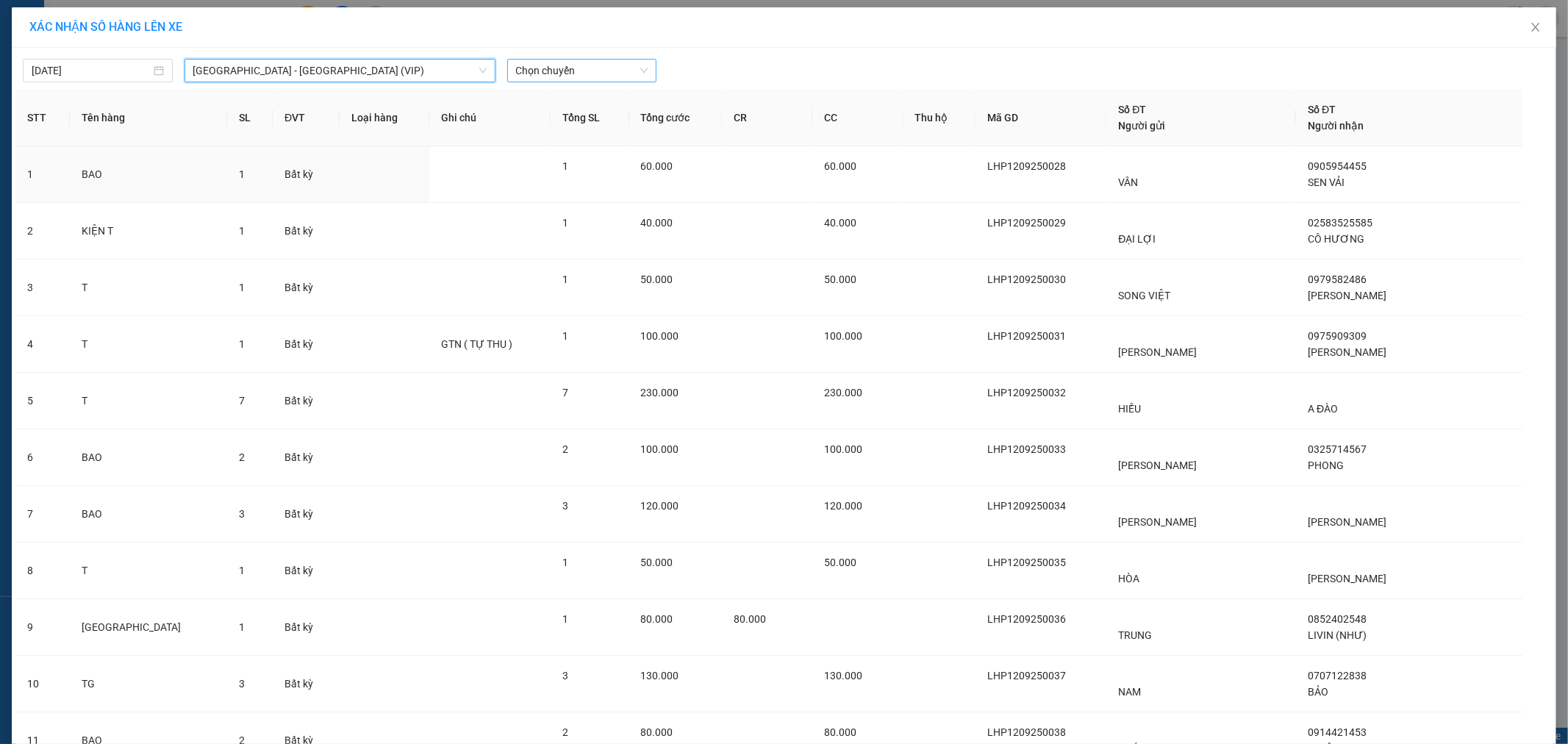
click at [571, 66] on span "Chọn chuyến" at bounding box center [581, 71] width 132 height 22
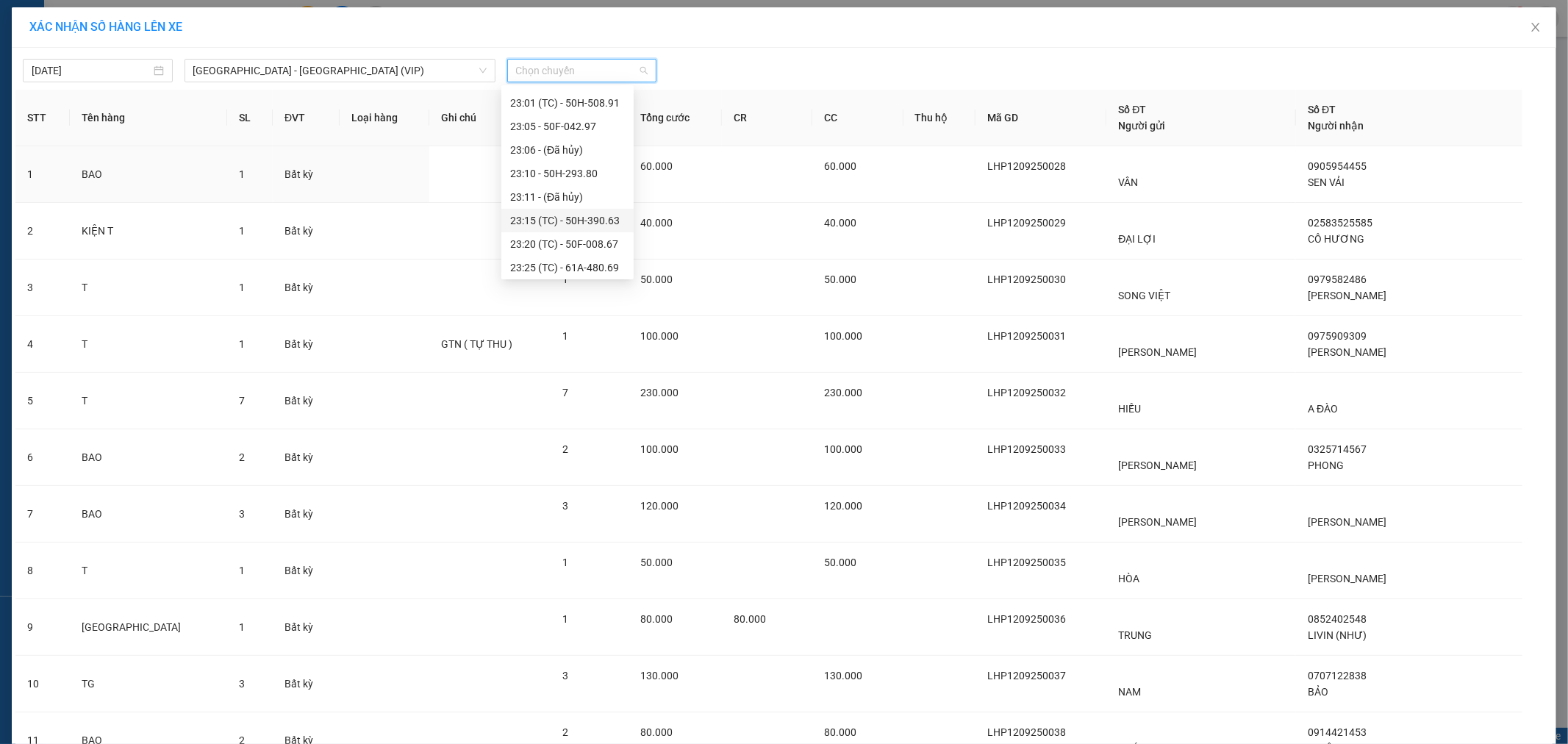
scroll to position [447, 0]
click at [572, 238] on div "23:40 - 50H-931.70" at bounding box center [568, 240] width 115 height 16
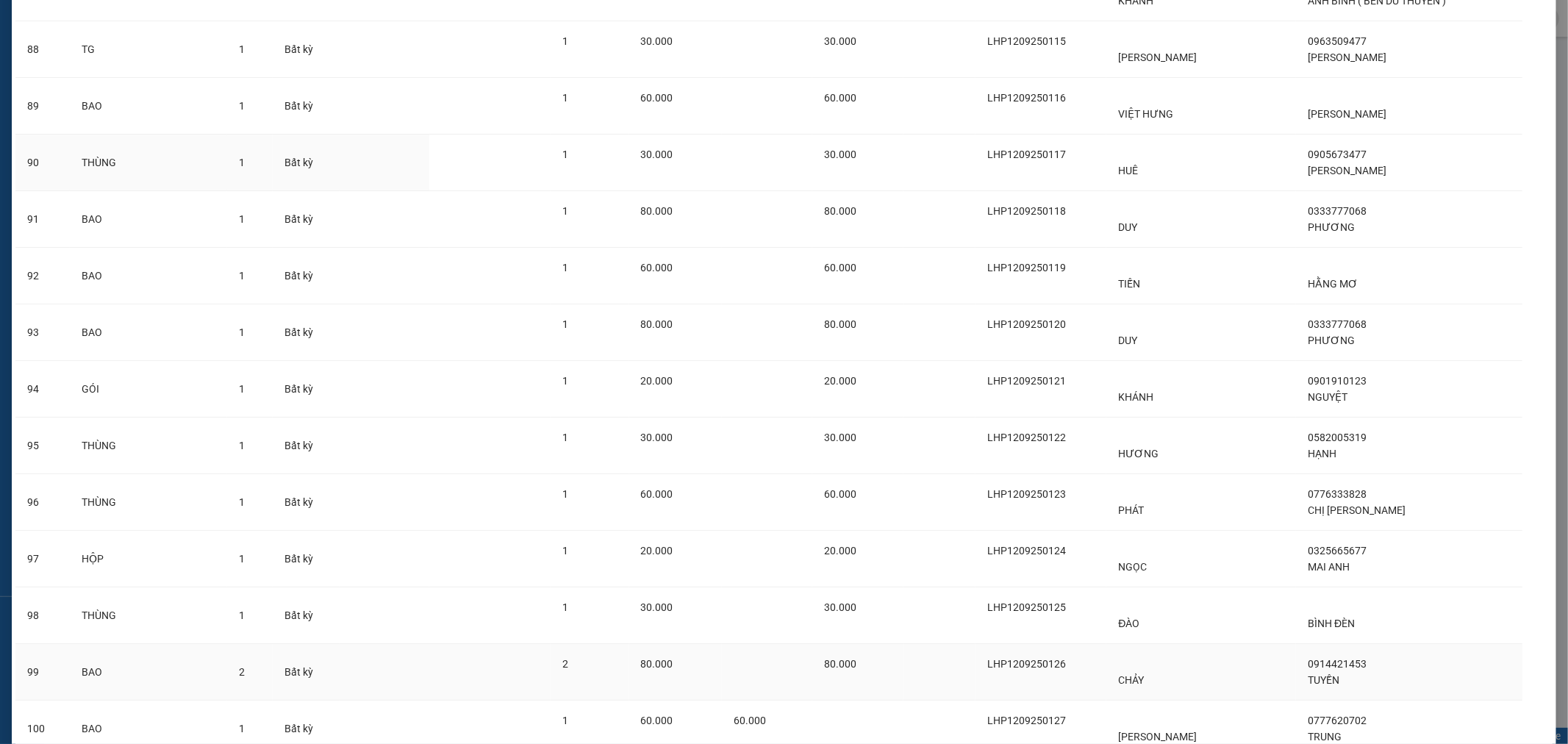
scroll to position [5182, 0]
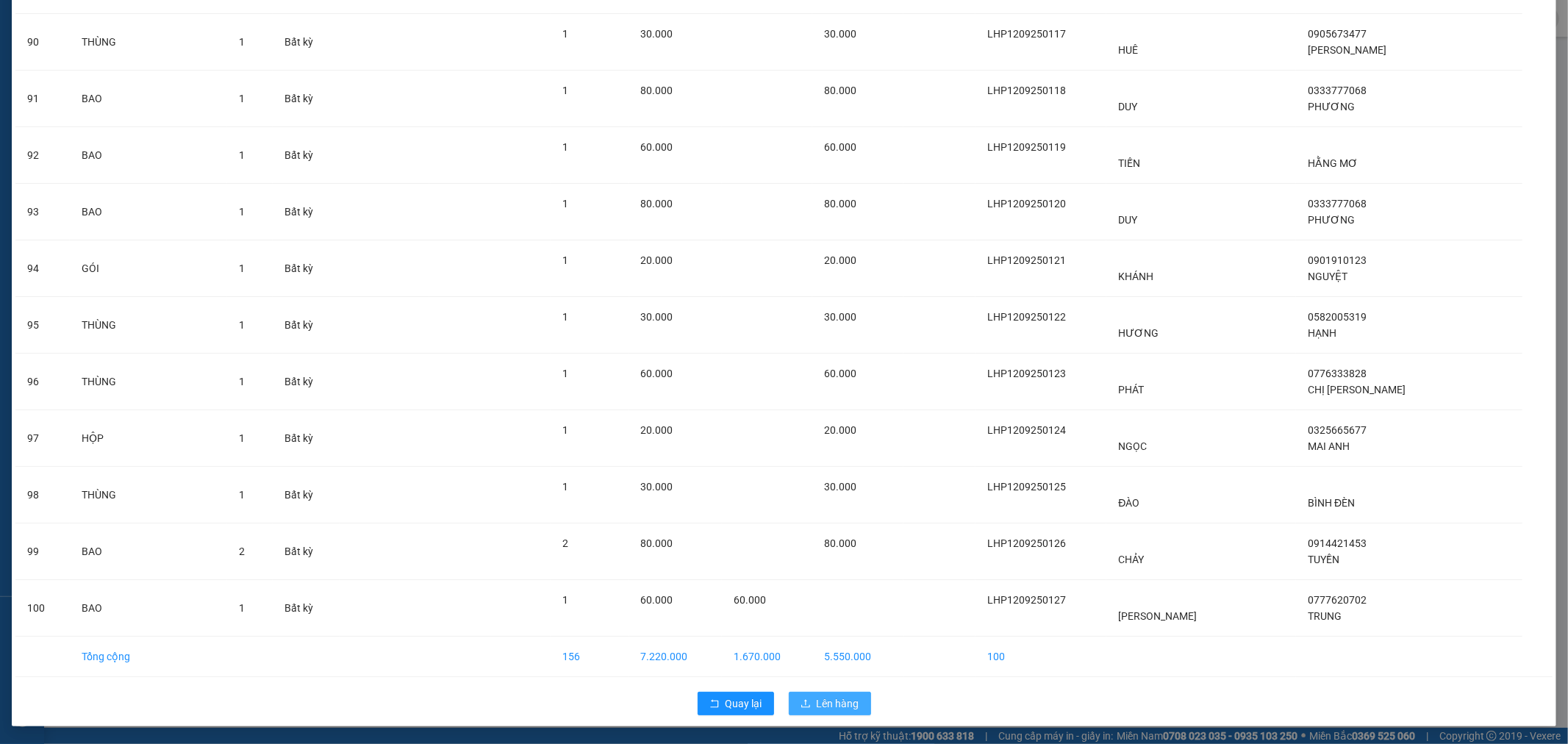
click at [838, 703] on span "Lên hàng" at bounding box center [838, 703] width 43 height 16
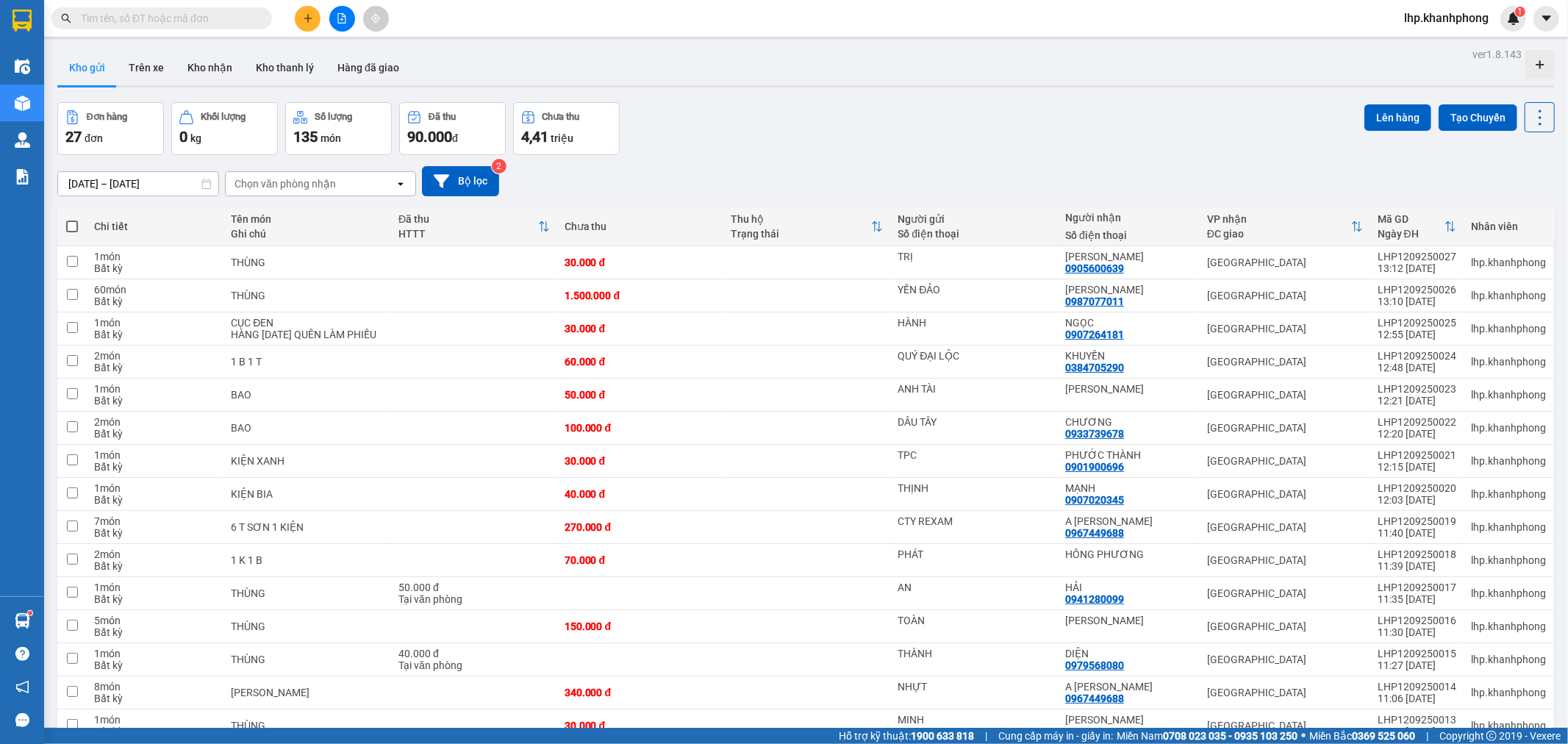
click at [73, 227] on span at bounding box center [72, 227] width 12 height 12
click at [72, 219] on input "checkbox" at bounding box center [72, 219] width 0 height 0
checkbox input "true"
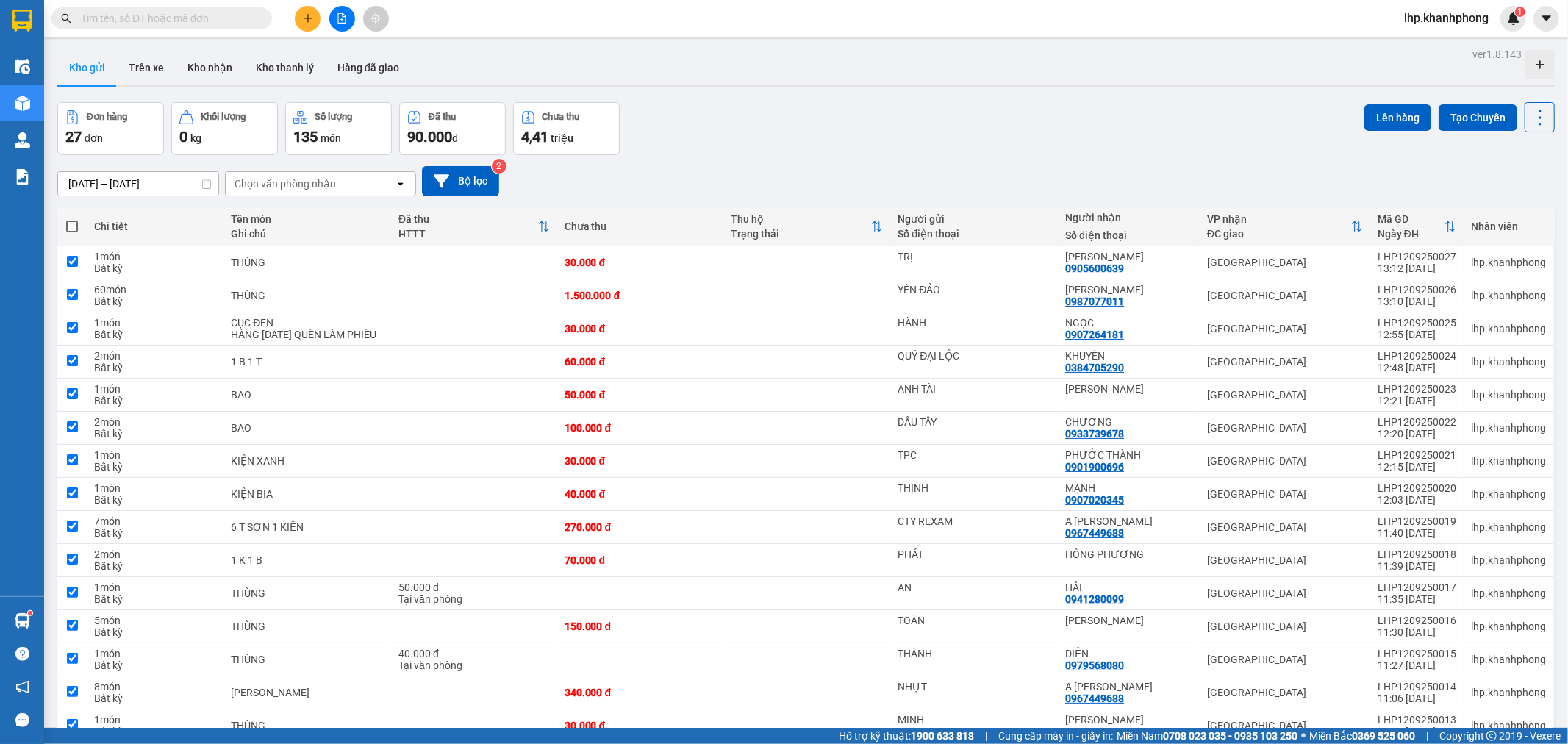
checkbox input "true"
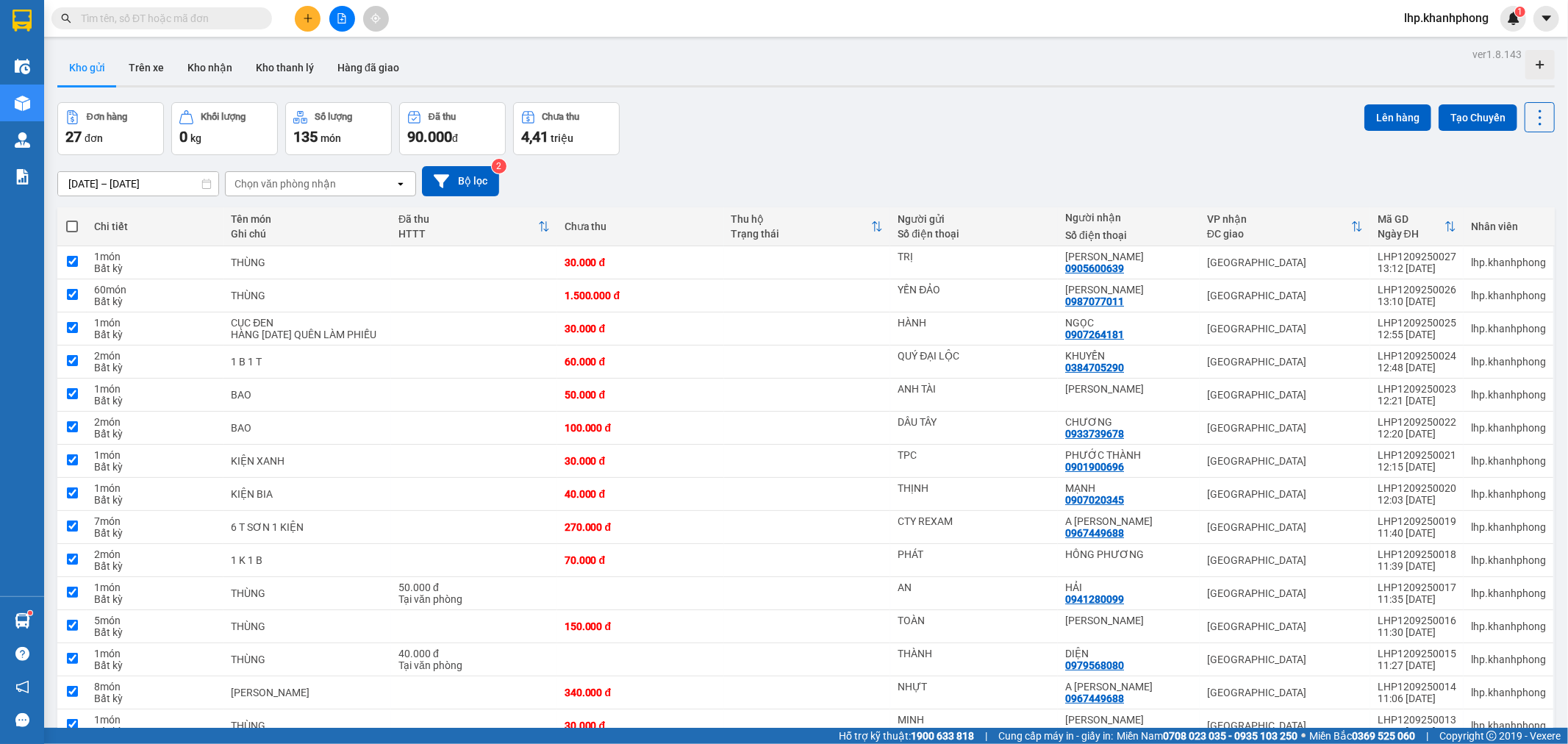
checkbox input "true"
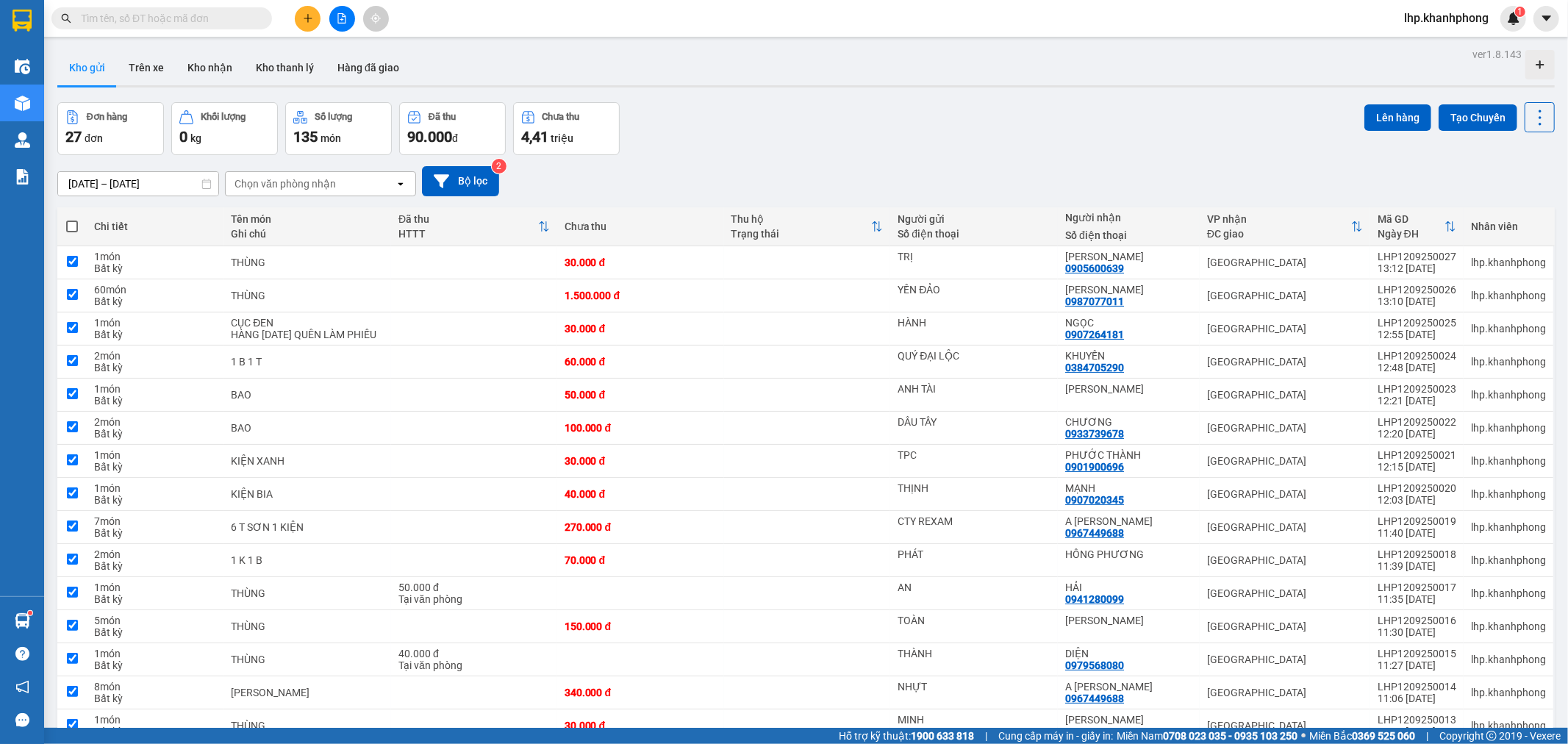
checkbox input "true"
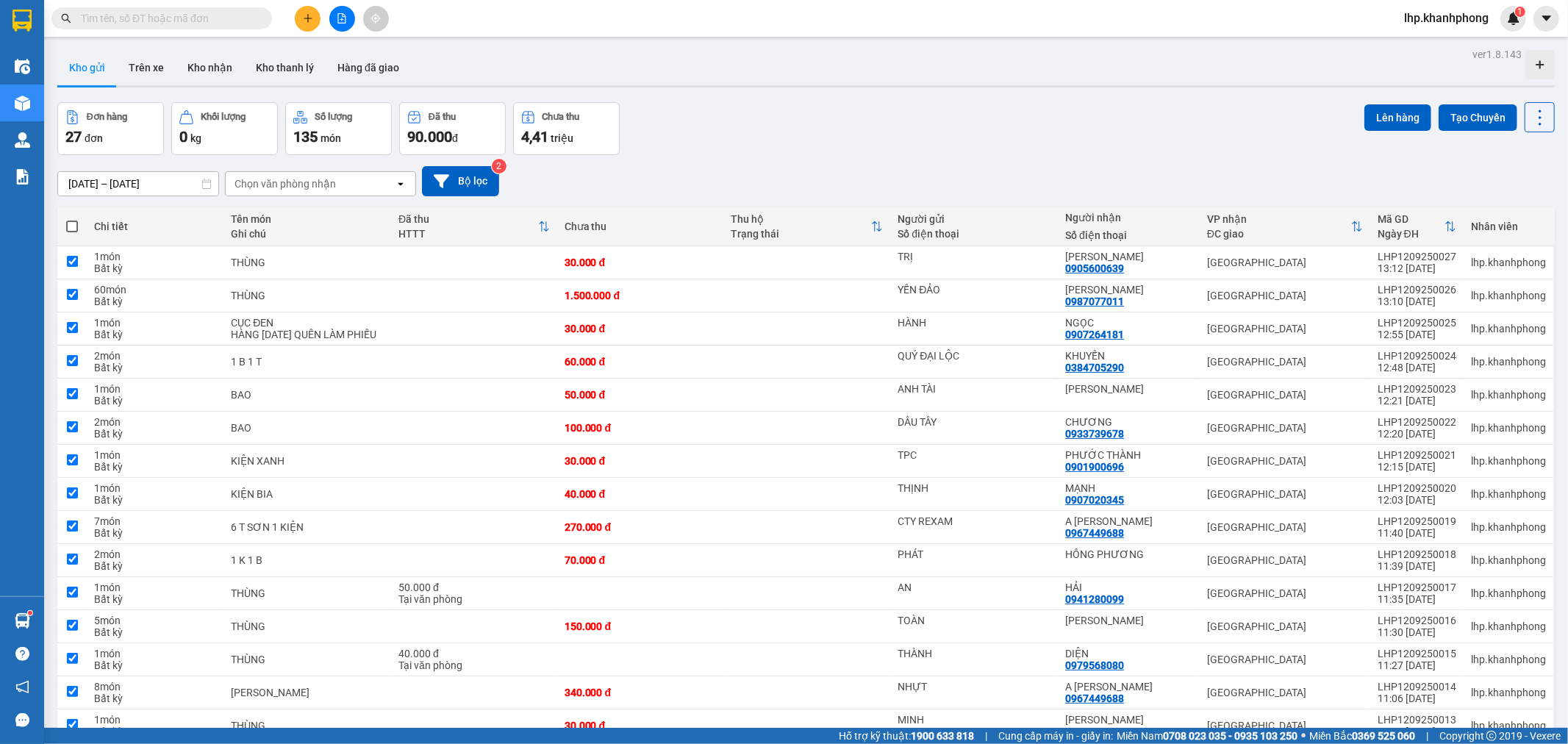
checkbox input "true"
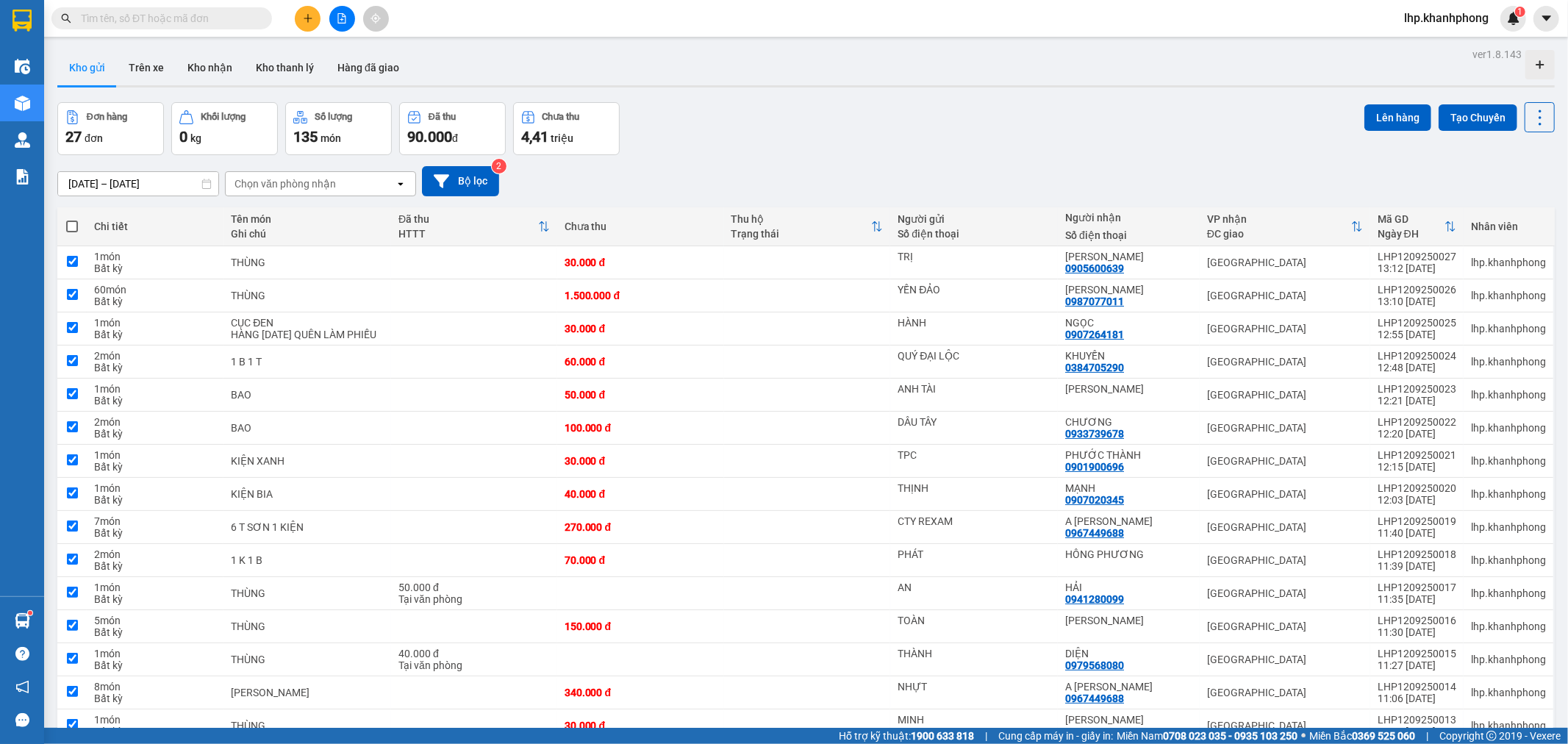
checkbox input "true"
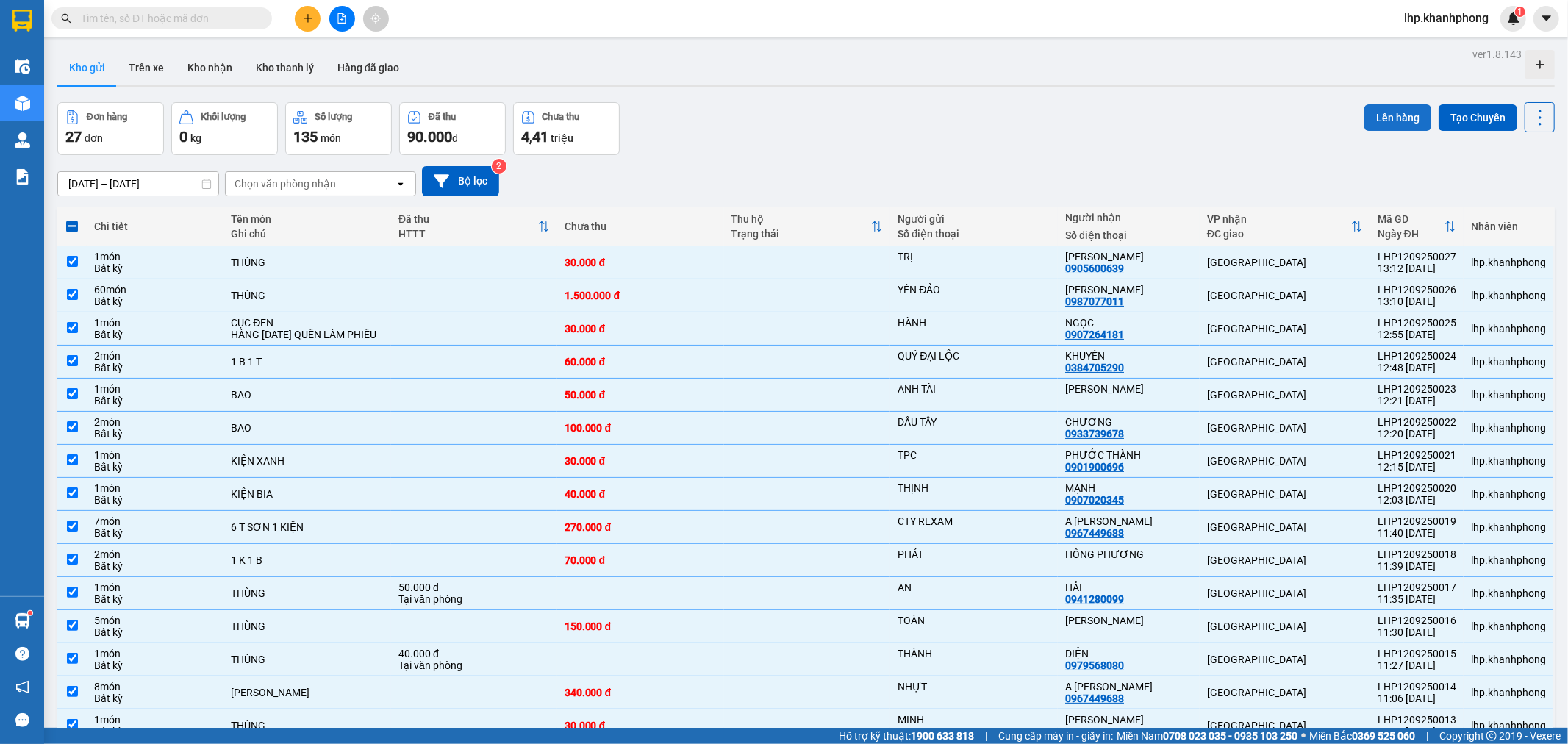
click at [1405, 113] on button "Lên hàng" at bounding box center [1398, 117] width 66 height 26
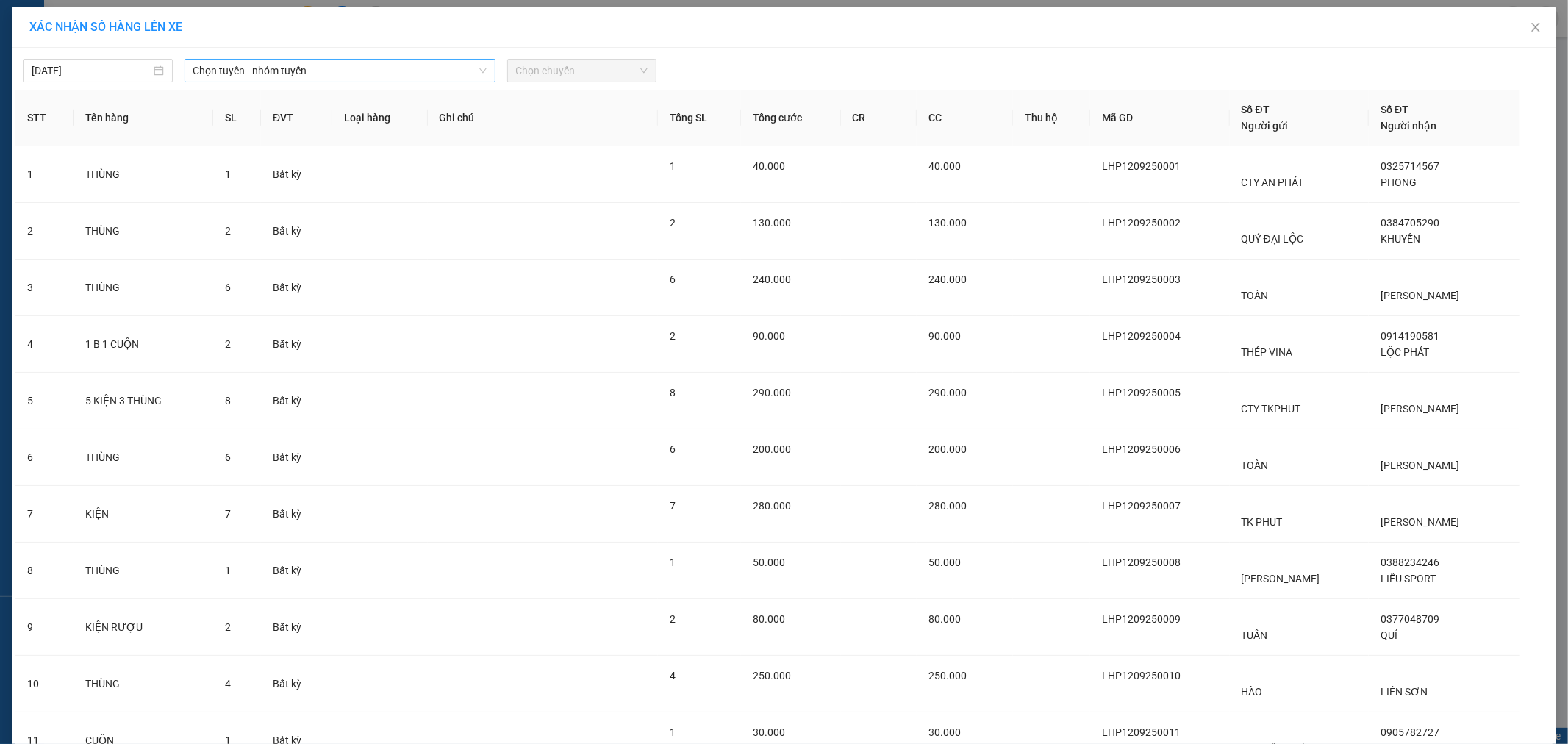
click at [224, 66] on span "Chọn tuyến - nhóm tuyến" at bounding box center [340, 71] width 293 height 22
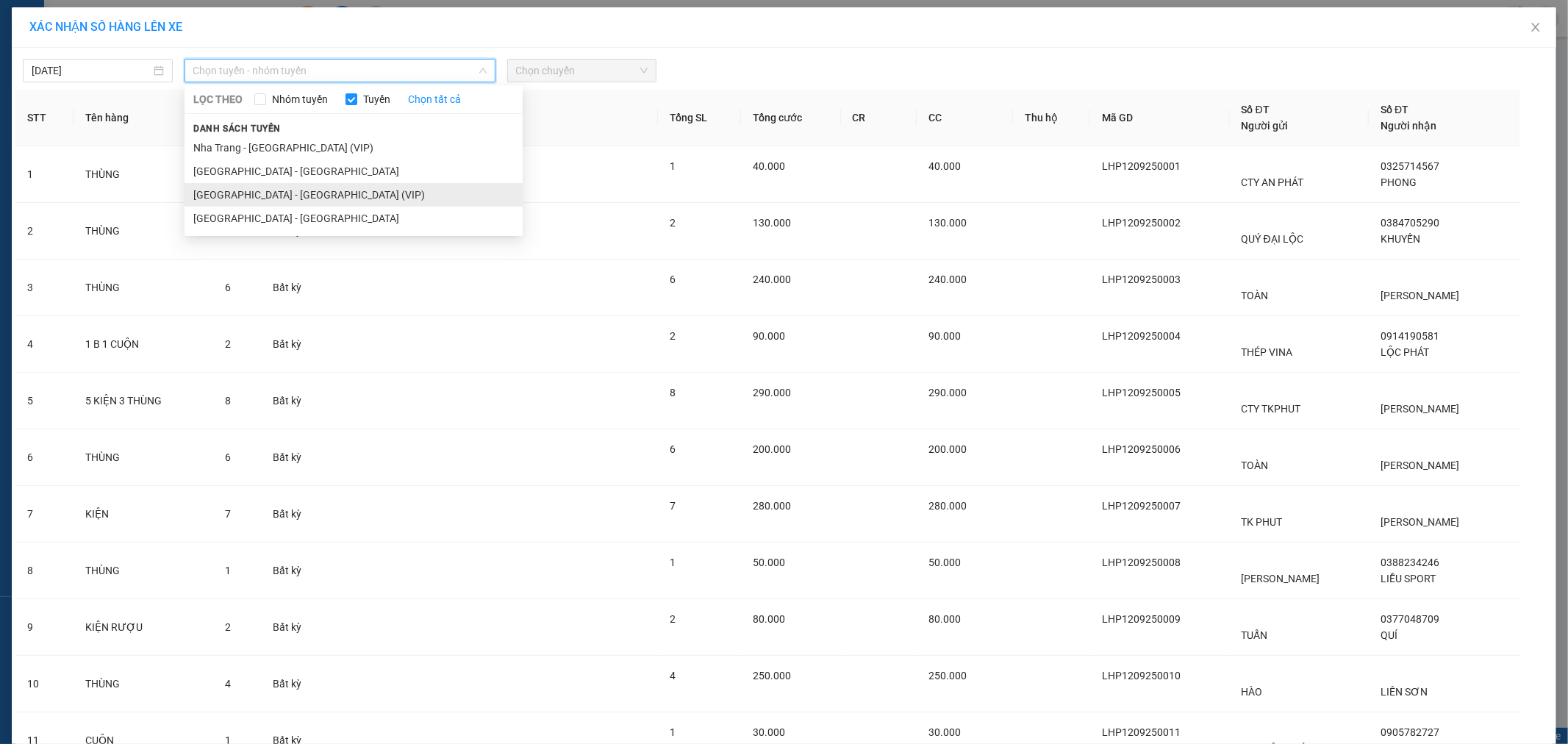
click at [245, 187] on li "[GEOGRAPHIC_DATA] - [GEOGRAPHIC_DATA] (VIP)" at bounding box center [353, 195] width 338 height 24
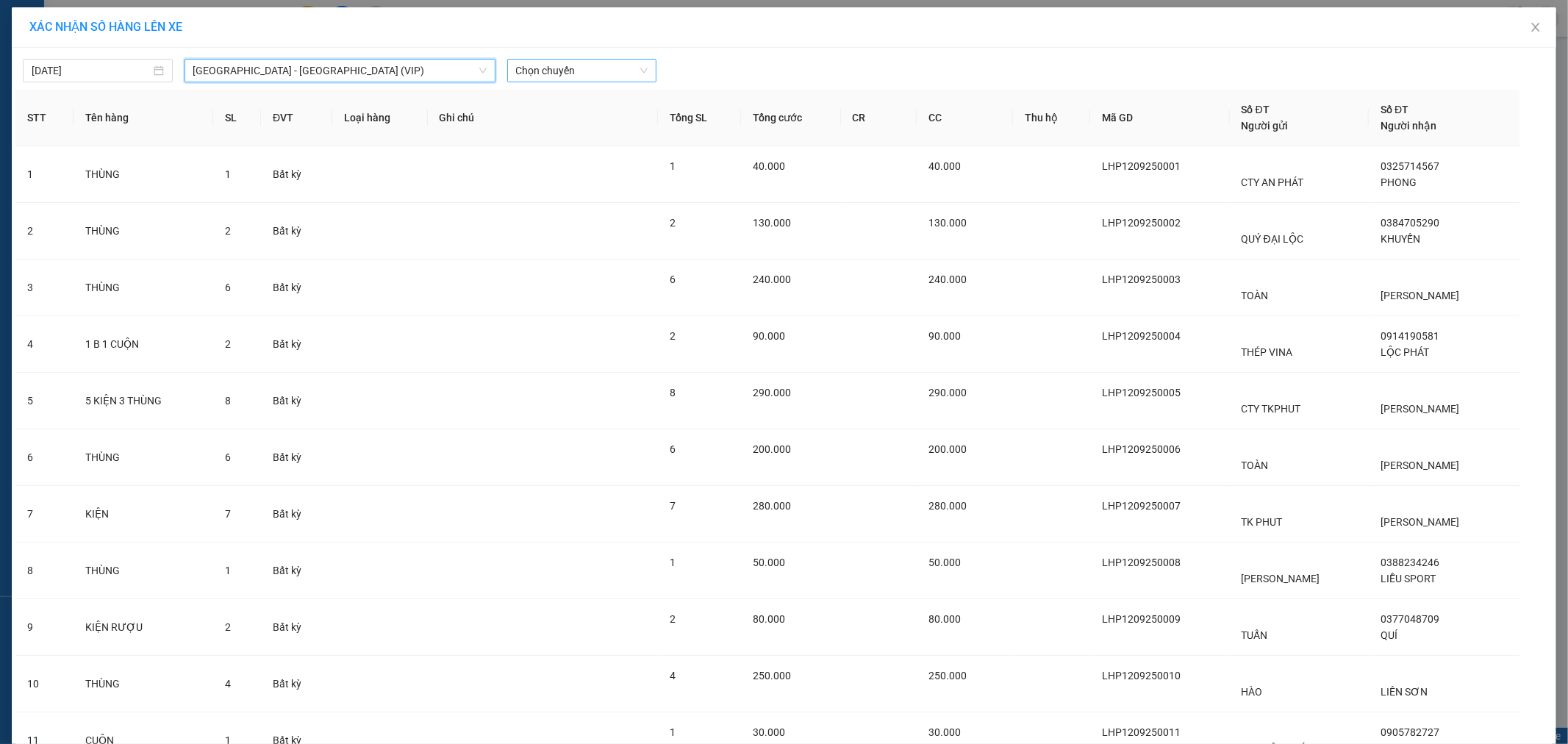
click at [550, 66] on span "Chọn chuyến" at bounding box center [581, 71] width 132 height 22
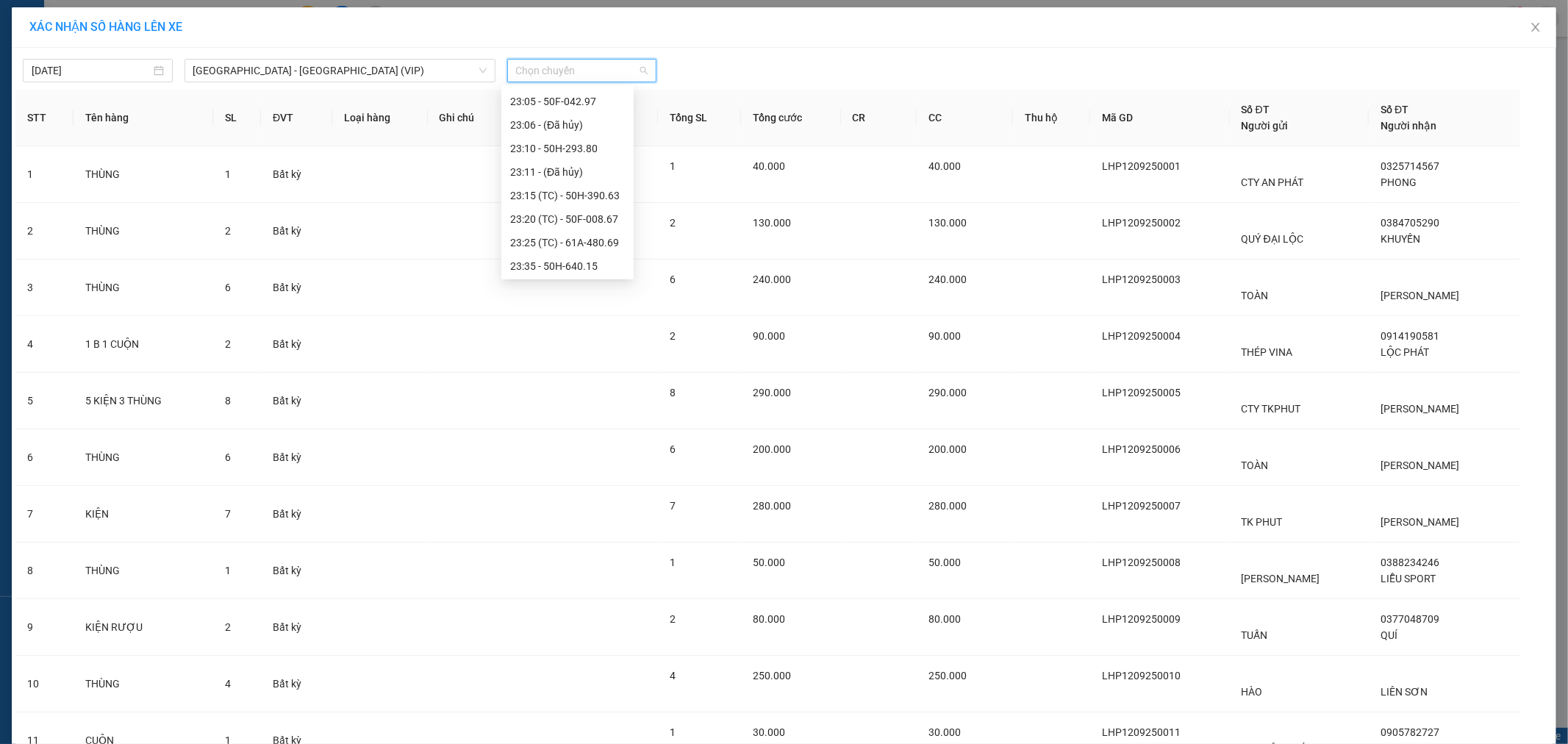
scroll to position [447, 0]
click at [560, 247] on div "23:40 - 50H-931.70" at bounding box center [568, 240] width 115 height 16
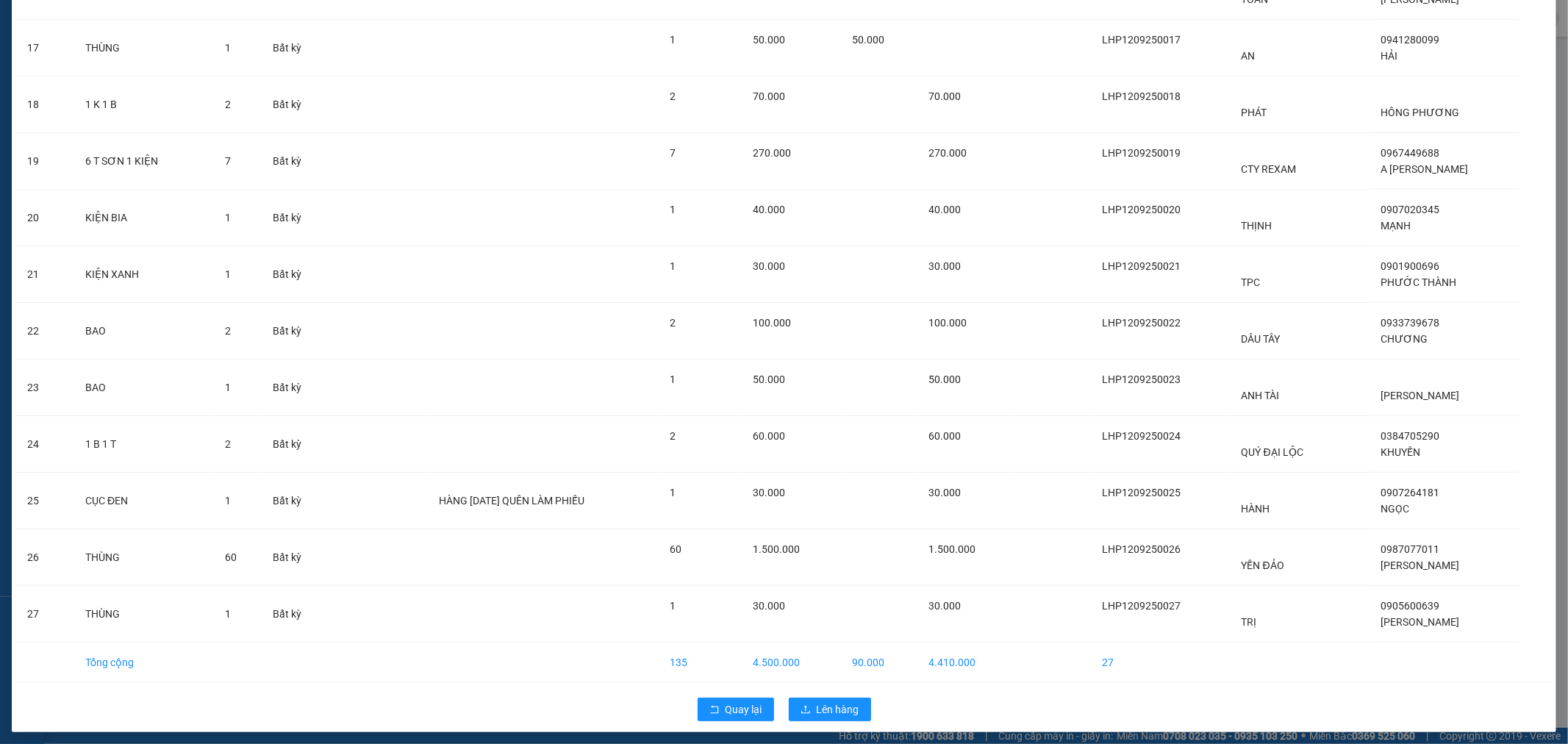
scroll to position [1047, 0]
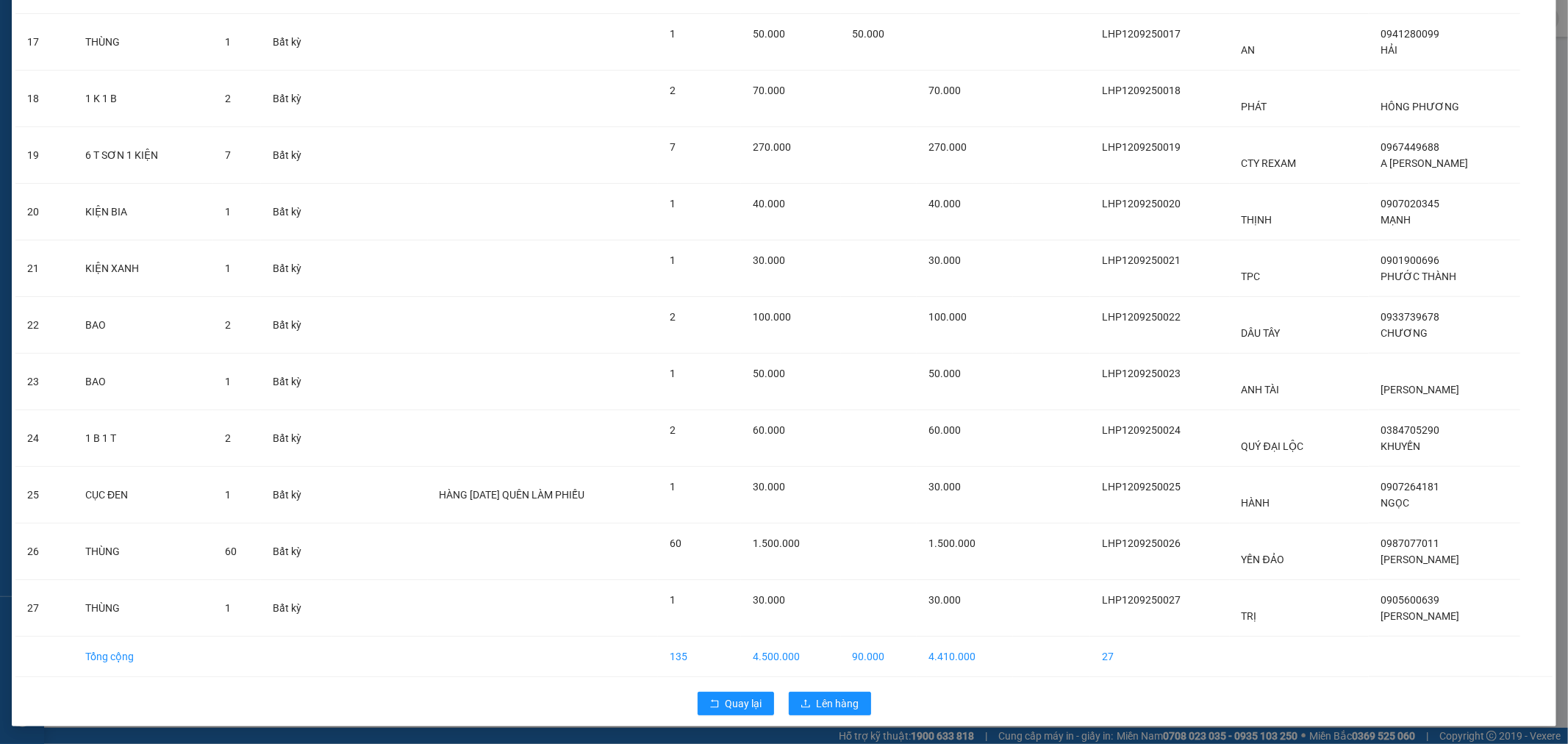
click at [826, 687] on div "Quay lại Lên hàng" at bounding box center [783, 703] width 1536 height 38
click at [826, 692] on button "Lên hàng" at bounding box center [829, 704] width 83 height 24
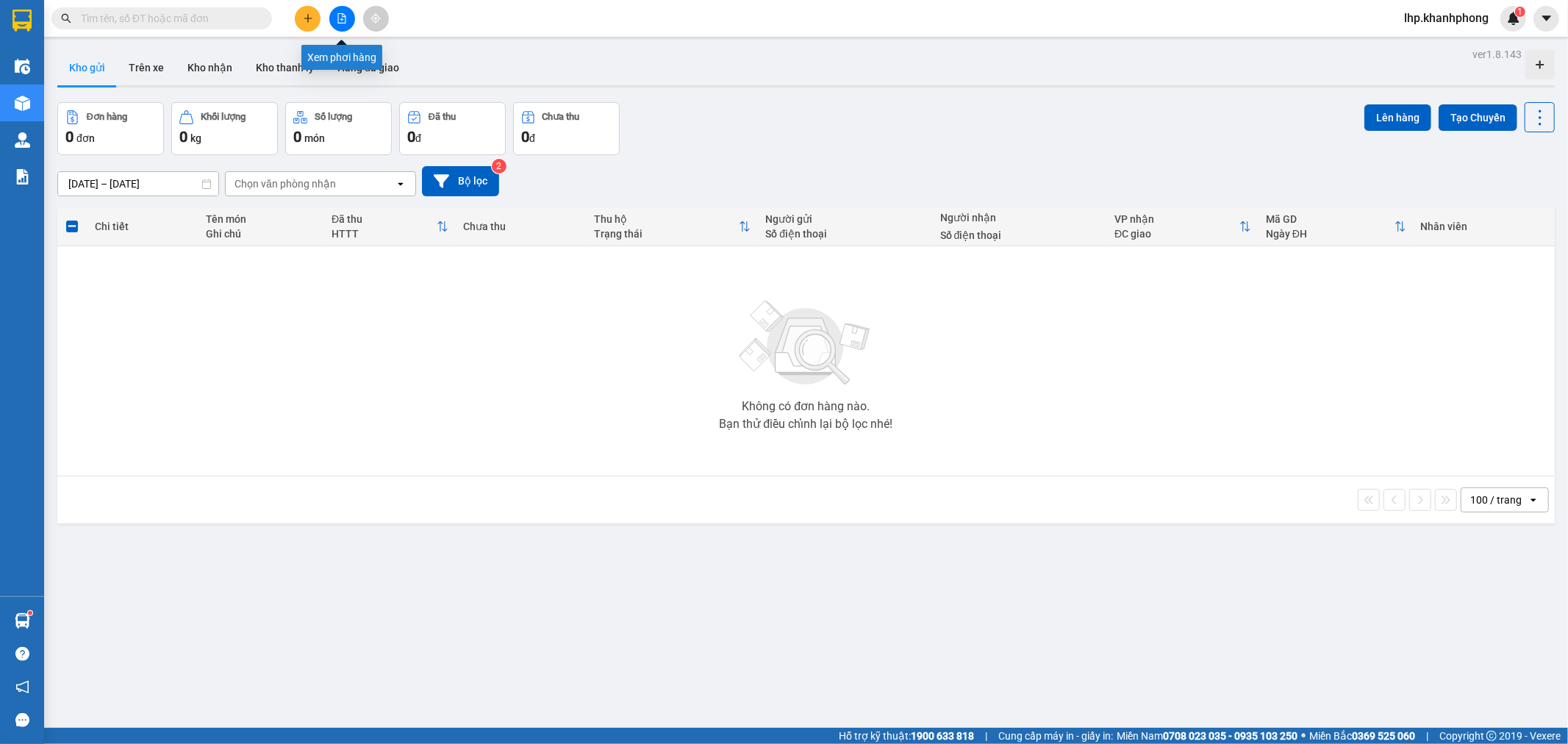
click at [333, 14] on button at bounding box center [342, 19] width 26 height 26
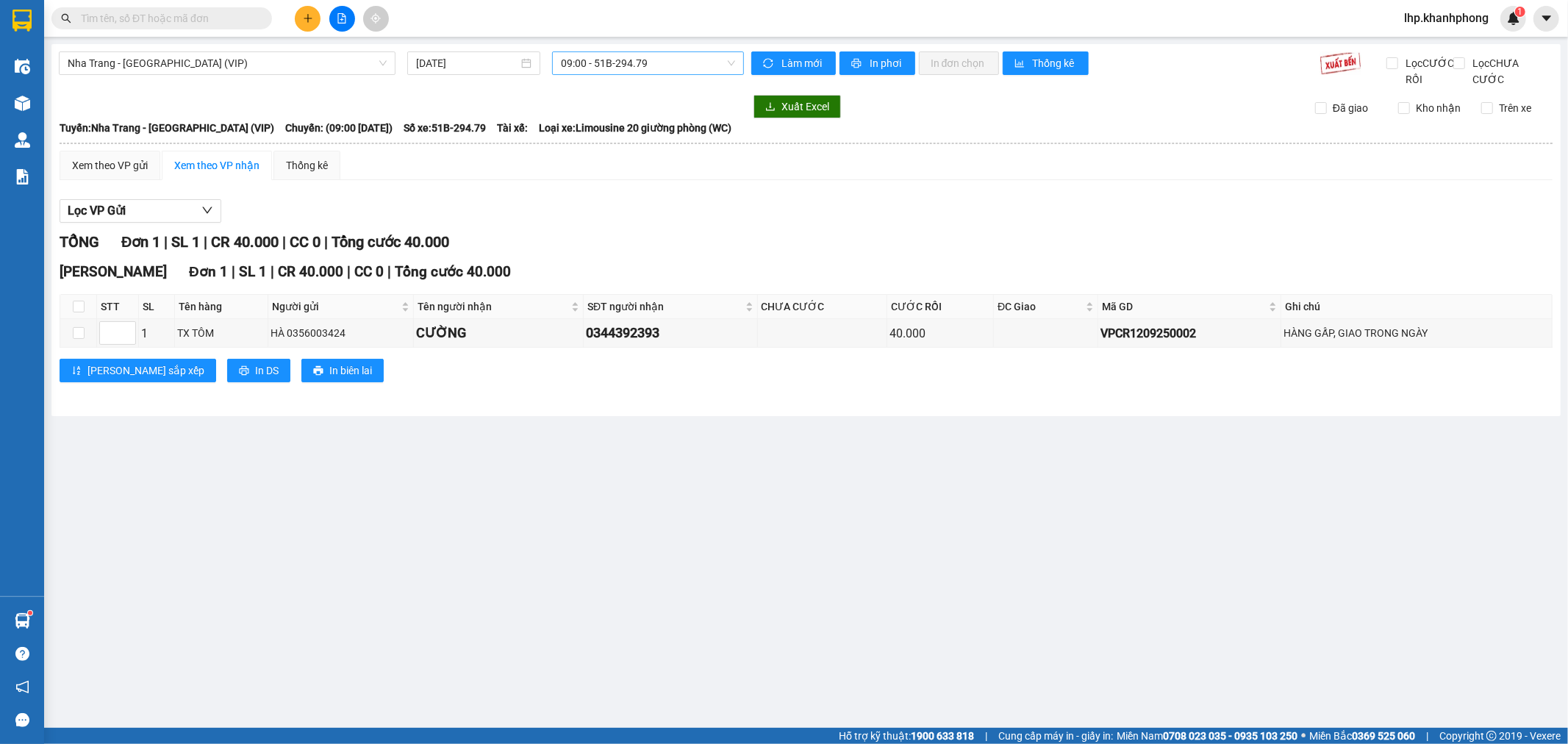
click at [611, 65] on span "09:00 - 51B-294.79" at bounding box center [648, 63] width 174 height 22
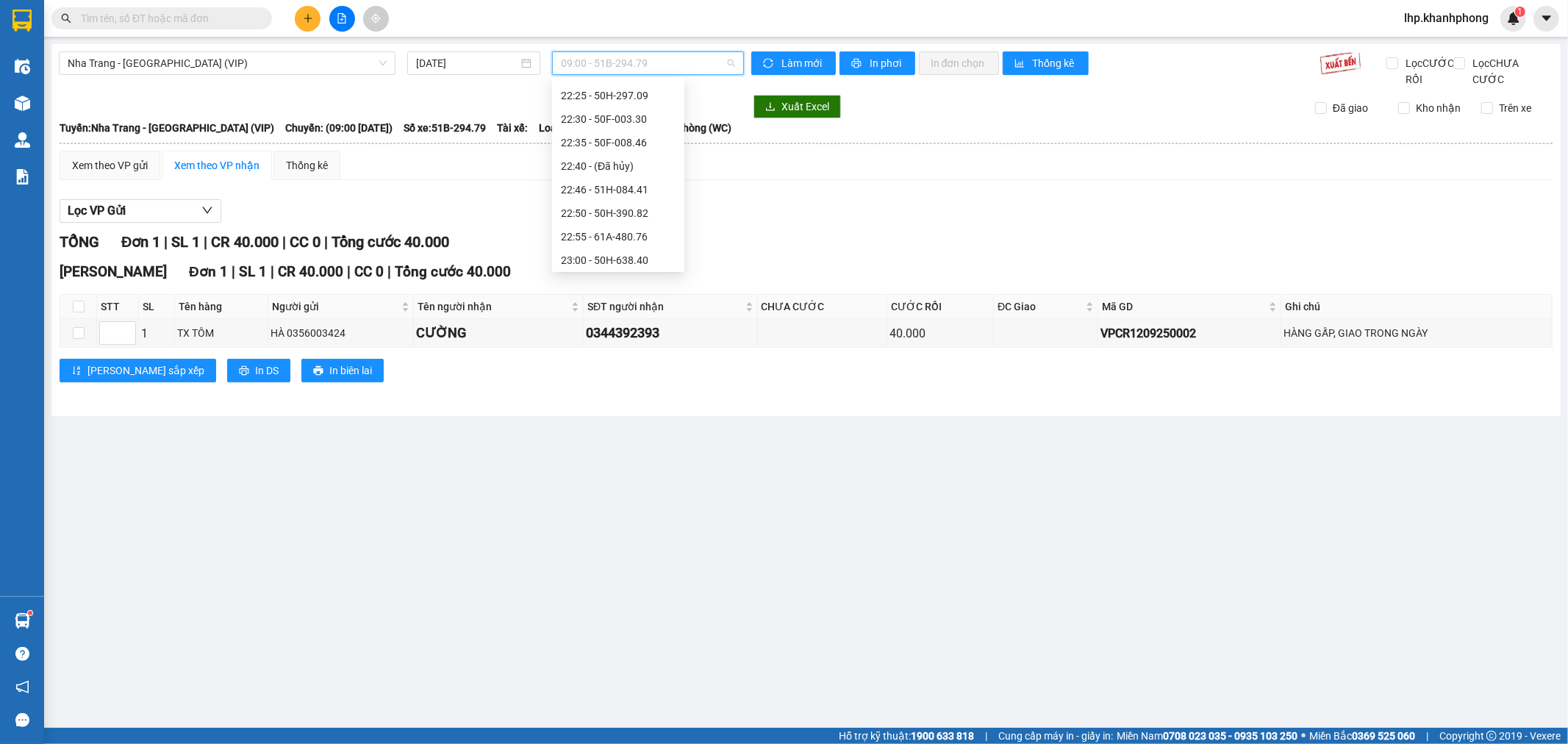
scroll to position [235, 0]
click at [596, 251] on div "23:05 (TC) - 51B-294.79" at bounding box center [618, 257] width 115 height 16
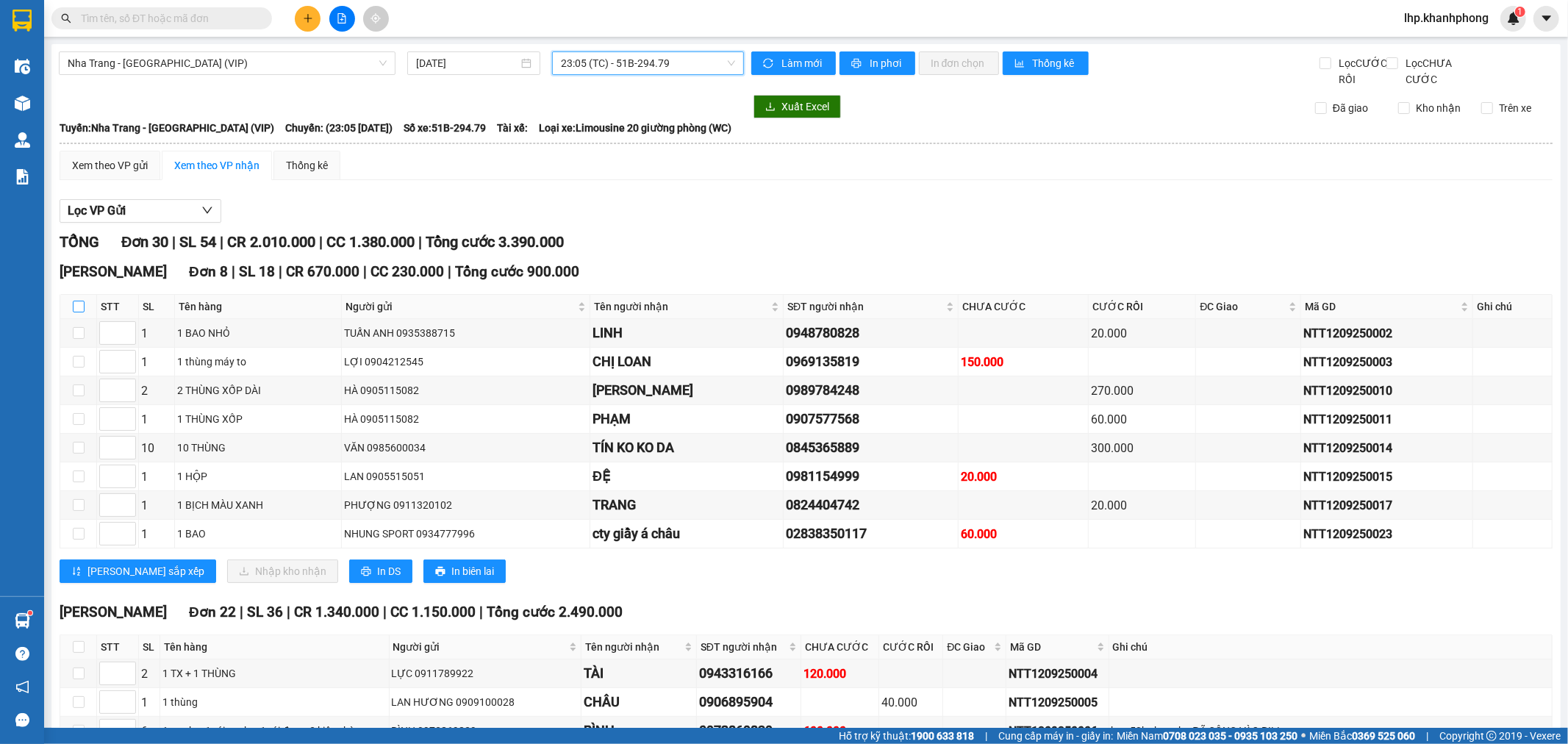
click at [77, 313] on input "checkbox" at bounding box center [78, 307] width 12 height 12
checkbox input "true"
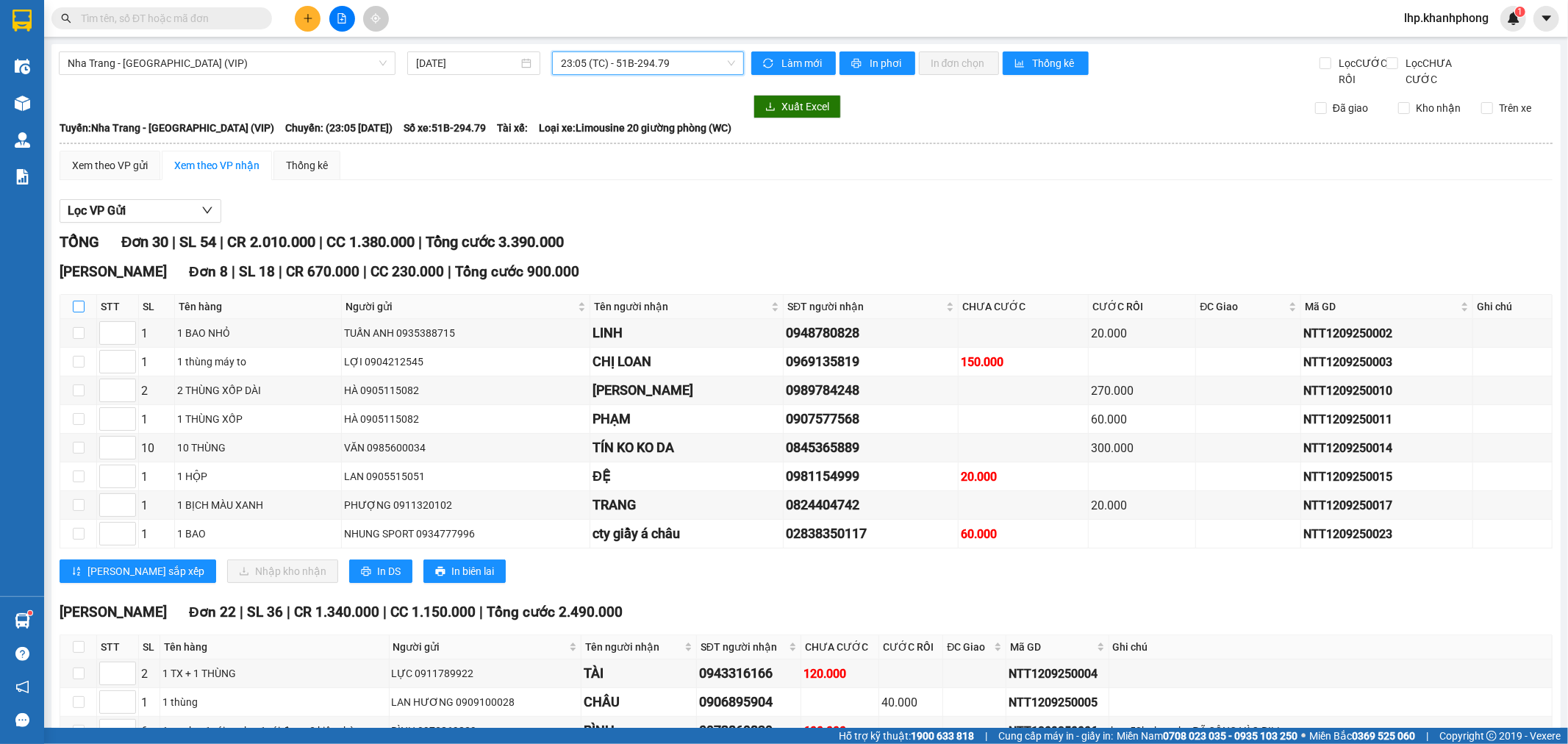
checkbox input "true"
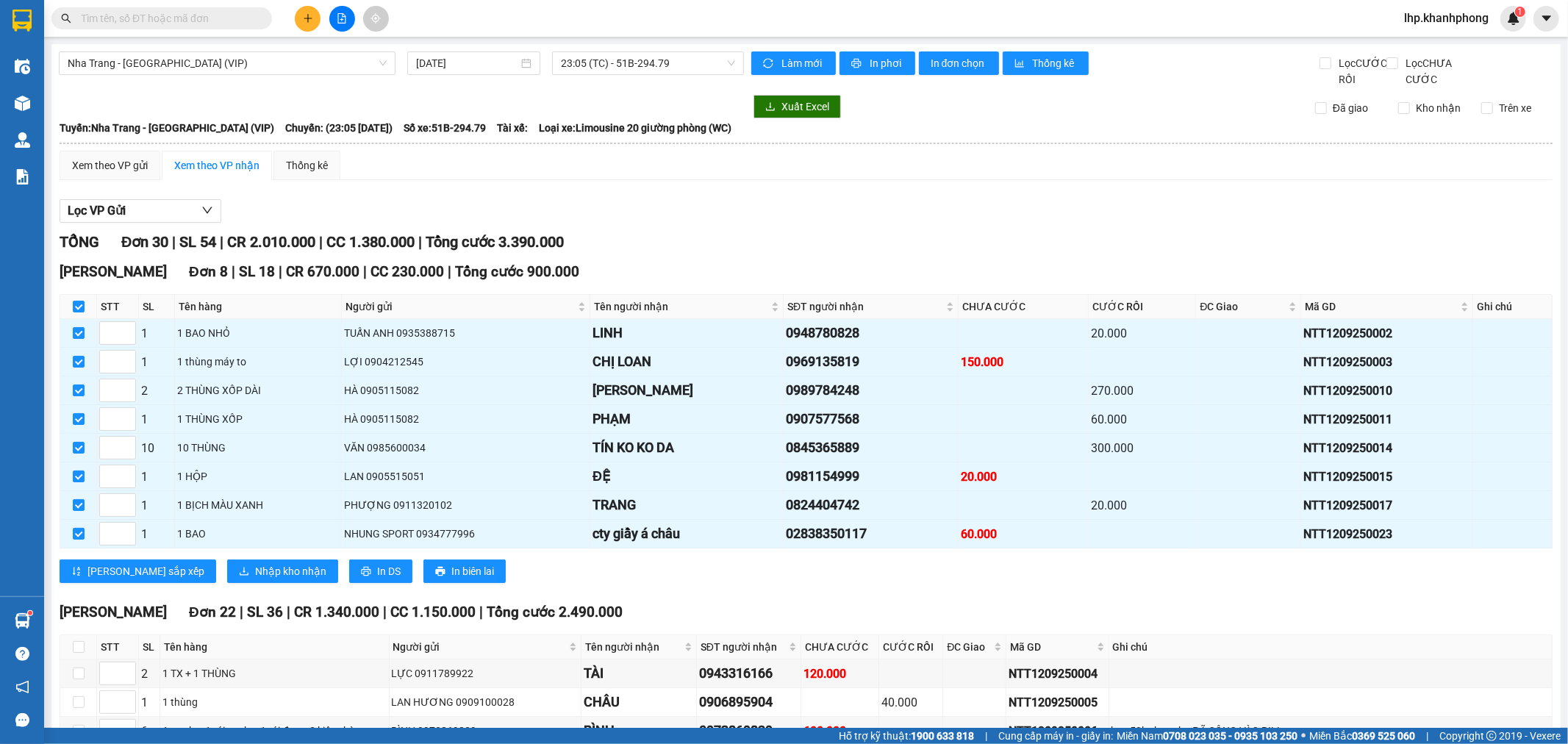
click at [354, 580] on div "[PERSON_NAME] sắp xếp Nhập kho nhận In DS In biên lai" at bounding box center [806, 571] width 1493 height 24
click at [377, 580] on span "In DS" at bounding box center [389, 571] width 24 height 16
click at [260, 580] on span "Nhập kho nhận" at bounding box center [291, 571] width 72 height 16
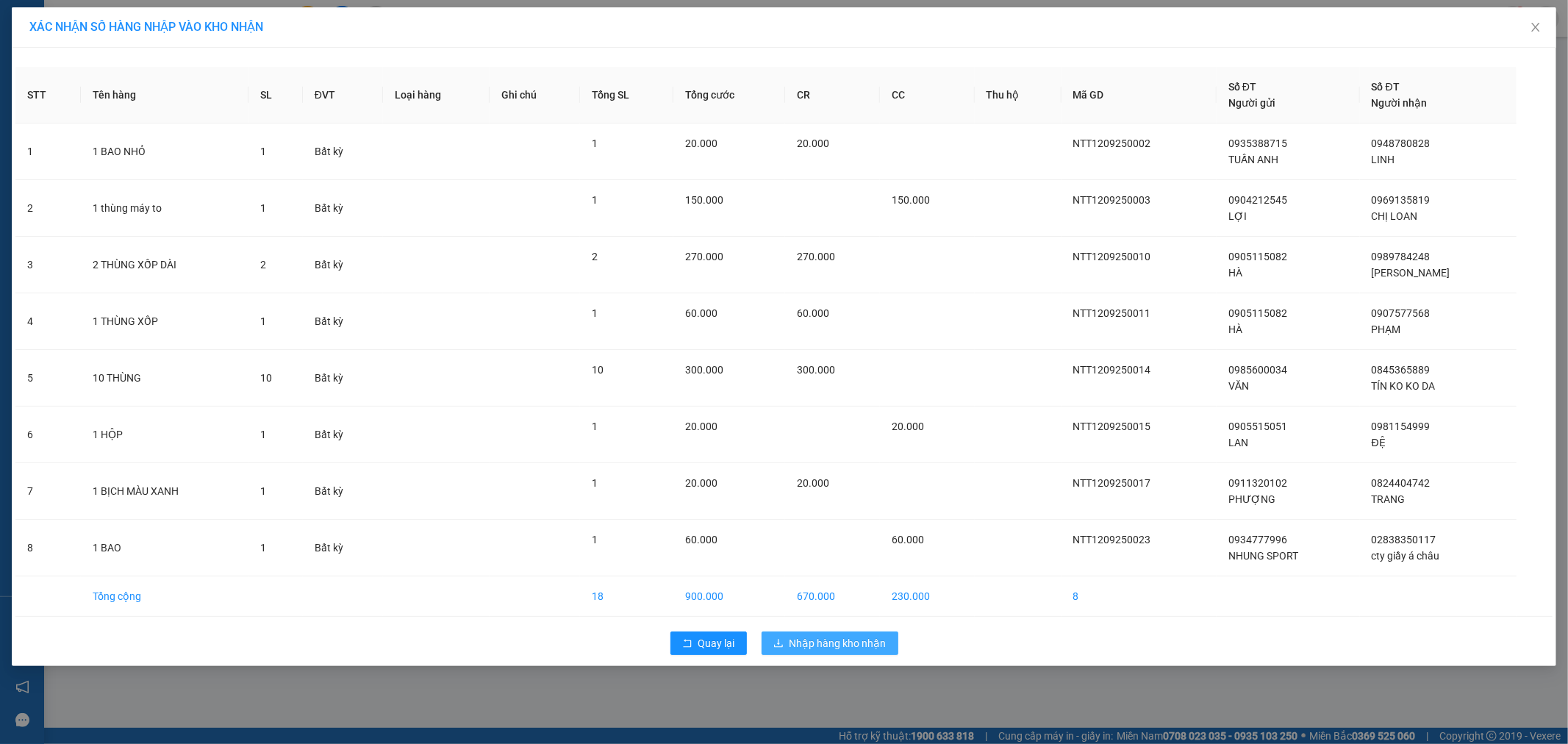
click at [836, 642] on span "Nhập hàng kho nhận" at bounding box center [838, 643] width 97 height 16
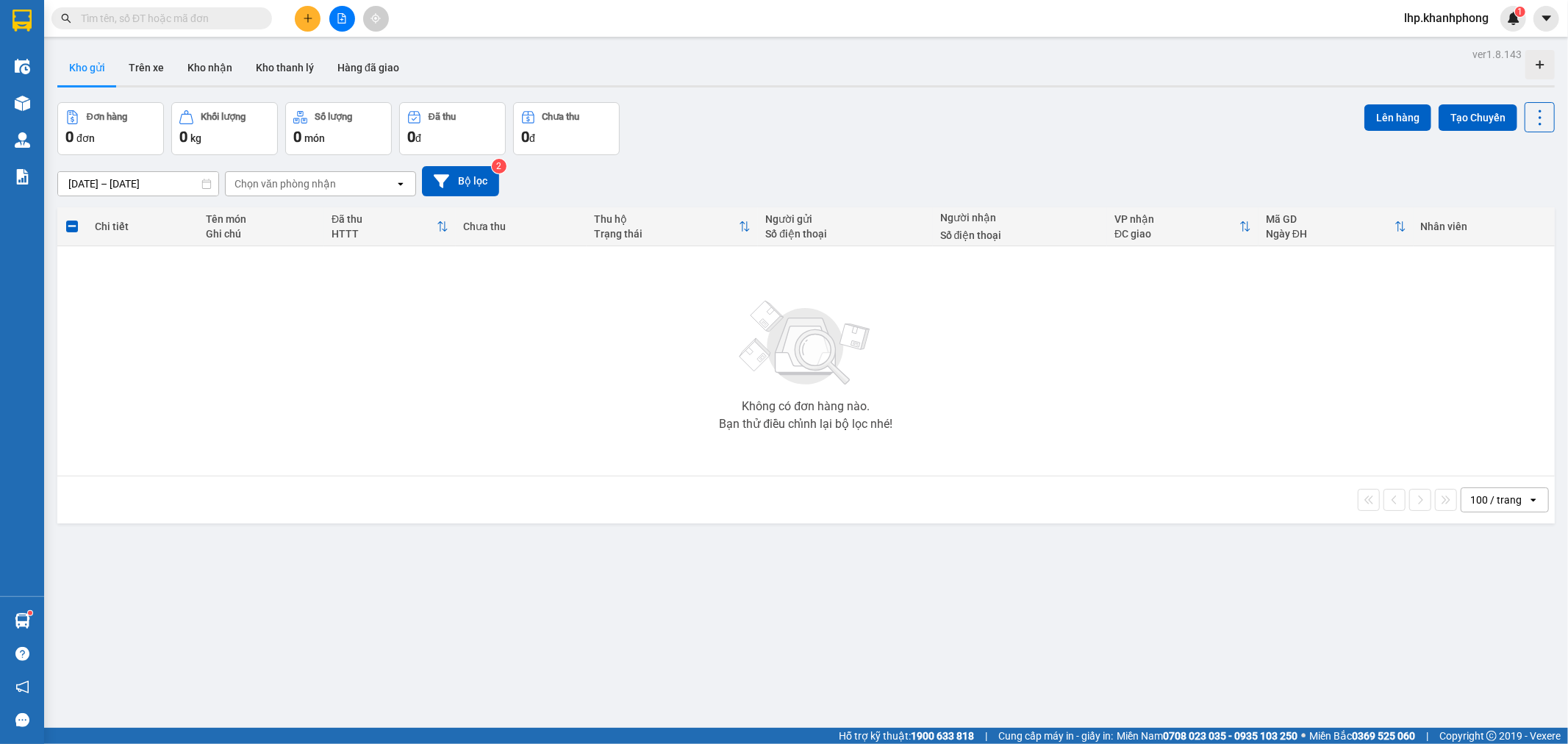
click at [355, 22] on div at bounding box center [341, 19] width 110 height 26
click at [350, 20] on button at bounding box center [342, 19] width 26 height 26
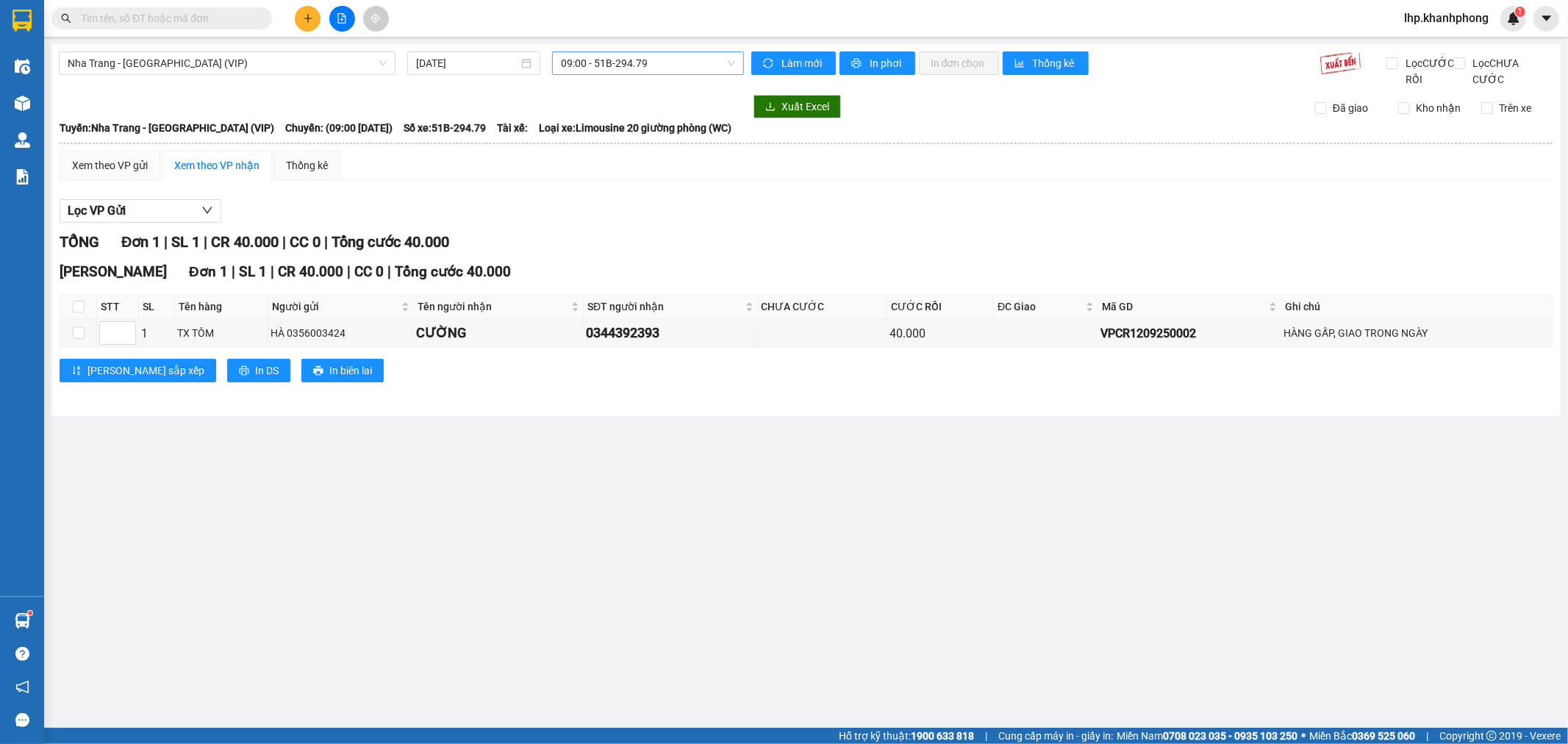
click at [655, 63] on span "09:00 - 51B-294.79" at bounding box center [648, 63] width 174 height 22
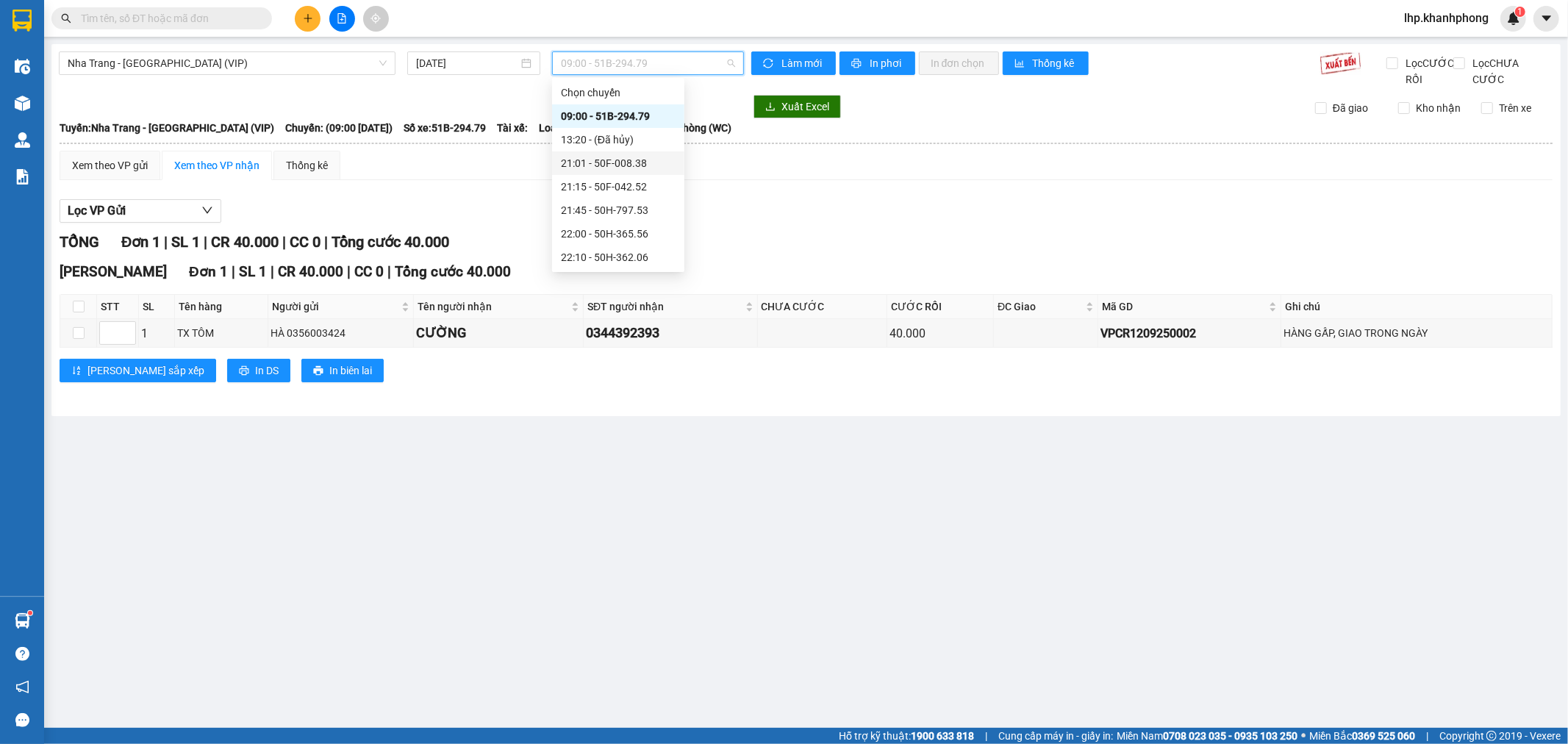
click at [606, 164] on div "21:01 - 50F-008.38" at bounding box center [618, 163] width 115 height 16
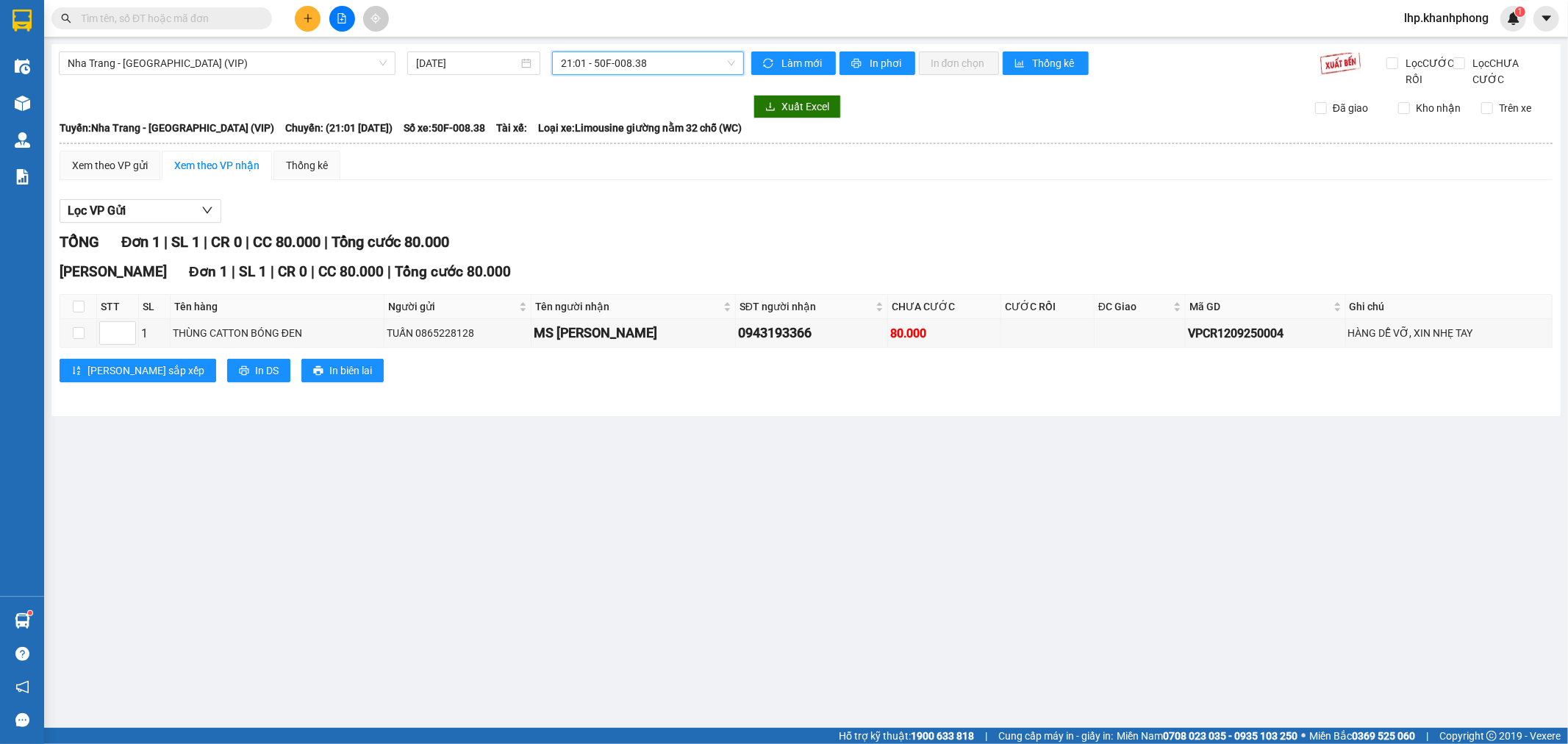
click at [629, 66] on span "21:01 - 50F-008.38" at bounding box center [648, 63] width 174 height 22
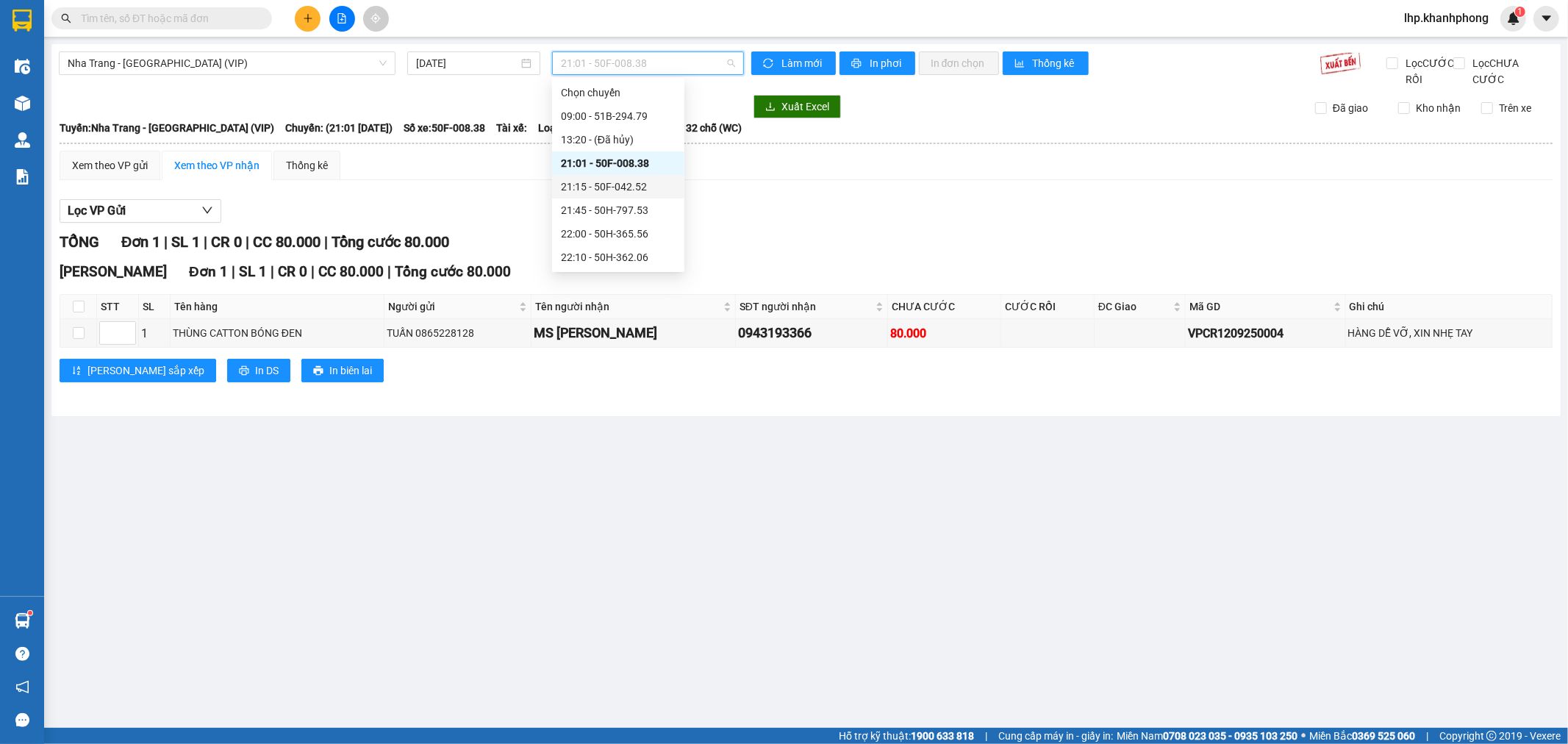
click at [610, 180] on div "21:15 - 50F-042.52" at bounding box center [618, 187] width 115 height 16
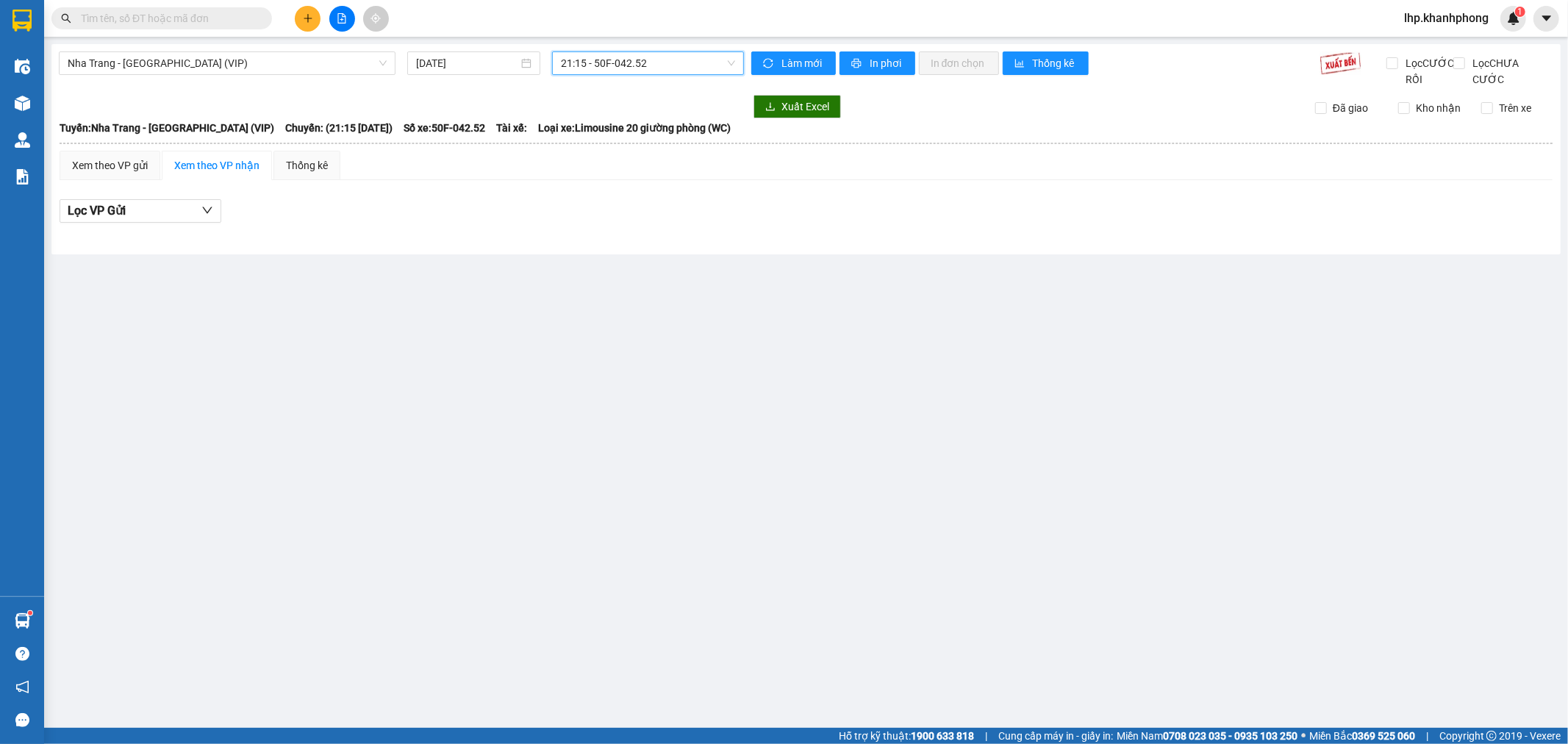
click at [644, 54] on span "21:15 - 50F-042.52" at bounding box center [648, 63] width 174 height 22
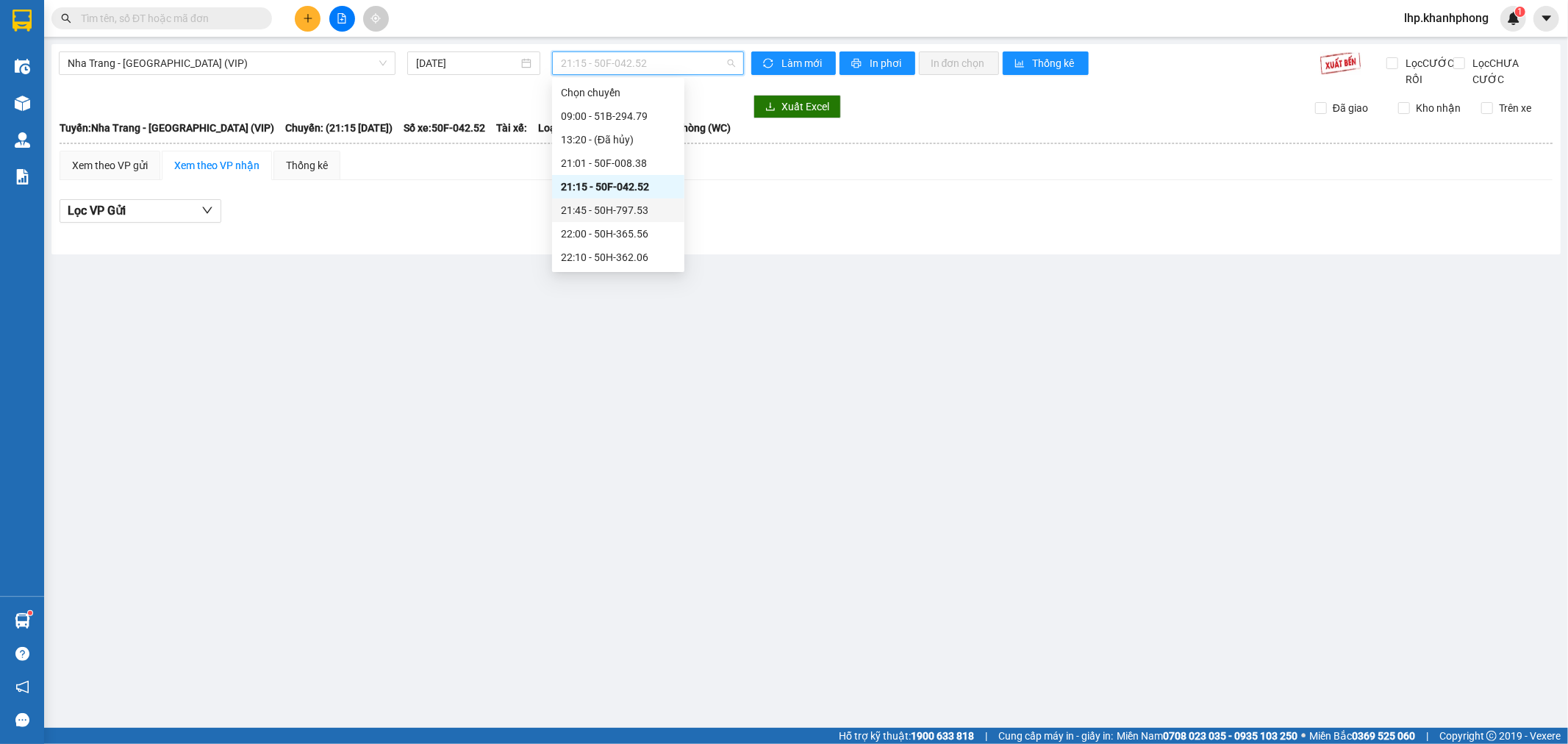
click at [599, 209] on div "21:45 - 50H-797.53" at bounding box center [618, 210] width 115 height 16
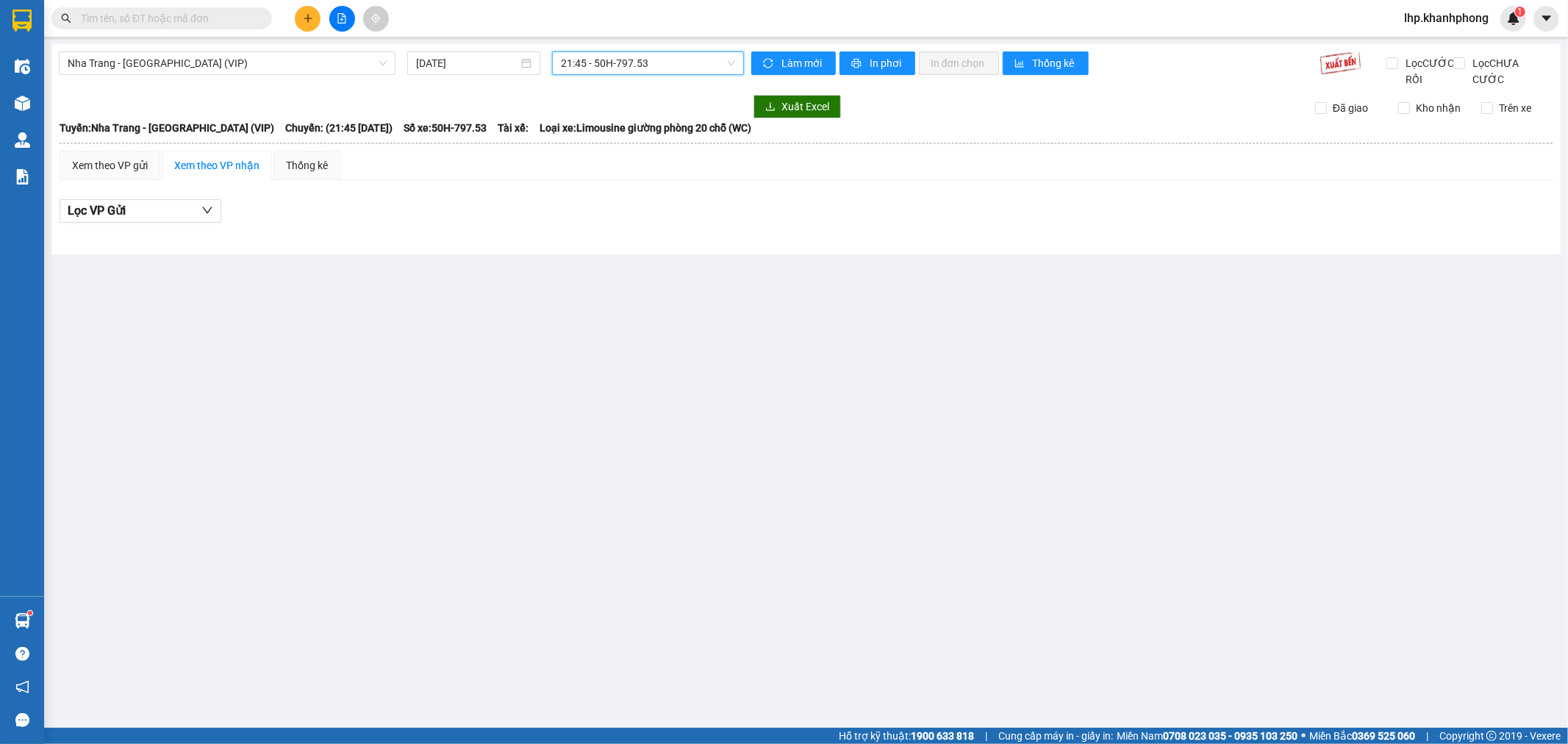
click at [639, 64] on span "21:45 - 50H-797.53" at bounding box center [648, 63] width 174 height 22
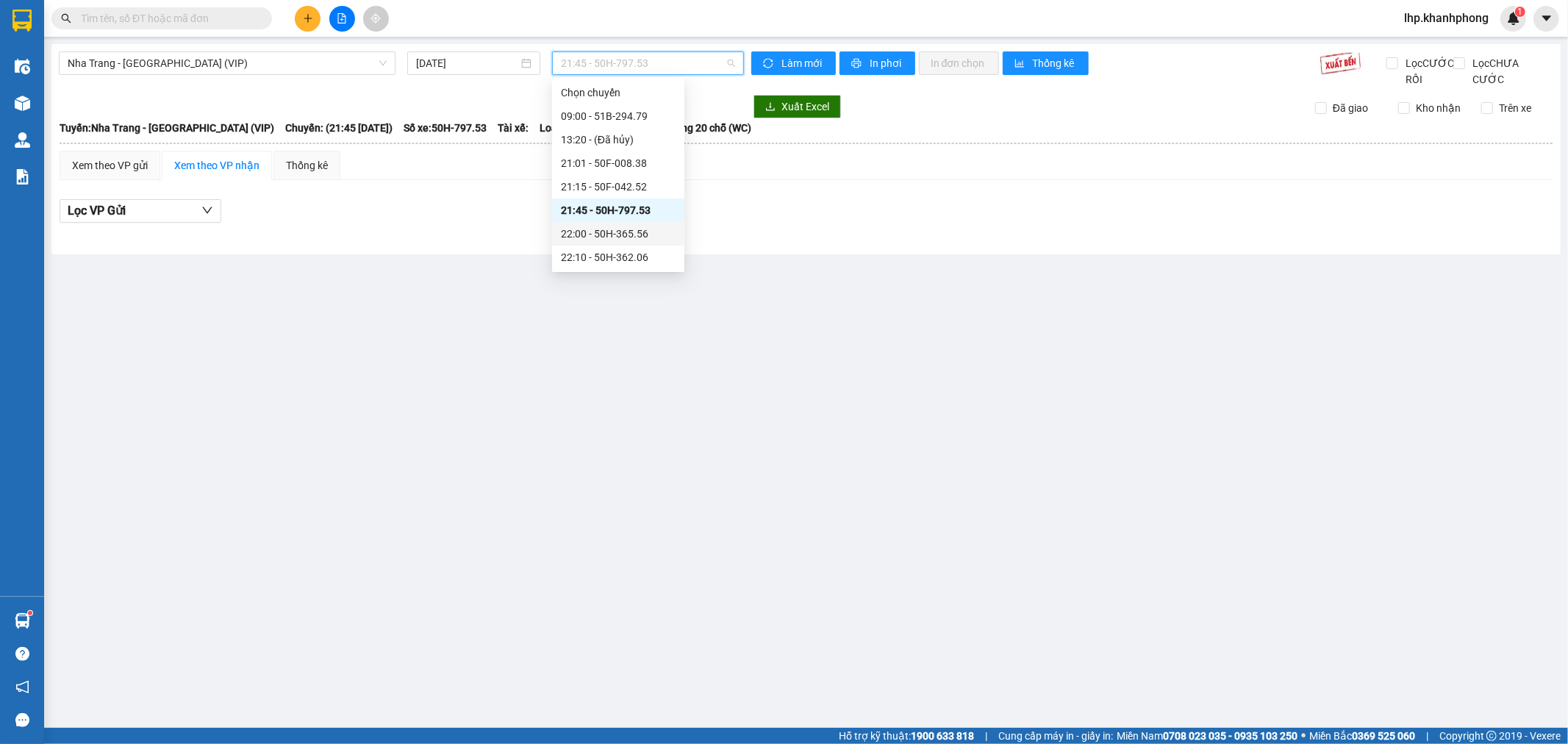
click at [611, 233] on div "22:00 - 50H-365.56" at bounding box center [618, 234] width 115 height 16
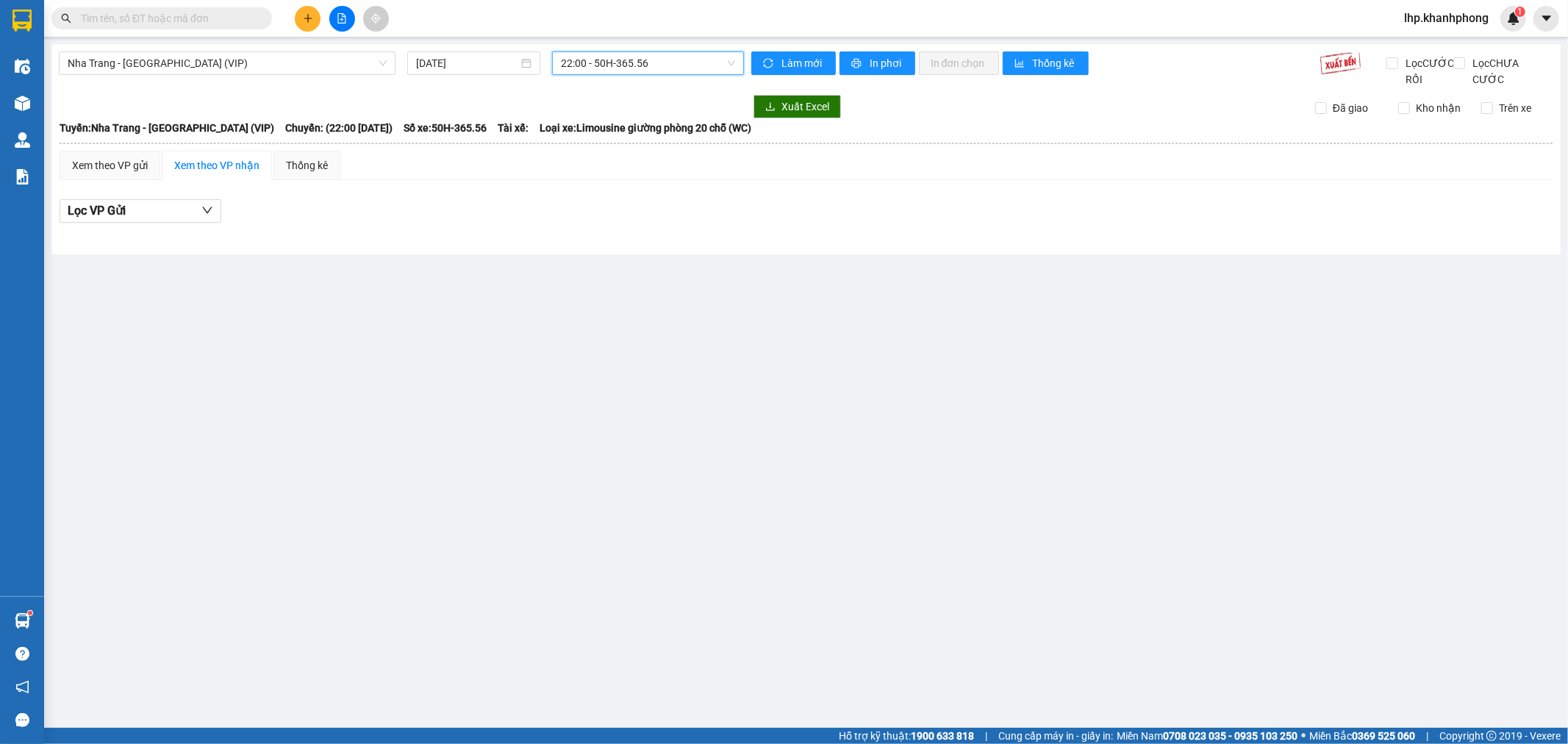
click at [617, 60] on span "22:00 - 50H-365.56" at bounding box center [648, 63] width 174 height 22
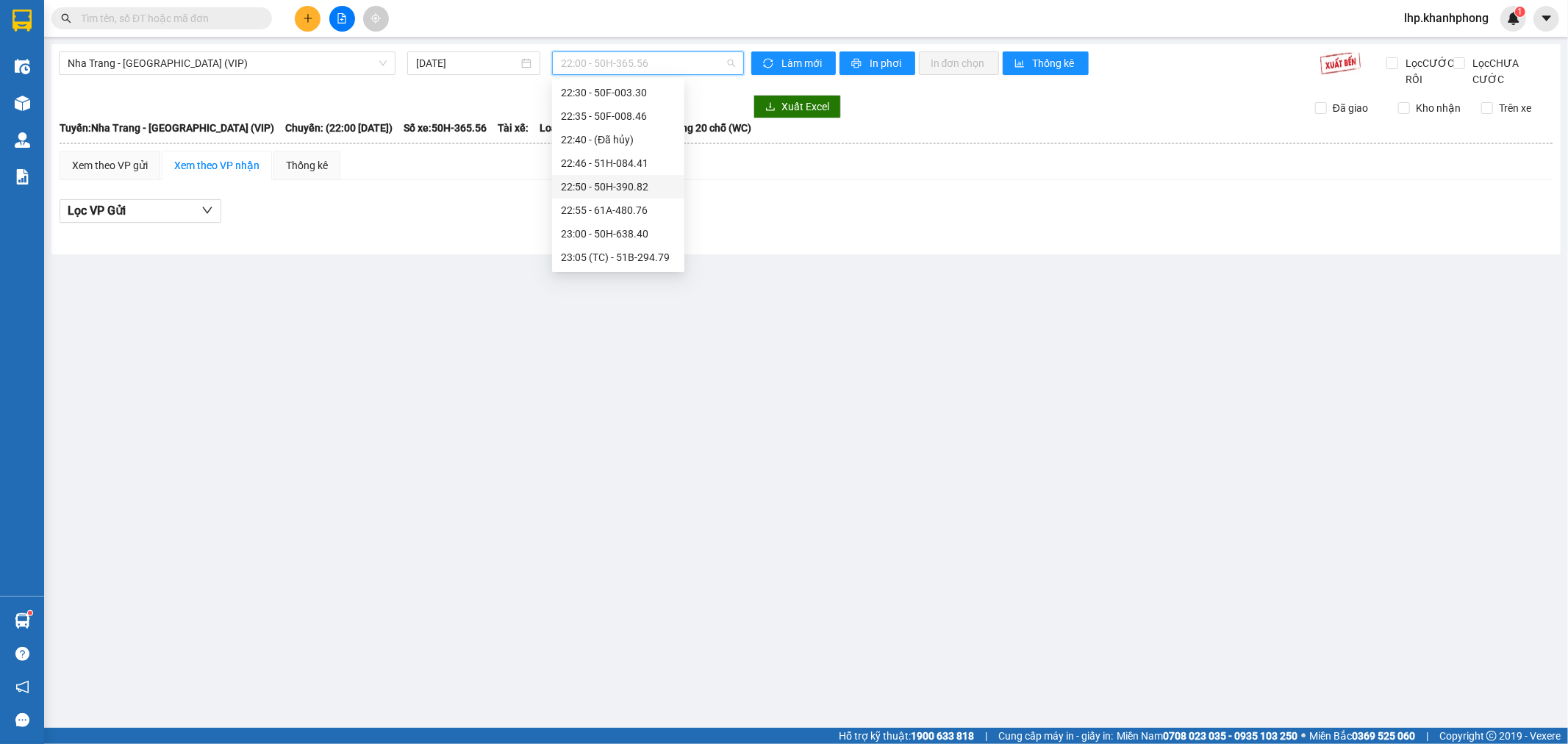
scroll to position [72, 0]
click at [623, 187] on div "22:10 - 50H-362.06" at bounding box center [618, 186] width 115 height 16
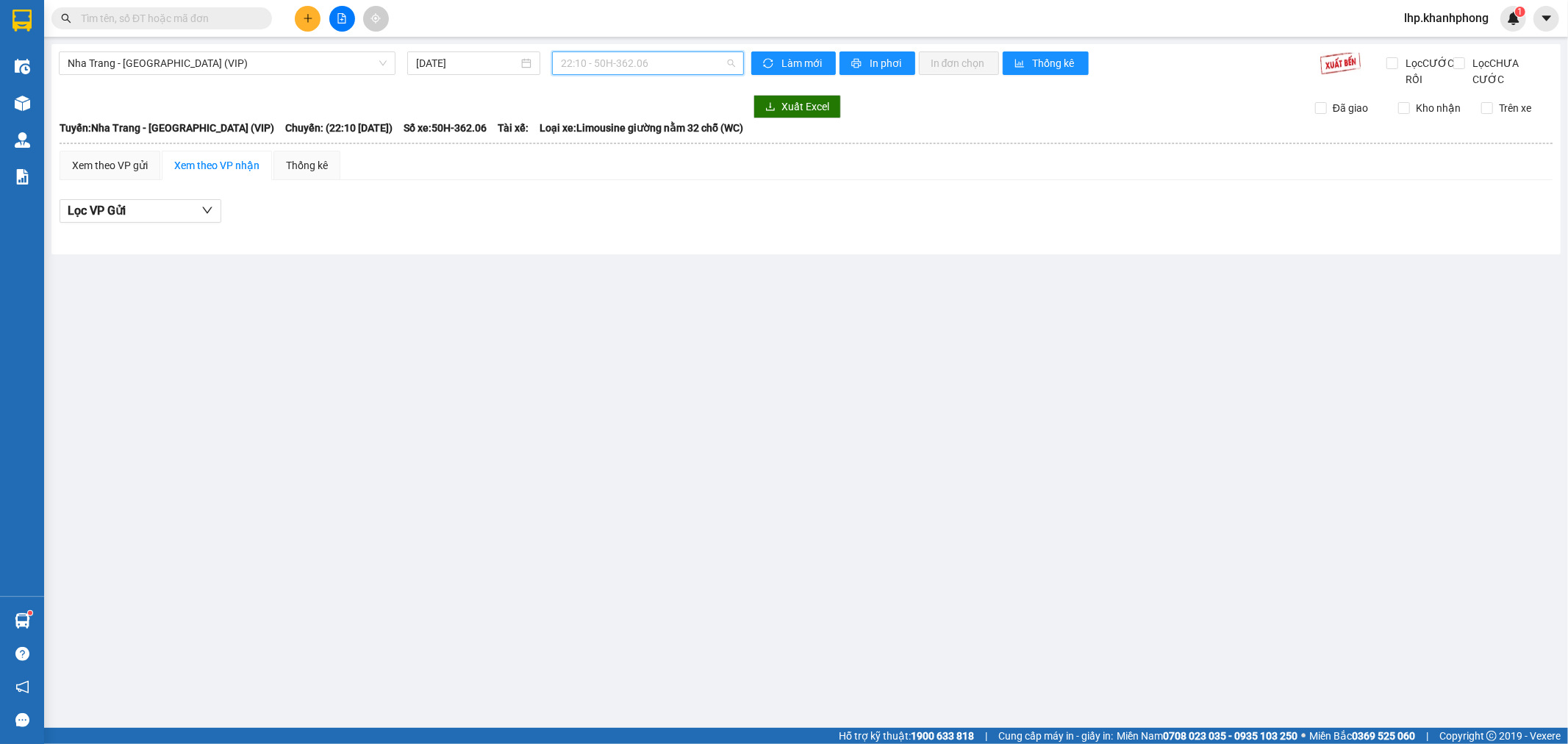
click at [657, 62] on span "22:10 - 50H-362.06" at bounding box center [648, 63] width 174 height 22
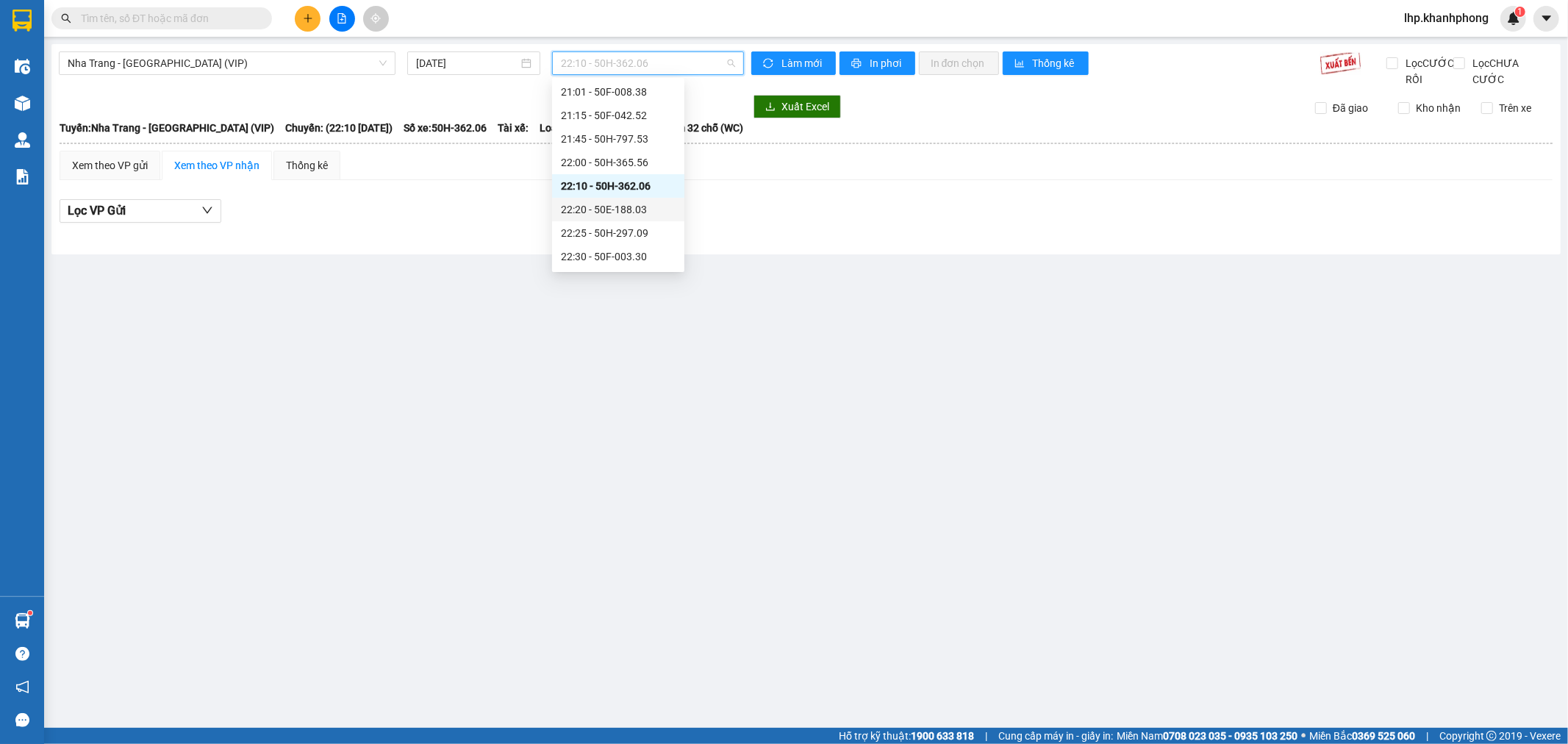
click at [608, 216] on div "22:20 - 50E-188.03" at bounding box center [618, 209] width 115 height 16
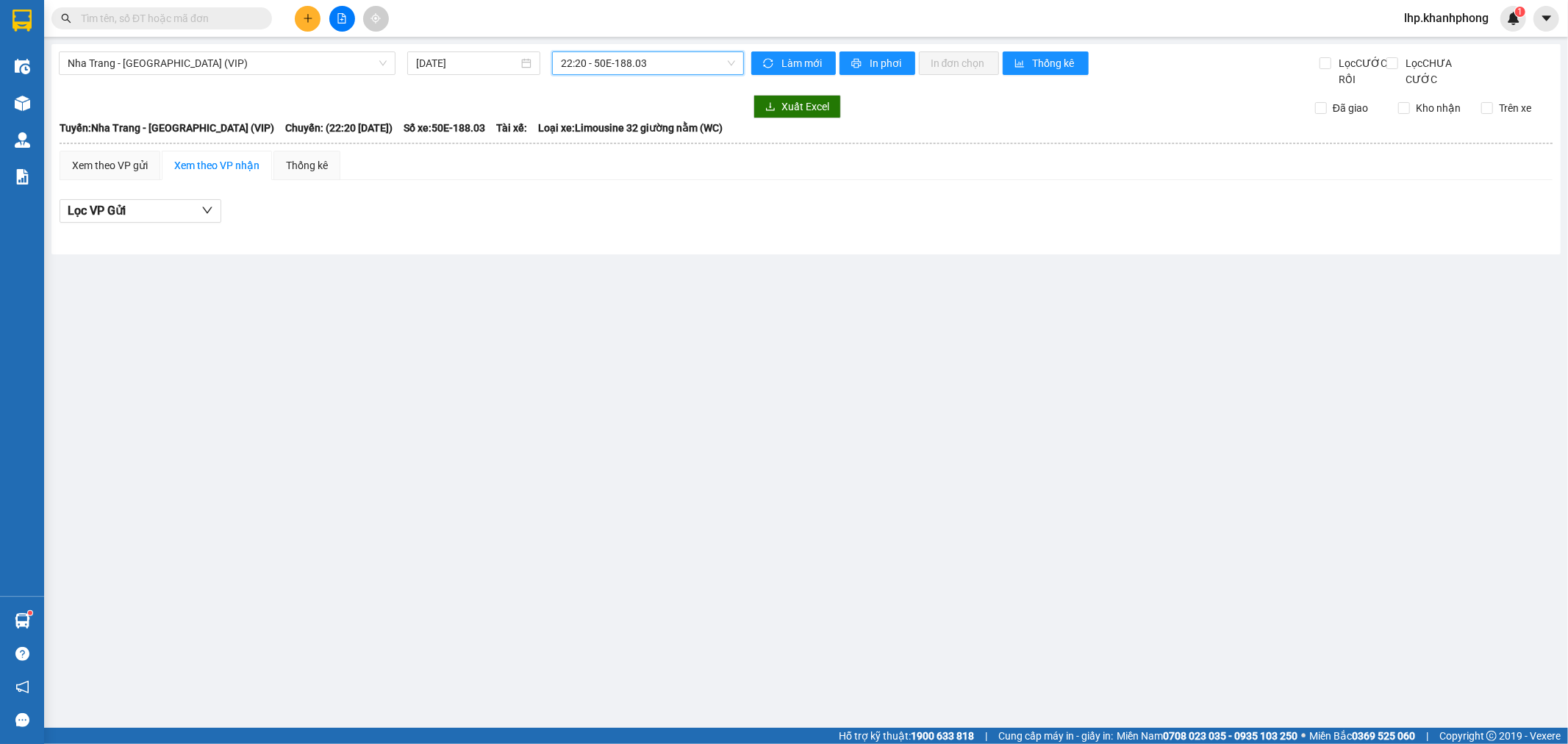
click at [701, 65] on span "22:20 - 50E-188.03" at bounding box center [648, 63] width 174 height 22
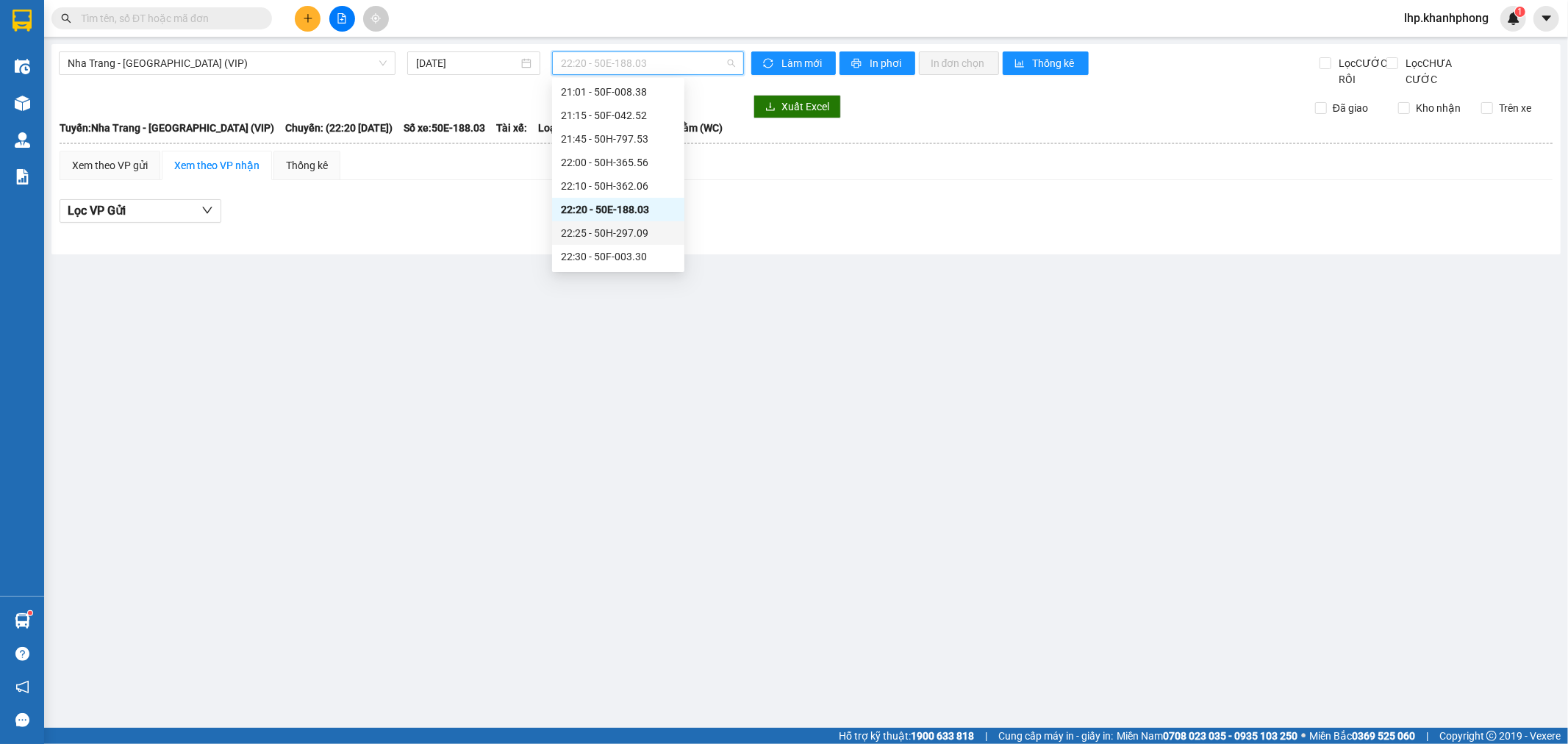
click at [618, 231] on div "22:25 - 50H-297.09" at bounding box center [618, 233] width 115 height 16
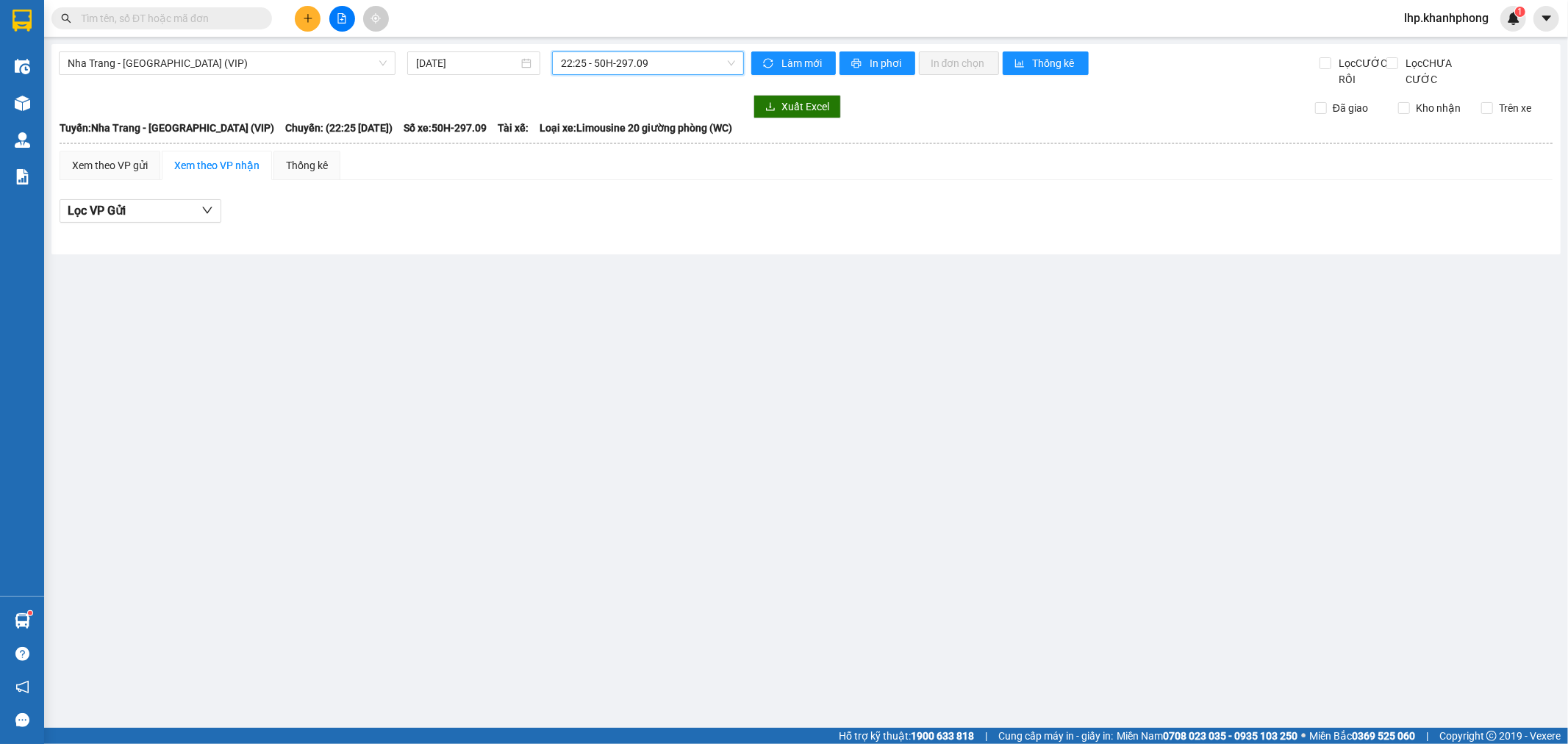
click at [662, 72] on span "22:25 - 50H-297.09" at bounding box center [648, 63] width 174 height 22
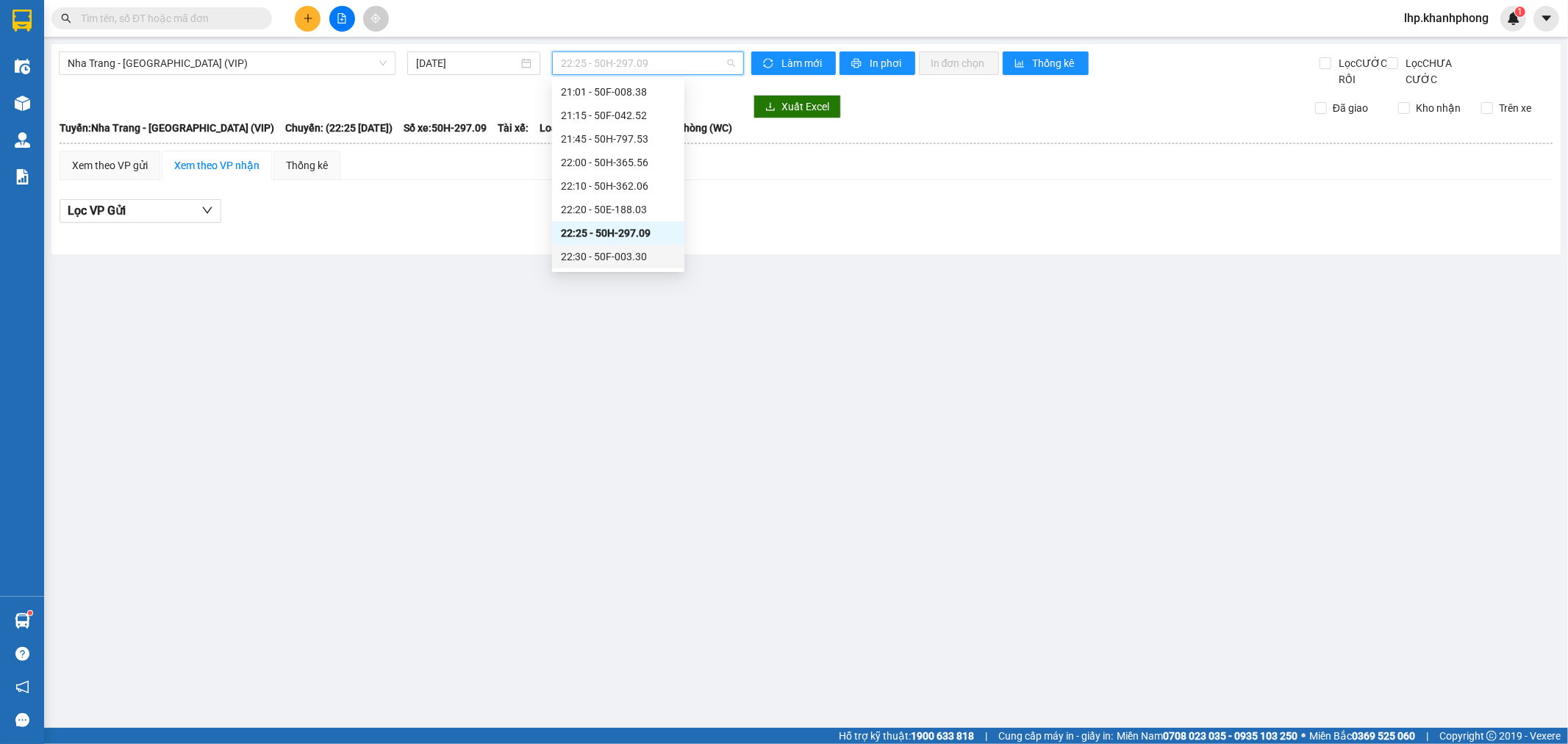
click at [584, 251] on div "22:30 - 50F-003.30" at bounding box center [618, 257] width 115 height 16
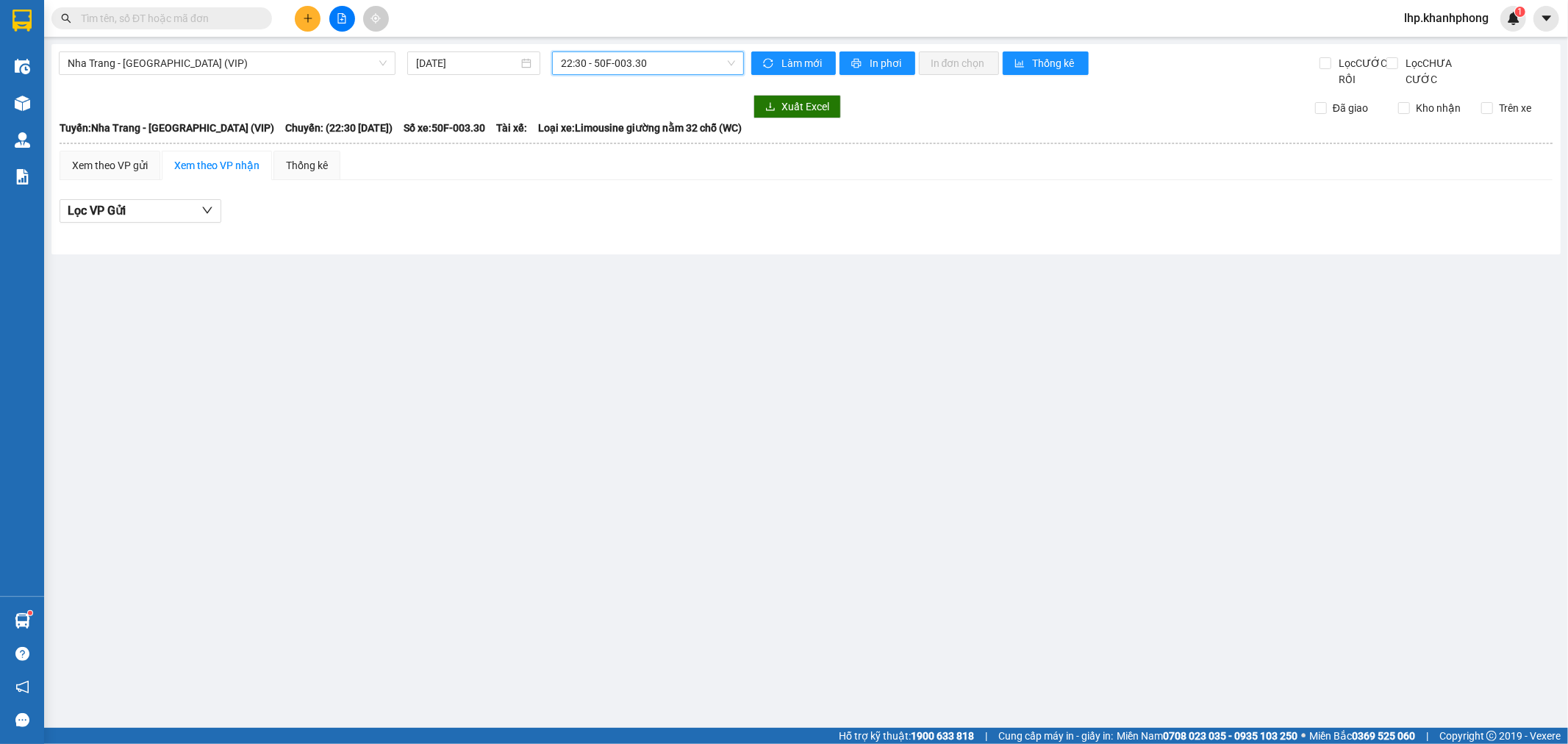
click at [682, 65] on span "22:30 - 50F-003.30" at bounding box center [648, 63] width 174 height 22
